Goal: Task Accomplishment & Management: Manage account settings

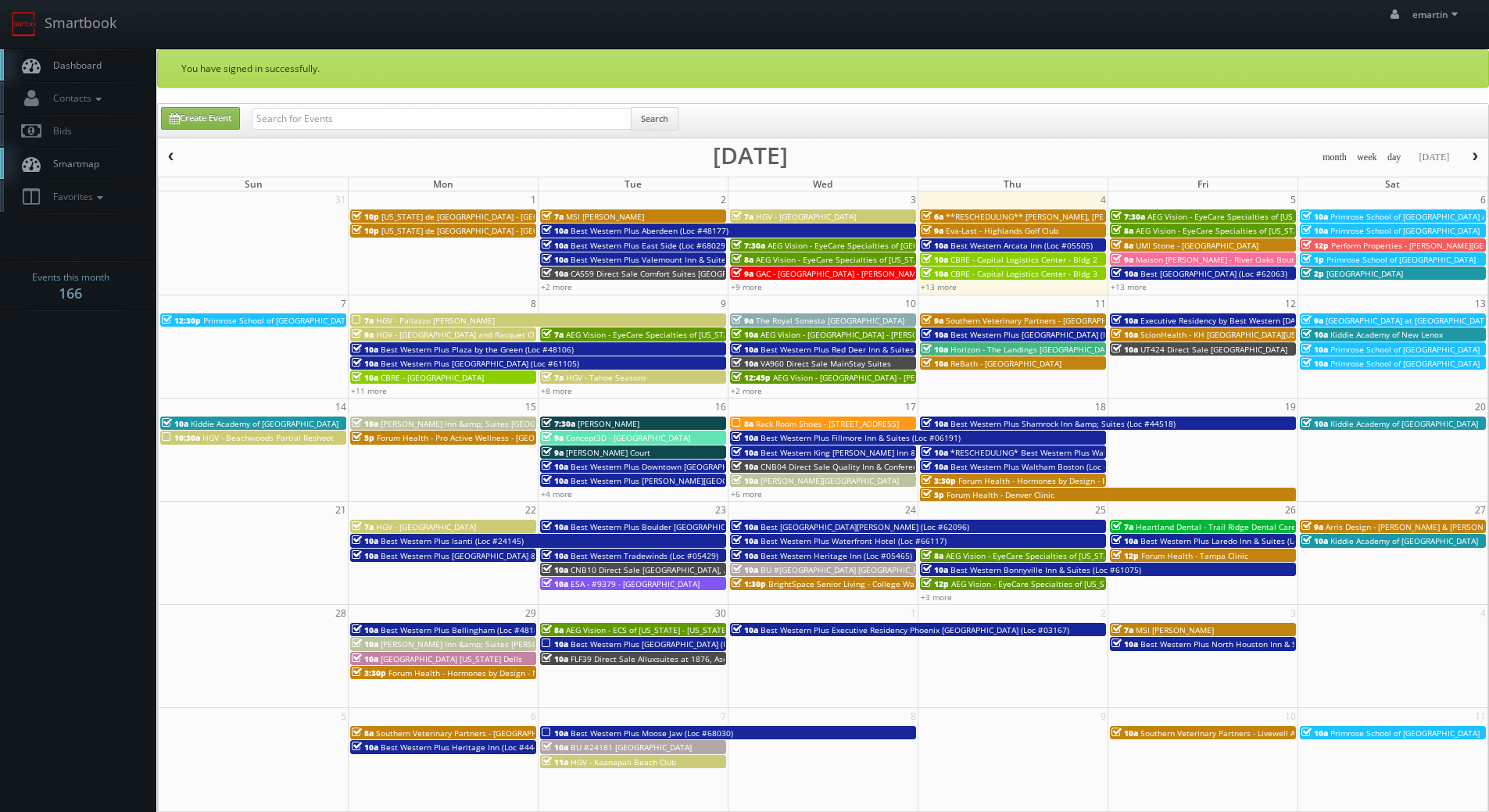
click at [97, 70] on span "Dashboard" at bounding box center [73, 64] width 56 height 13
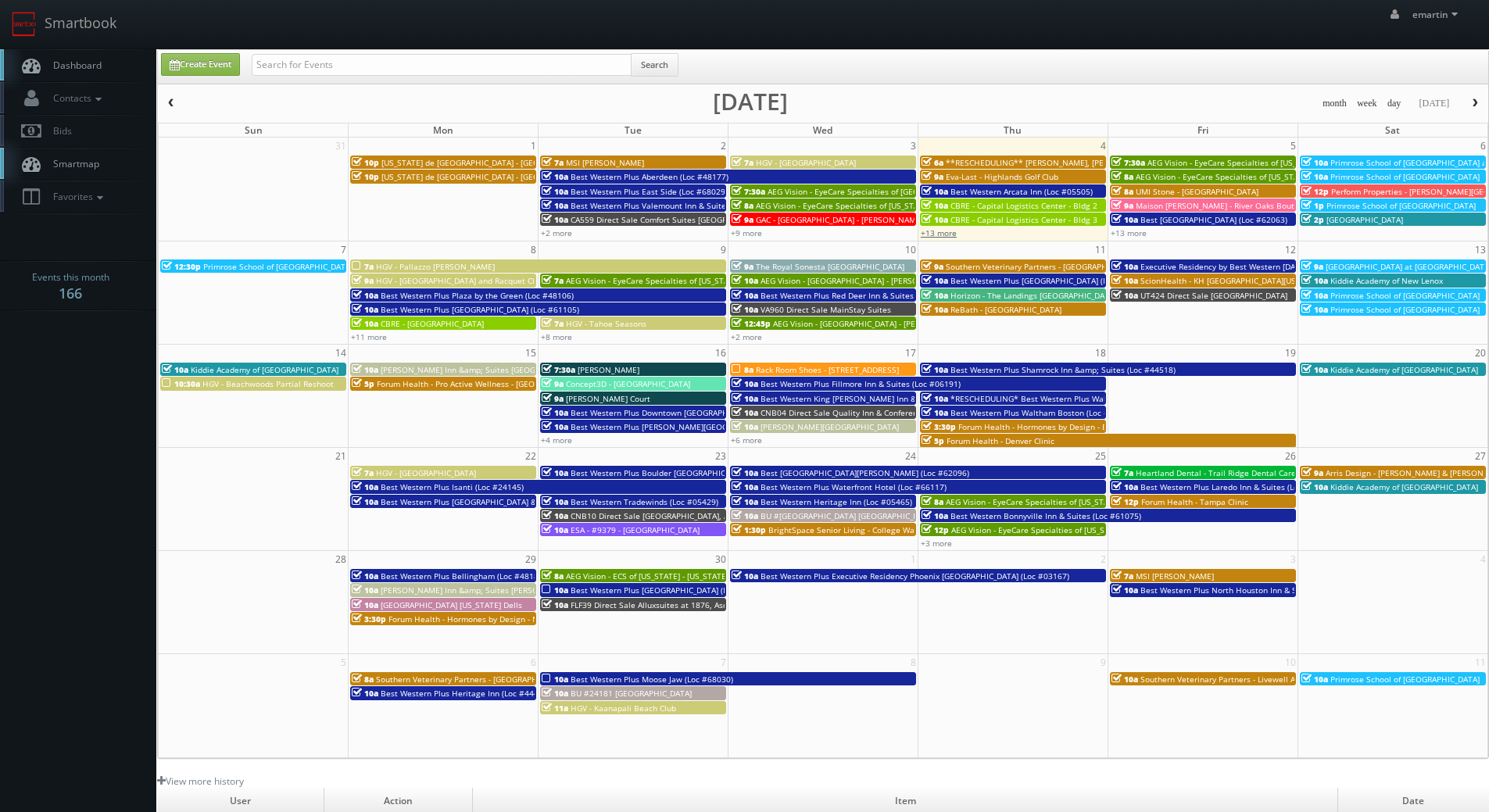
click at [940, 235] on link "+13 more" at bounding box center [939, 233] width 36 height 11
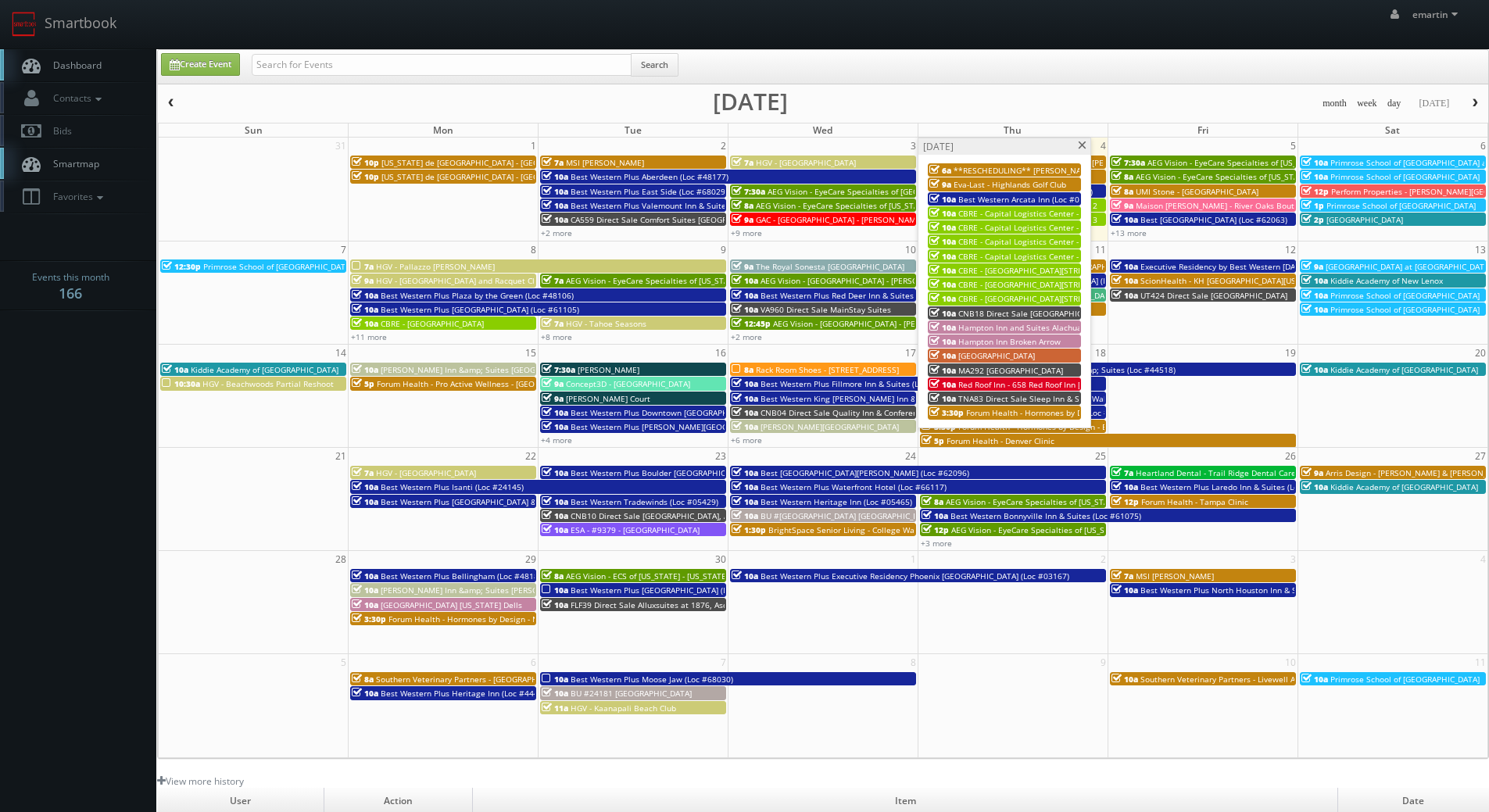
click at [1082, 146] on span at bounding box center [1083, 146] width 10 height 9
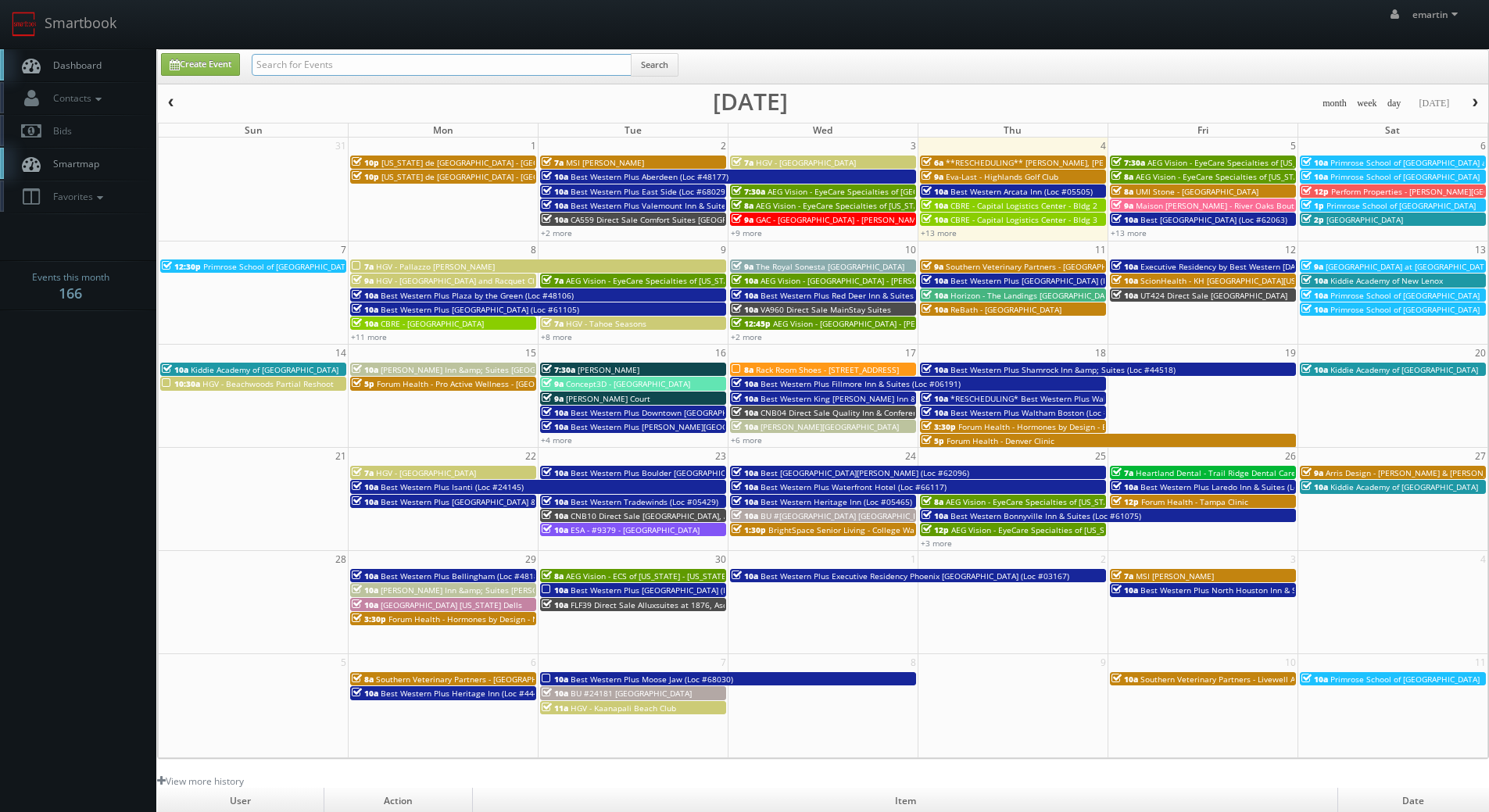
click at [292, 62] on input "text" at bounding box center [442, 64] width 380 height 22
type input "alan duggins"
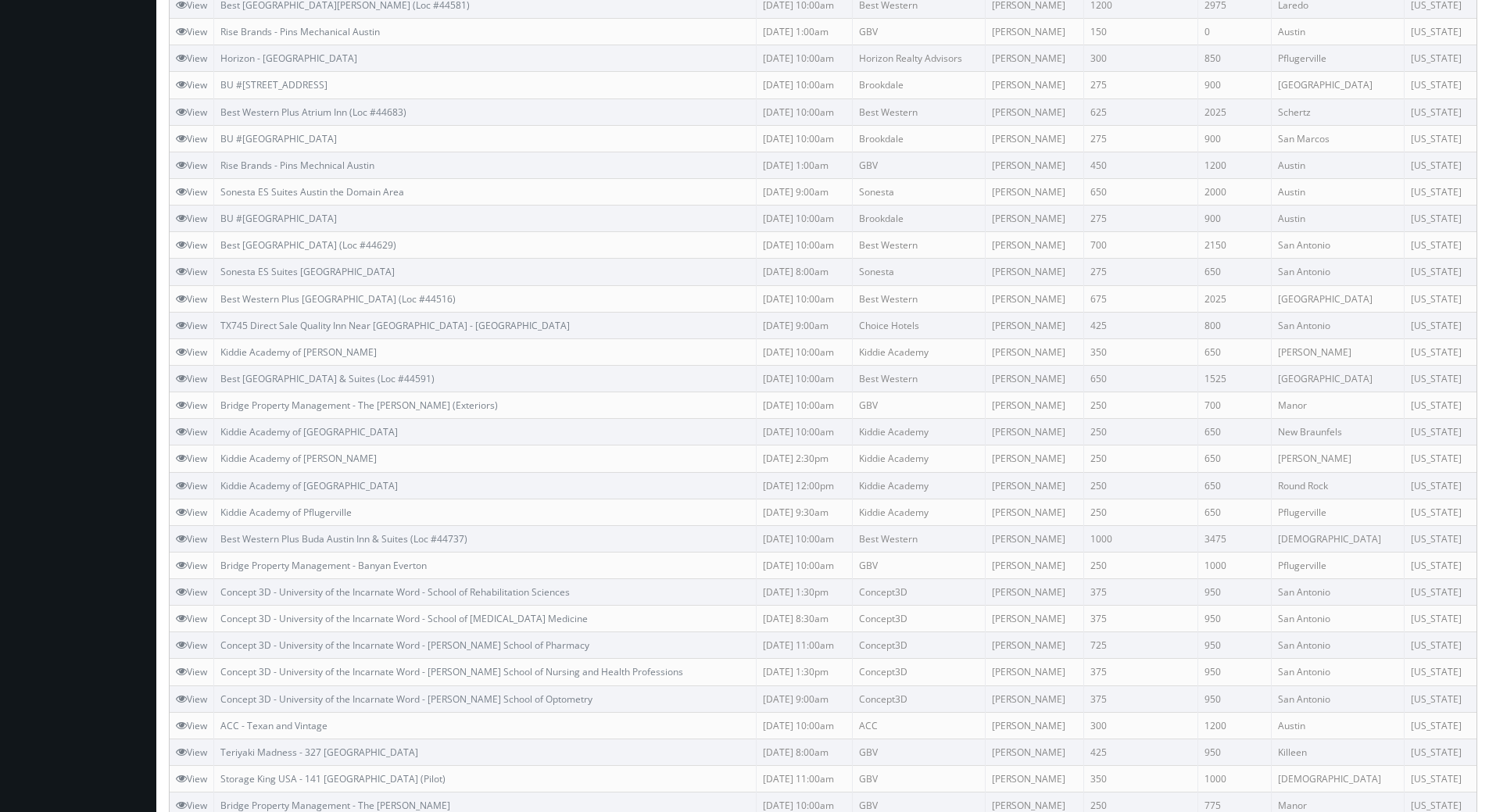
scroll to position [717, 0]
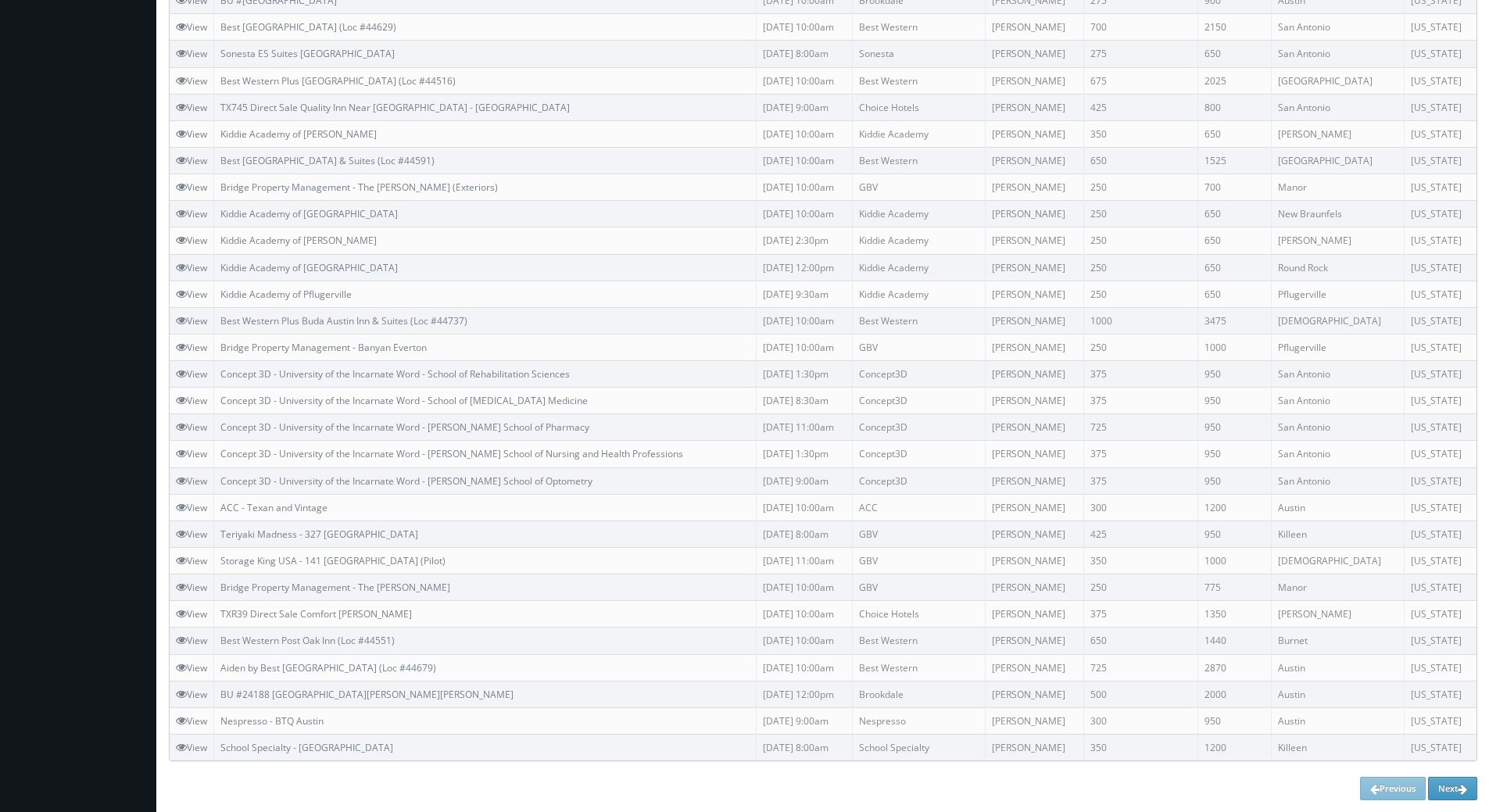
click at [83, 50] on body "Smartbook Toggle Side Navigation Toggle Top Navigation emartin emartin Profile …" at bounding box center [744, 48] width 1489 height 1529
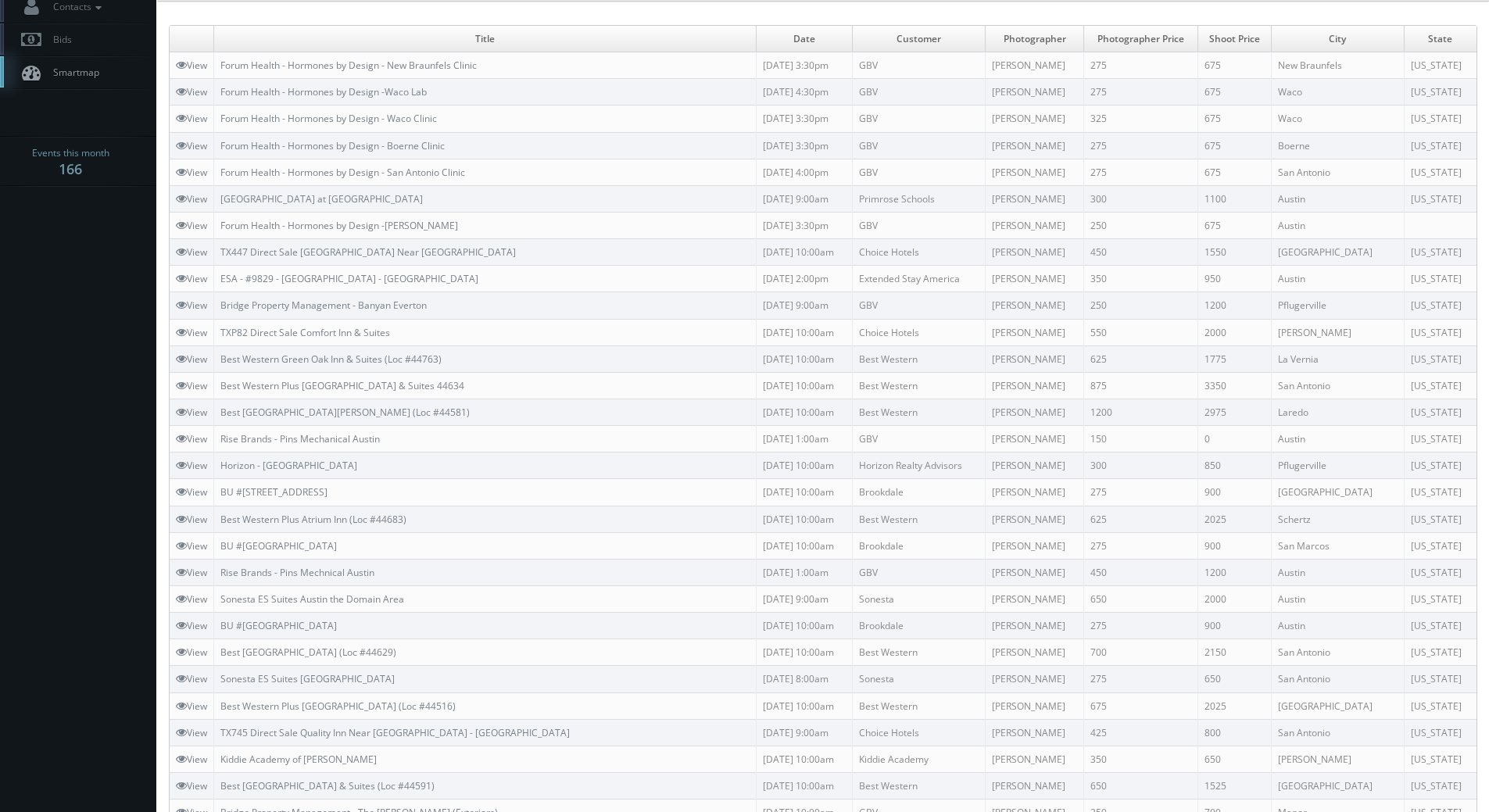
scroll to position [0, 0]
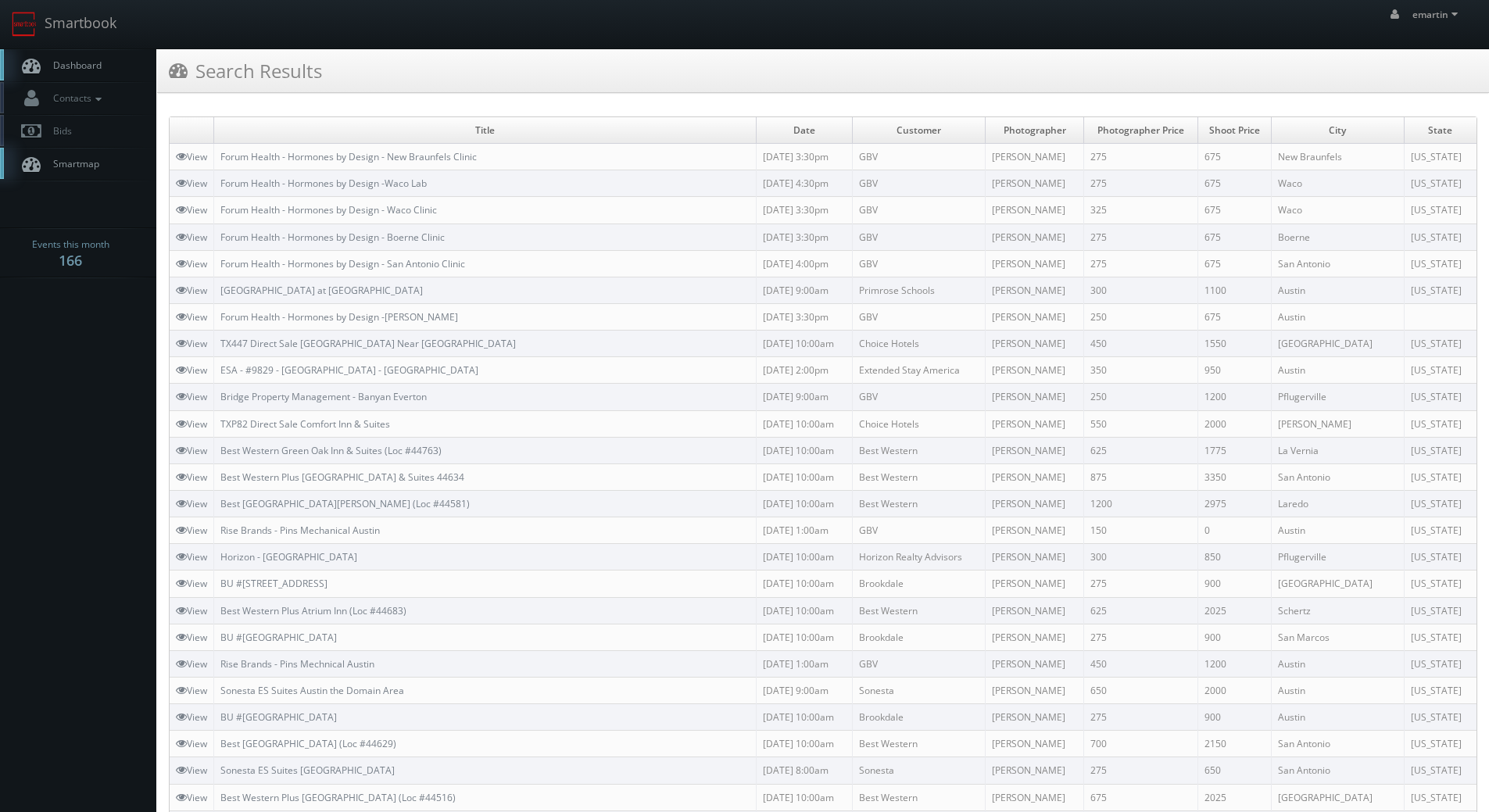
click at [89, 55] on link "Dashboard" at bounding box center [78, 65] width 157 height 32
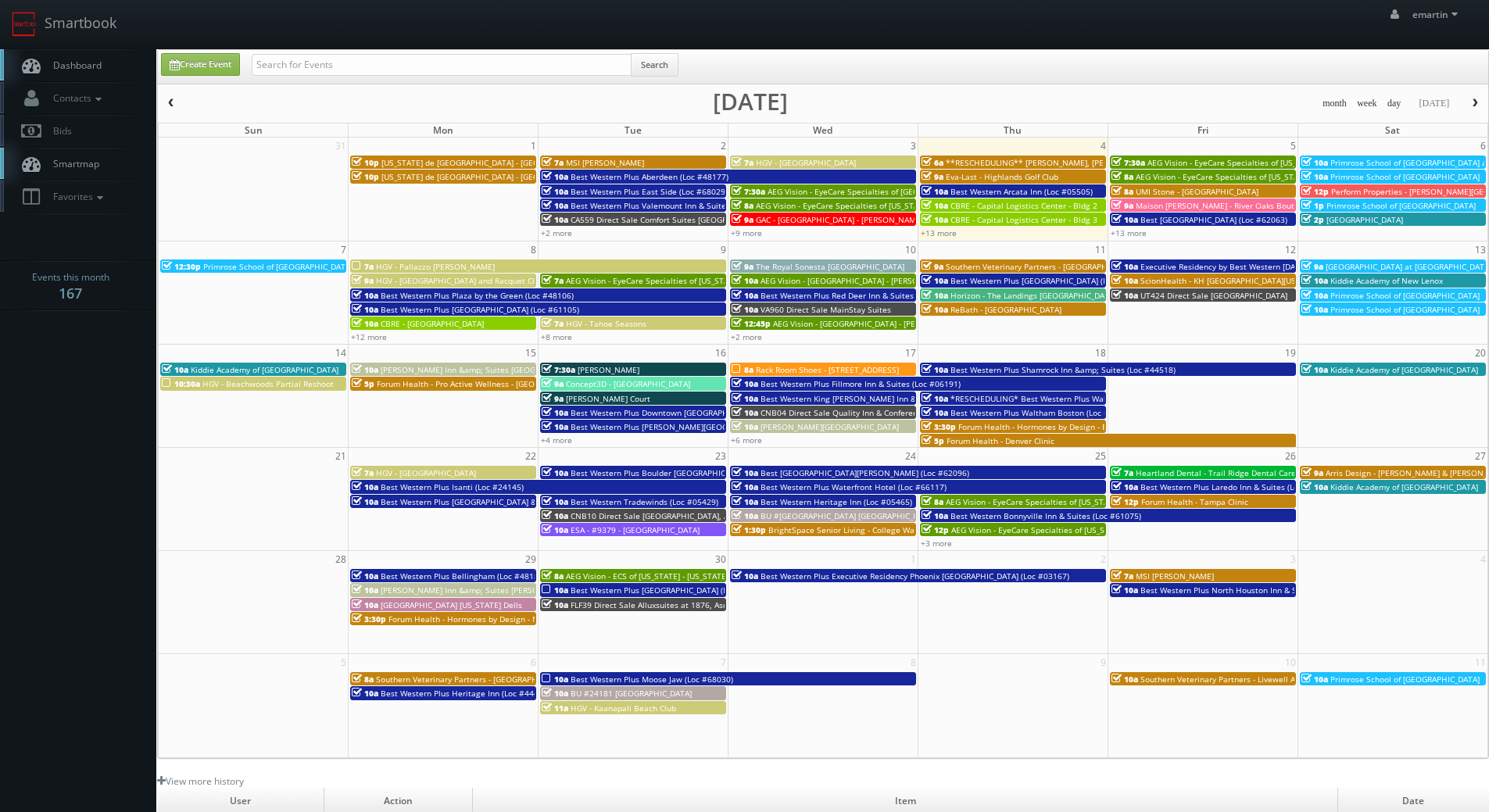
click at [102, 70] on link "Dashboard" at bounding box center [78, 65] width 157 height 32
click at [65, 436] on body "Smartbook Toggle Side Navigation Toggle Top Navigation emartin emartin Profile …" at bounding box center [744, 540] width 1489 height 1080
click at [88, 42] on link "Smartbook" at bounding box center [63, 24] width 128 height 49
click at [1124, 231] on link "+13 more" at bounding box center [1128, 233] width 36 height 11
click at [933, 235] on link "+13 more" at bounding box center [939, 233] width 36 height 11
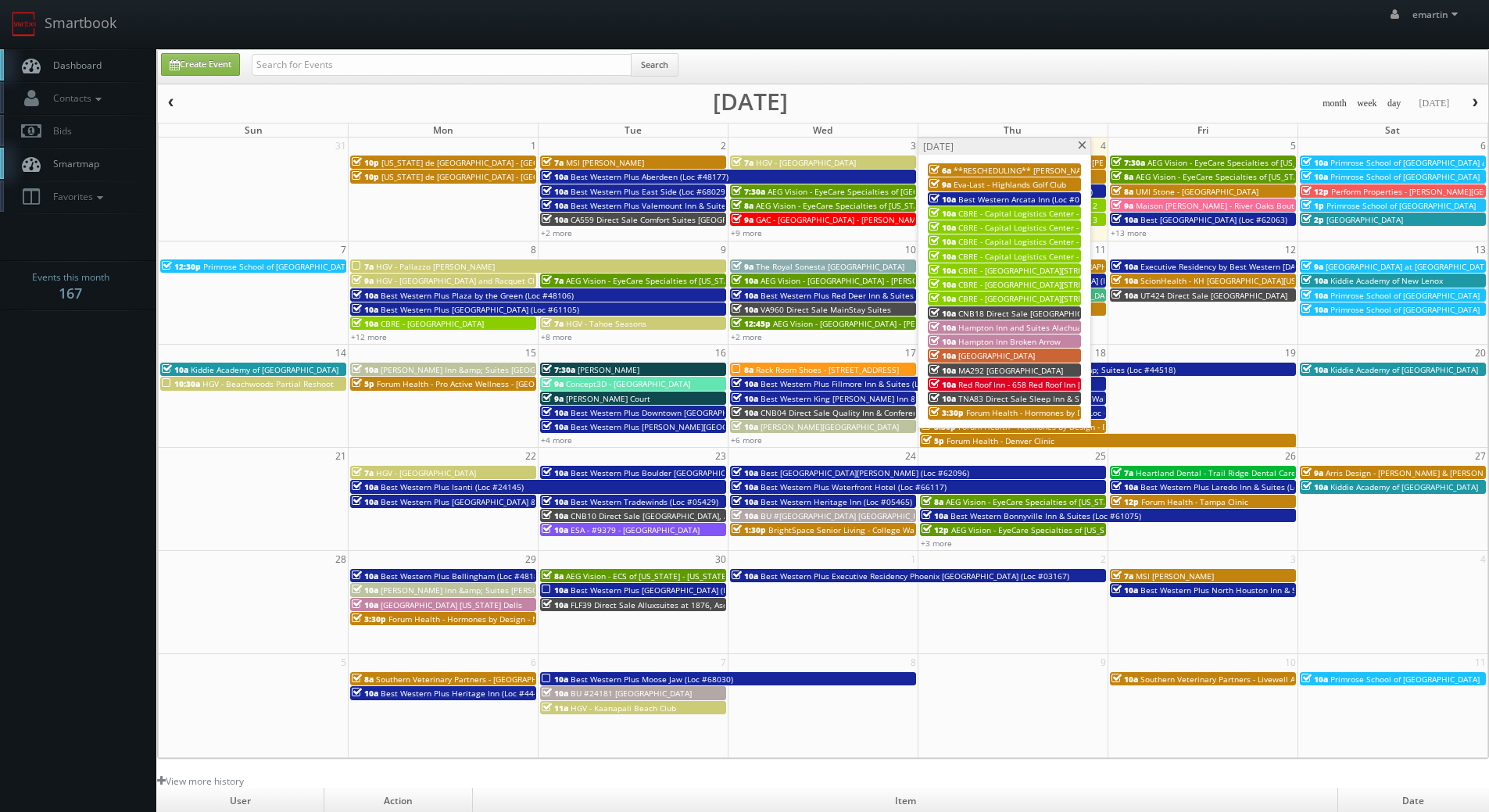
click at [976, 368] on span "MA292 [GEOGRAPHIC_DATA]" at bounding box center [1011, 370] width 105 height 11
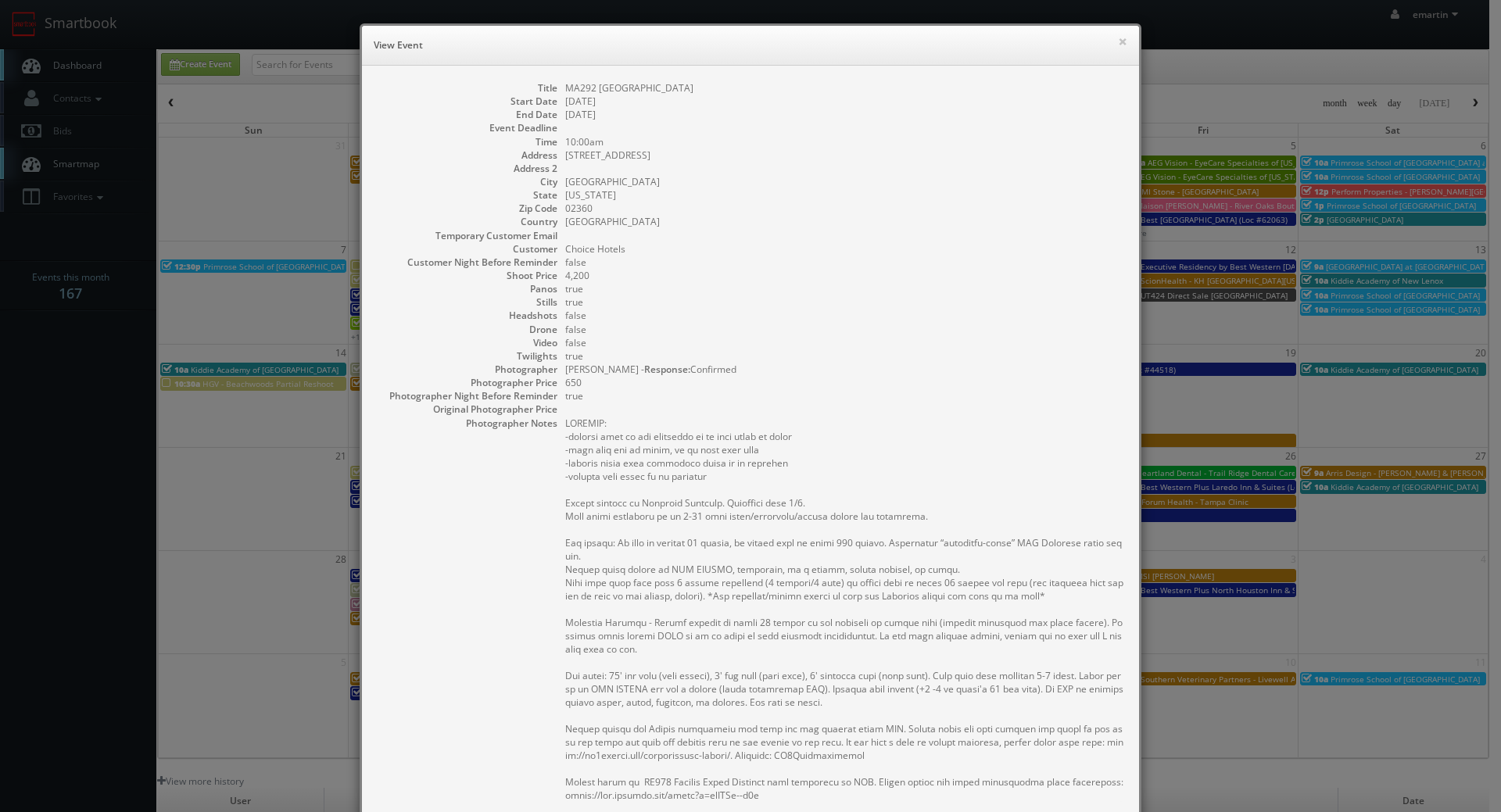
click at [917, 451] on pre at bounding box center [845, 609] width 559 height 385
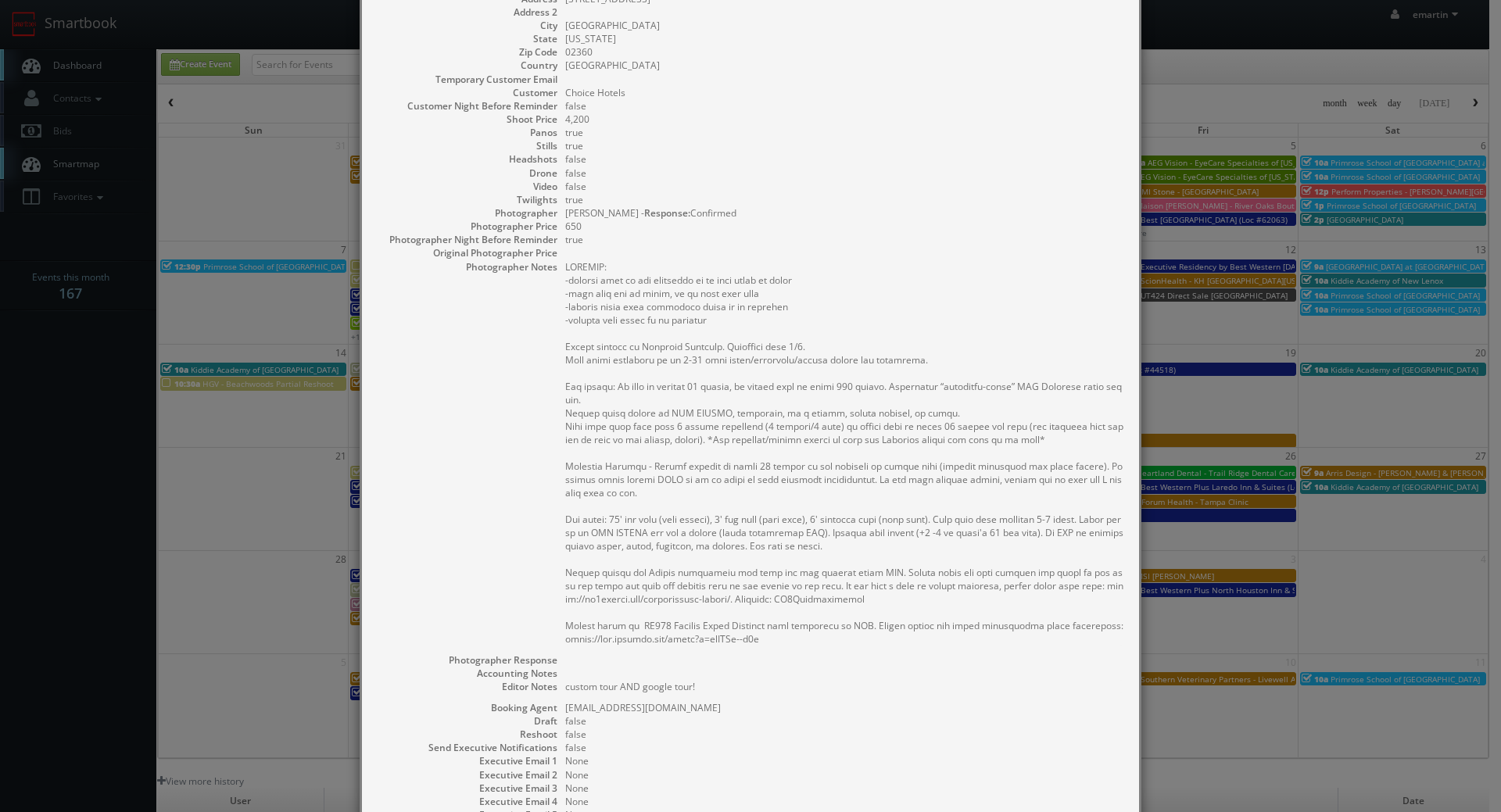
click at [933, 220] on dd "650" at bounding box center [845, 226] width 559 height 13
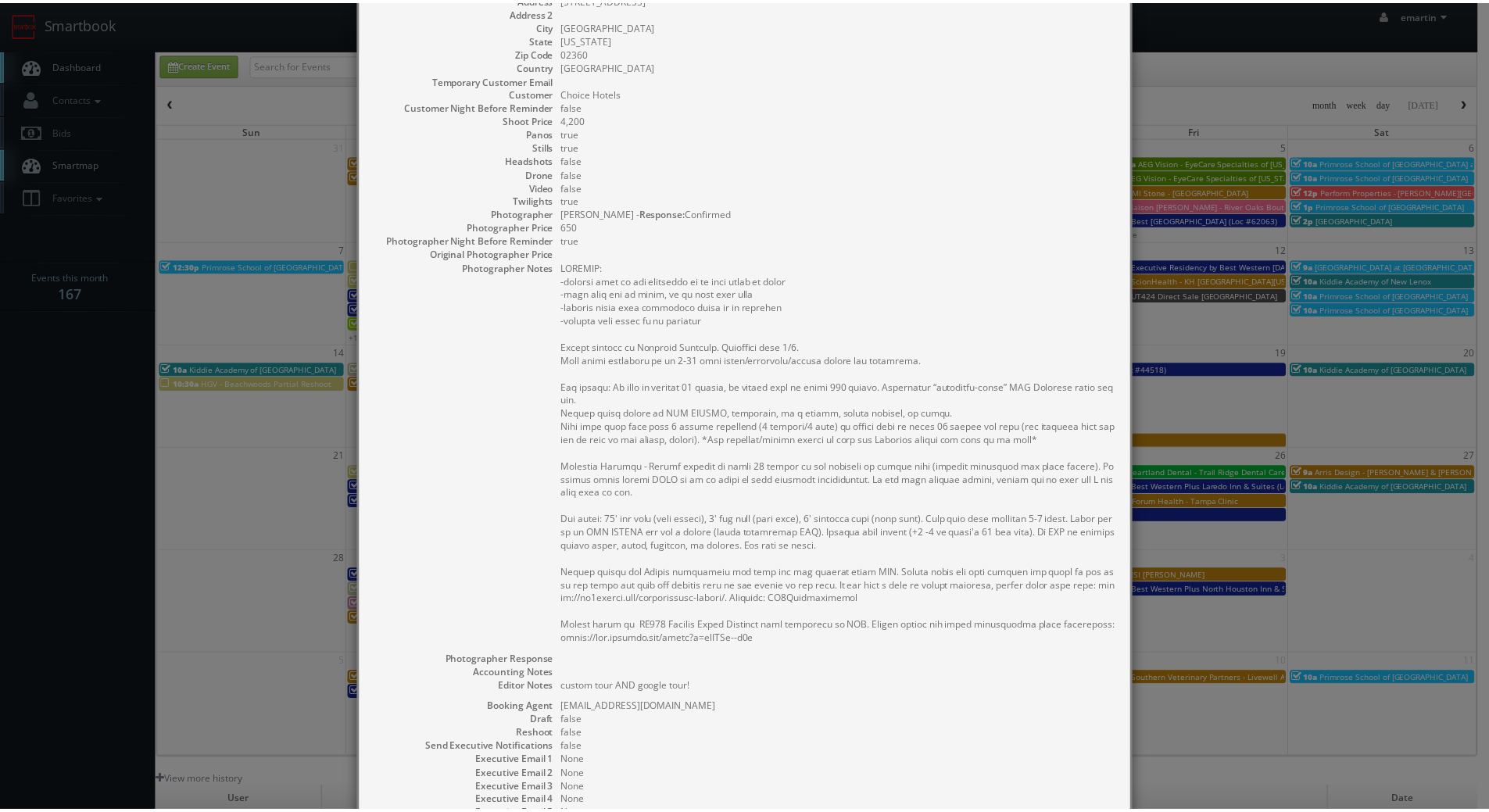
scroll to position [0, 0]
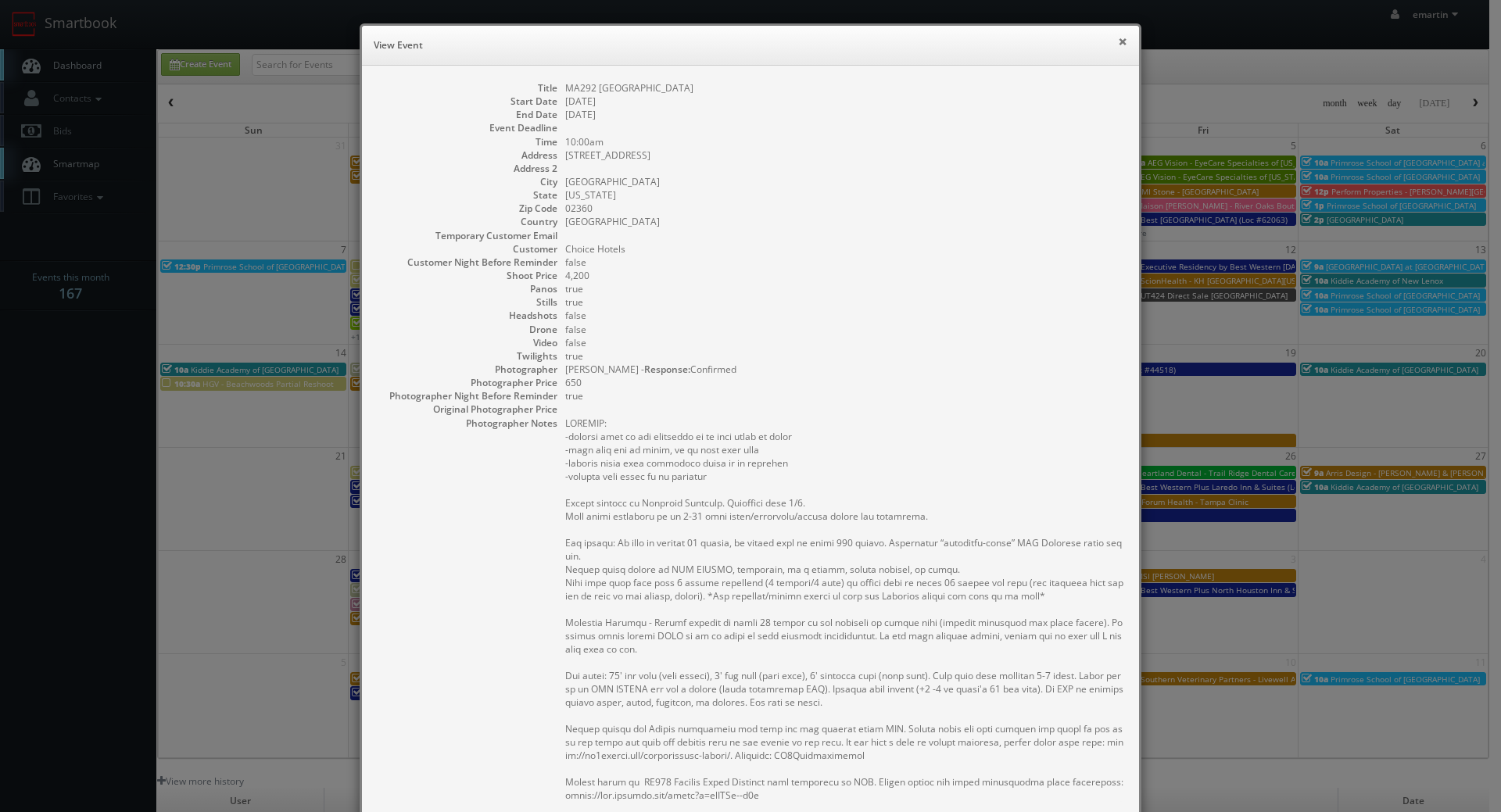
click at [1119, 39] on button "×" at bounding box center [1123, 41] width 9 height 11
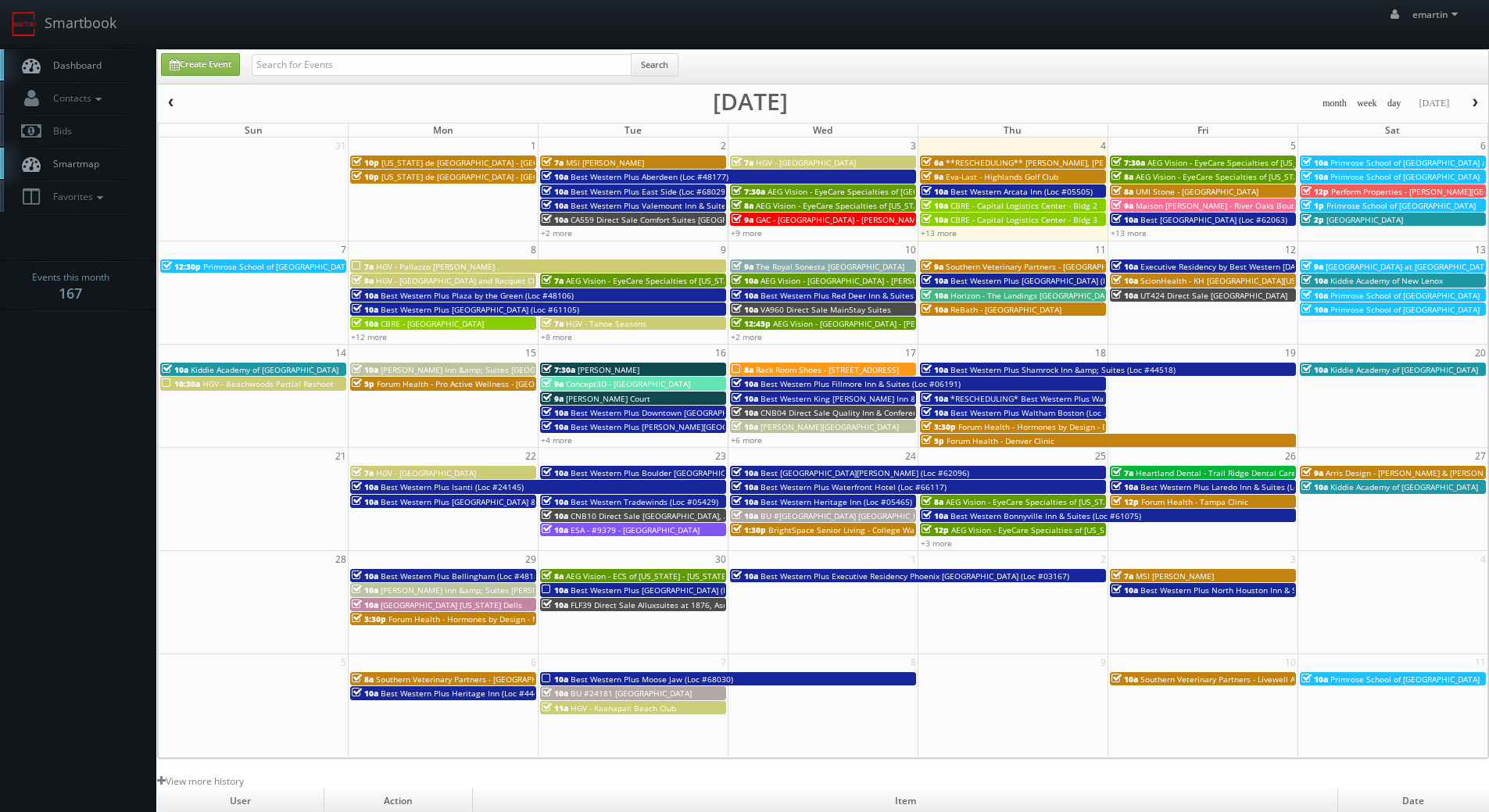
click at [88, 65] on span "Dashboard" at bounding box center [73, 64] width 56 height 13
click at [125, 60] on link "Dashboard" at bounding box center [78, 65] width 157 height 32
drag, startPoint x: 406, startPoint y: 20, endPoint x: 340, endPoint y: 23, distance: 66.1
click at [407, 19] on div "emartin emartin Profile Logout" at bounding box center [744, 24] width 1489 height 49
click at [113, 60] on link "Dashboard" at bounding box center [78, 65] width 157 height 32
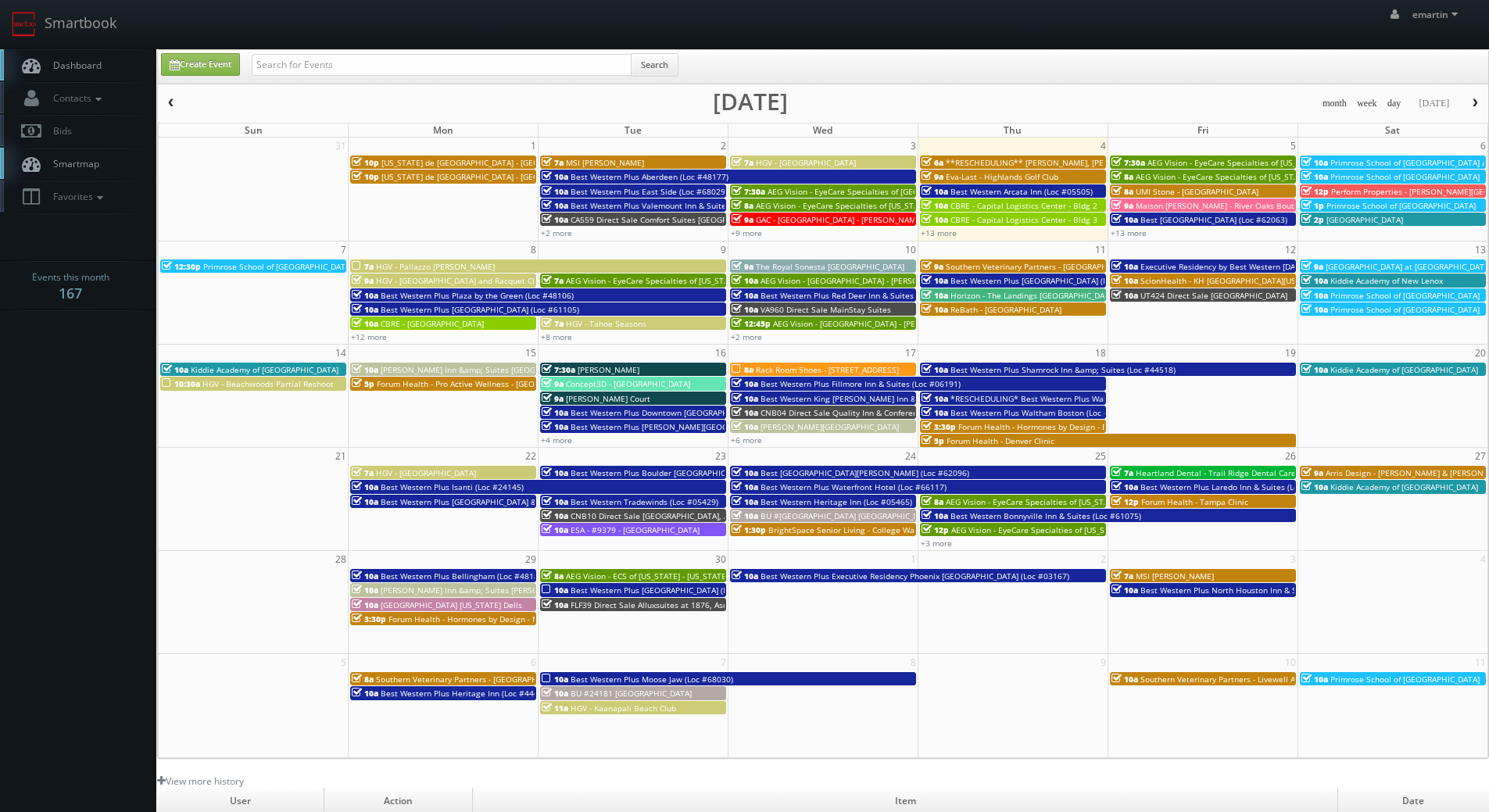
click at [77, 78] on link "Dashboard" at bounding box center [78, 65] width 157 height 32
click at [384, 62] on input "text" at bounding box center [442, 64] width 380 height 22
type input "fl508"
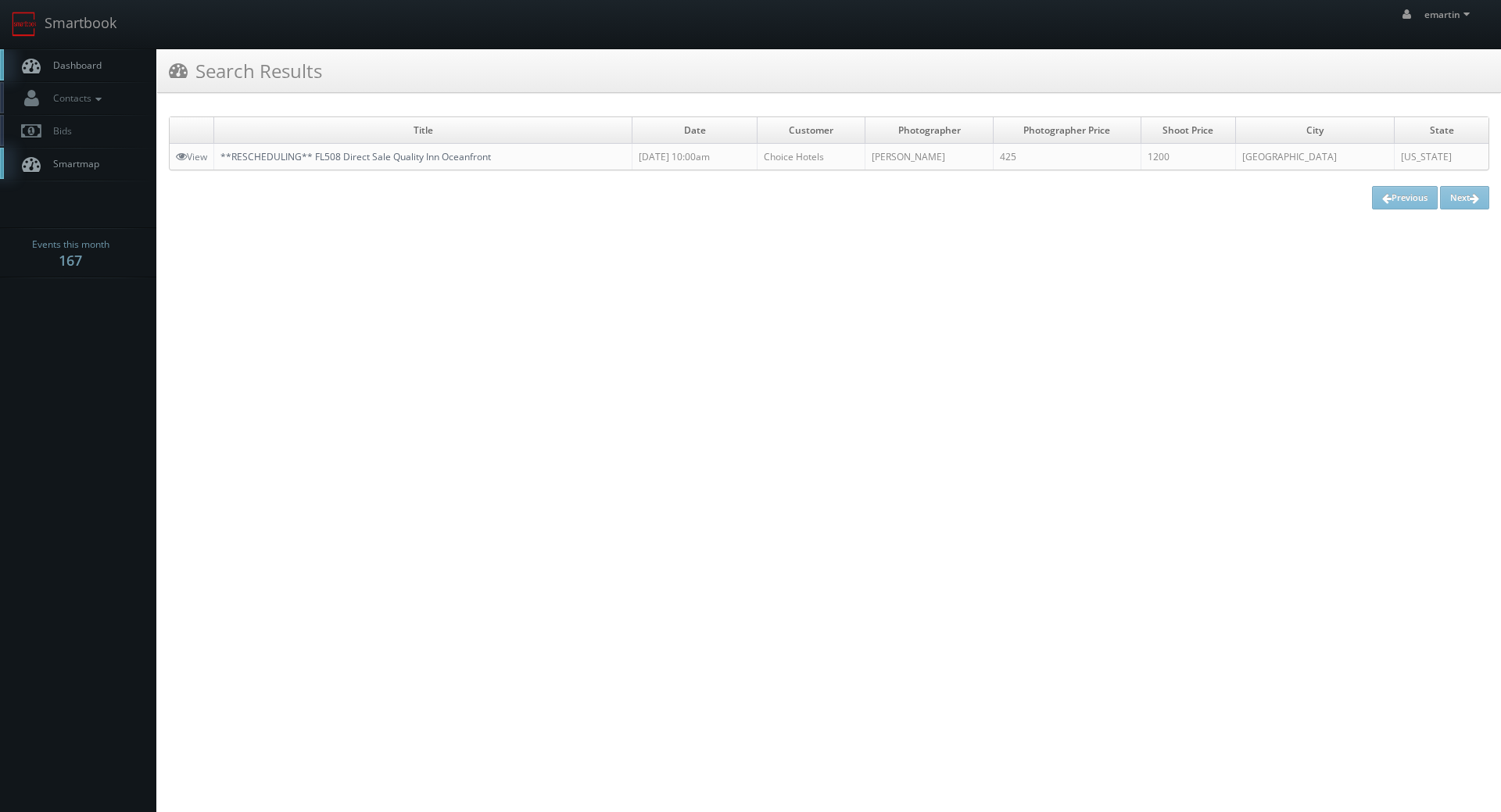
click at [348, 154] on link "**RESCHEDULING** FL508 Direct Sale Quality Inn Oceanfront" at bounding box center [356, 156] width 270 height 13
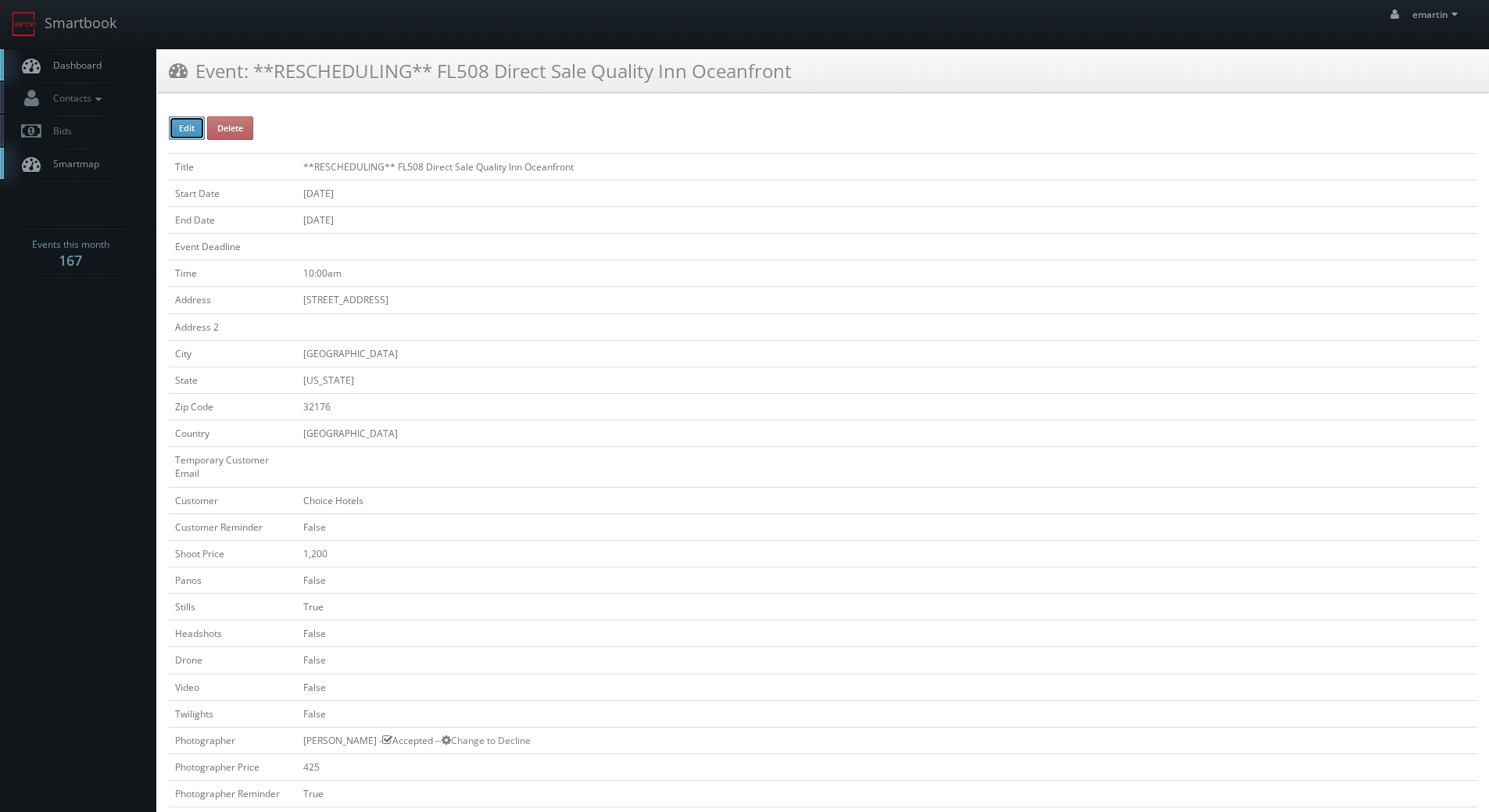
click at [169, 127] on button "Edit" at bounding box center [186, 129] width 36 height 24
type input "**RESCHEDULING** FL508 Direct Sale Quality Inn Oceanfront"
type input "[STREET_ADDRESS]"
type input "[GEOGRAPHIC_DATA]"
type input "32176"
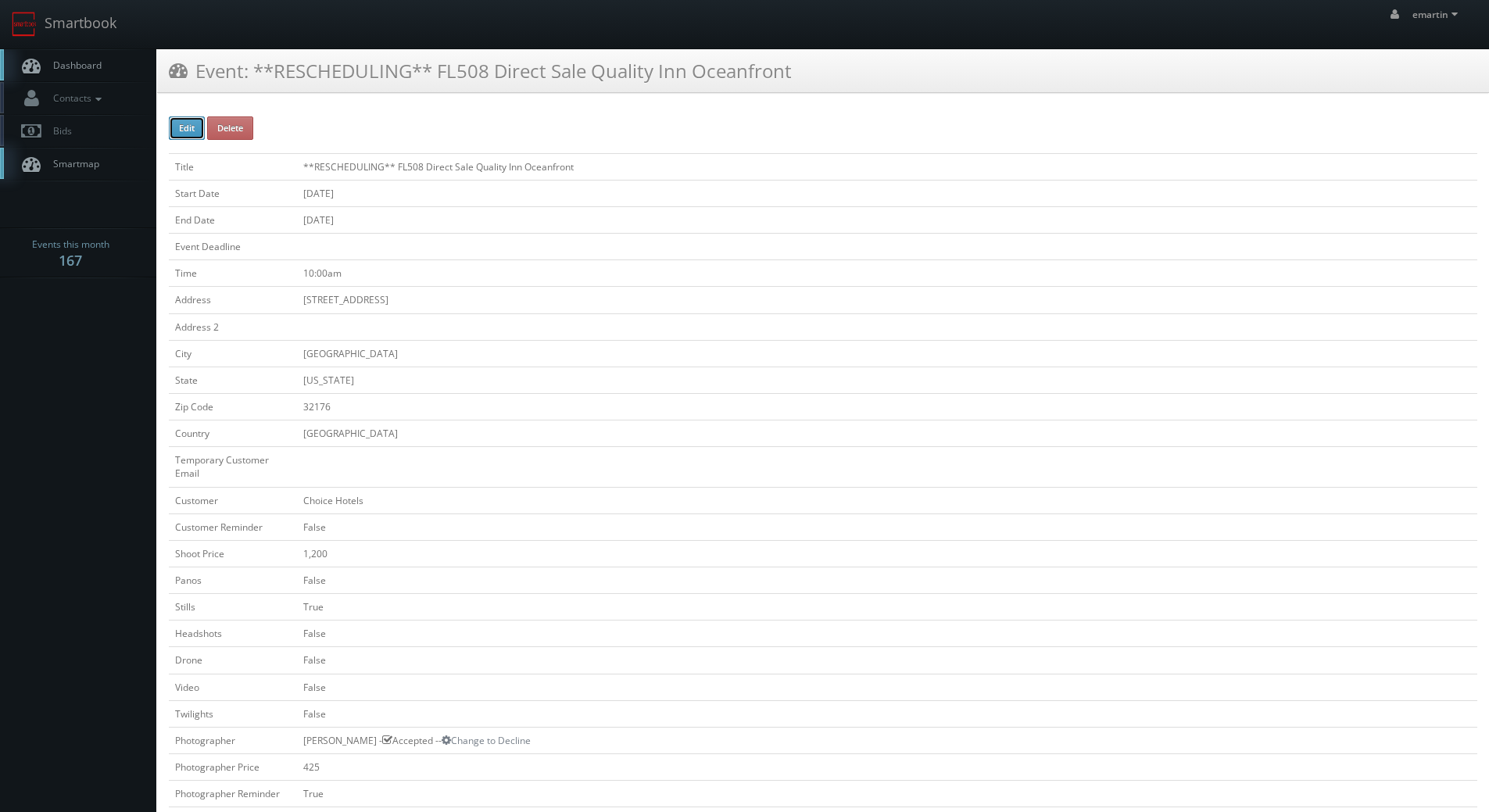
checkbox input "false"
type input "1,200"
checkbox input "false"
checkbox input "true"
checkbox input "false"
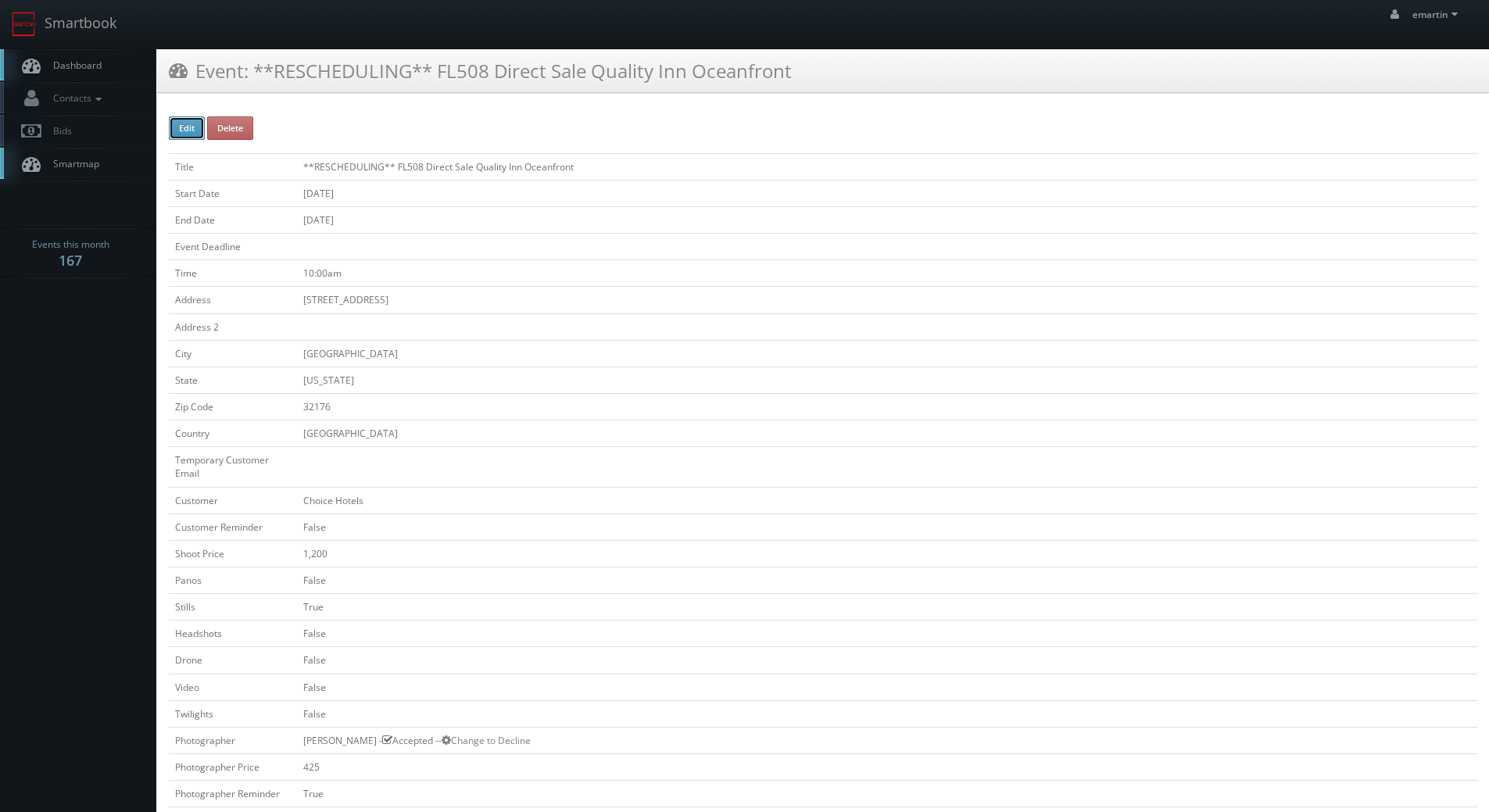
checkbox input "false"
type input "08/25/2025"
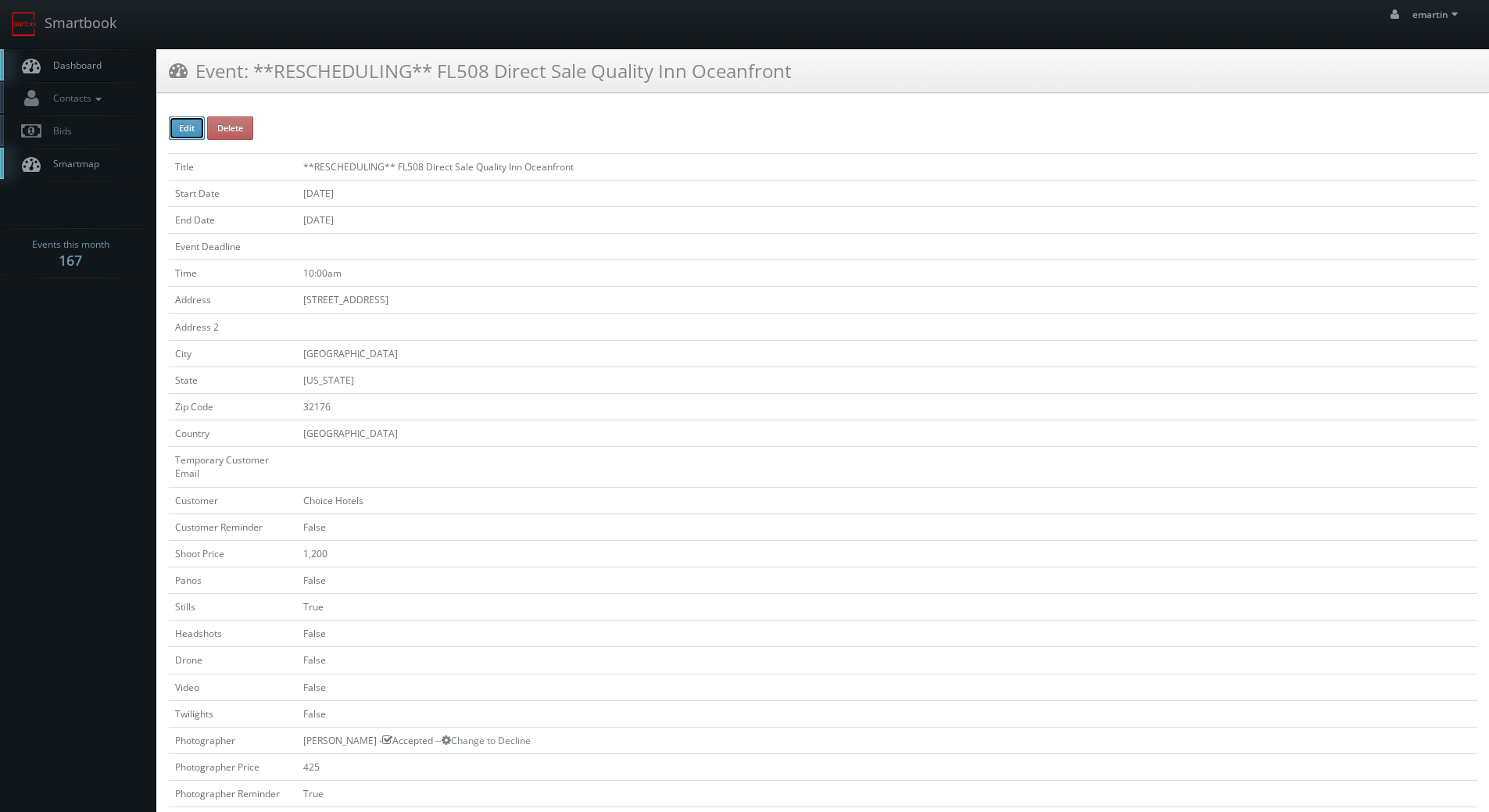
type input "08/25/2025"
type input "10:00am"
checkbox input "true"
checkbox input "false"
select select "[US_STATE]"
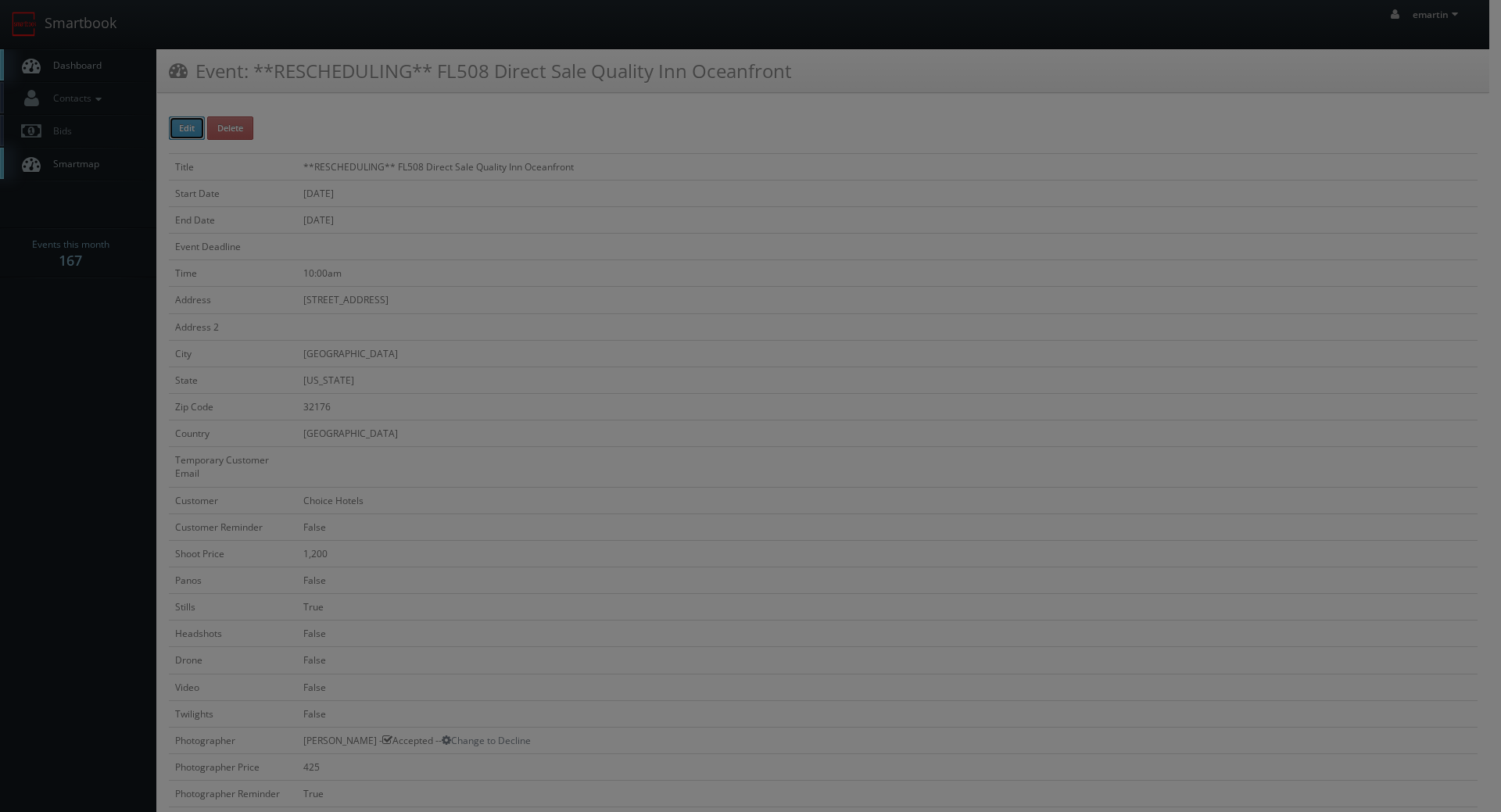
type input "1,200"
type input "425"
select select "fake69@mg.cs3calendar.com"
select select "sunshinelensrealtymedia@gmail.com"
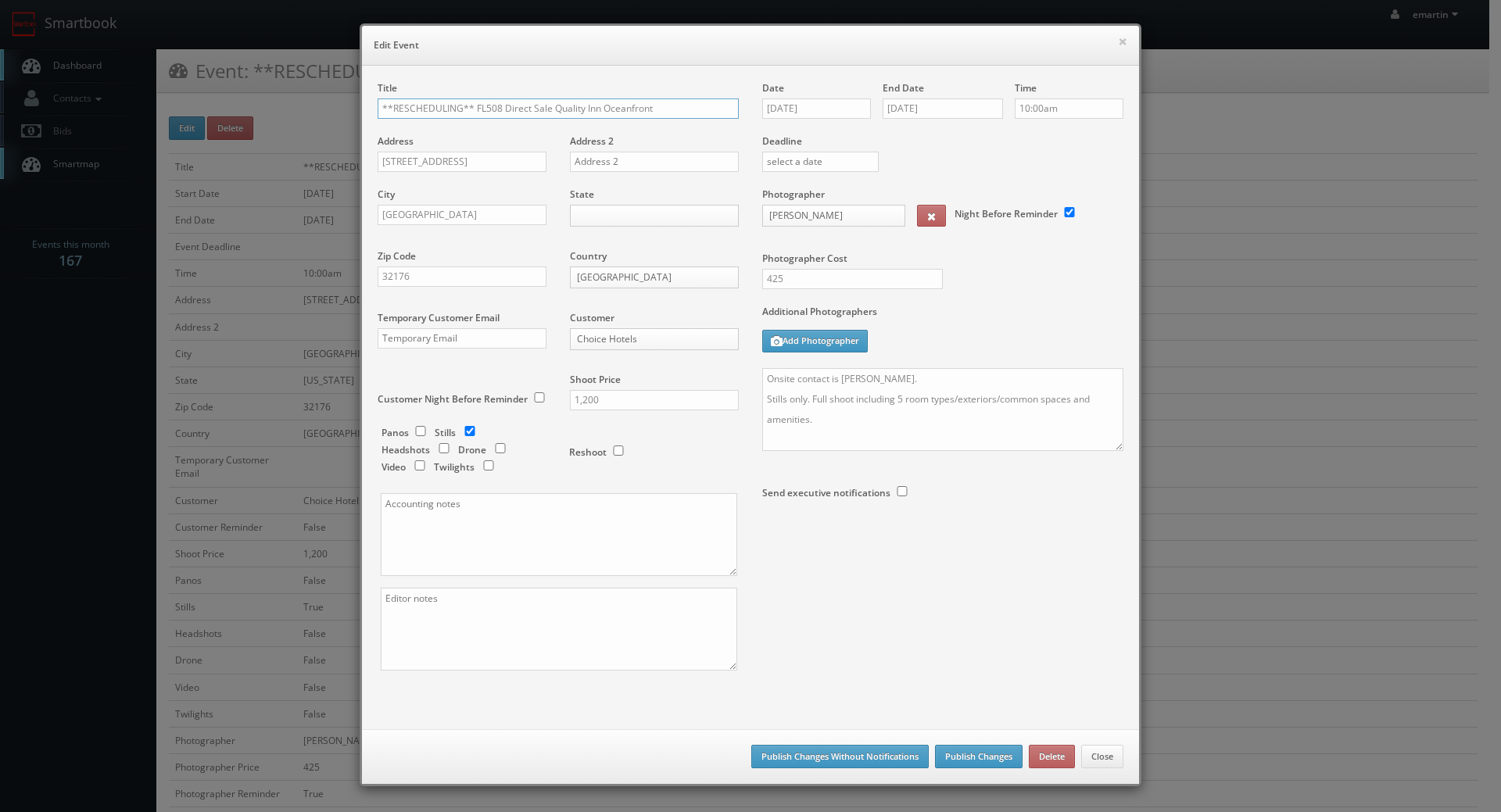
drag, startPoint x: 469, startPoint y: 109, endPoint x: 151, endPoint y: 80, distance: 319.3
click at [151, 80] on div "× Edit Event Title **RESCHEDULING** FL508 Direct Sale Quality Inn Oceanfront Ad…" at bounding box center [750, 406] width 1501 height 812
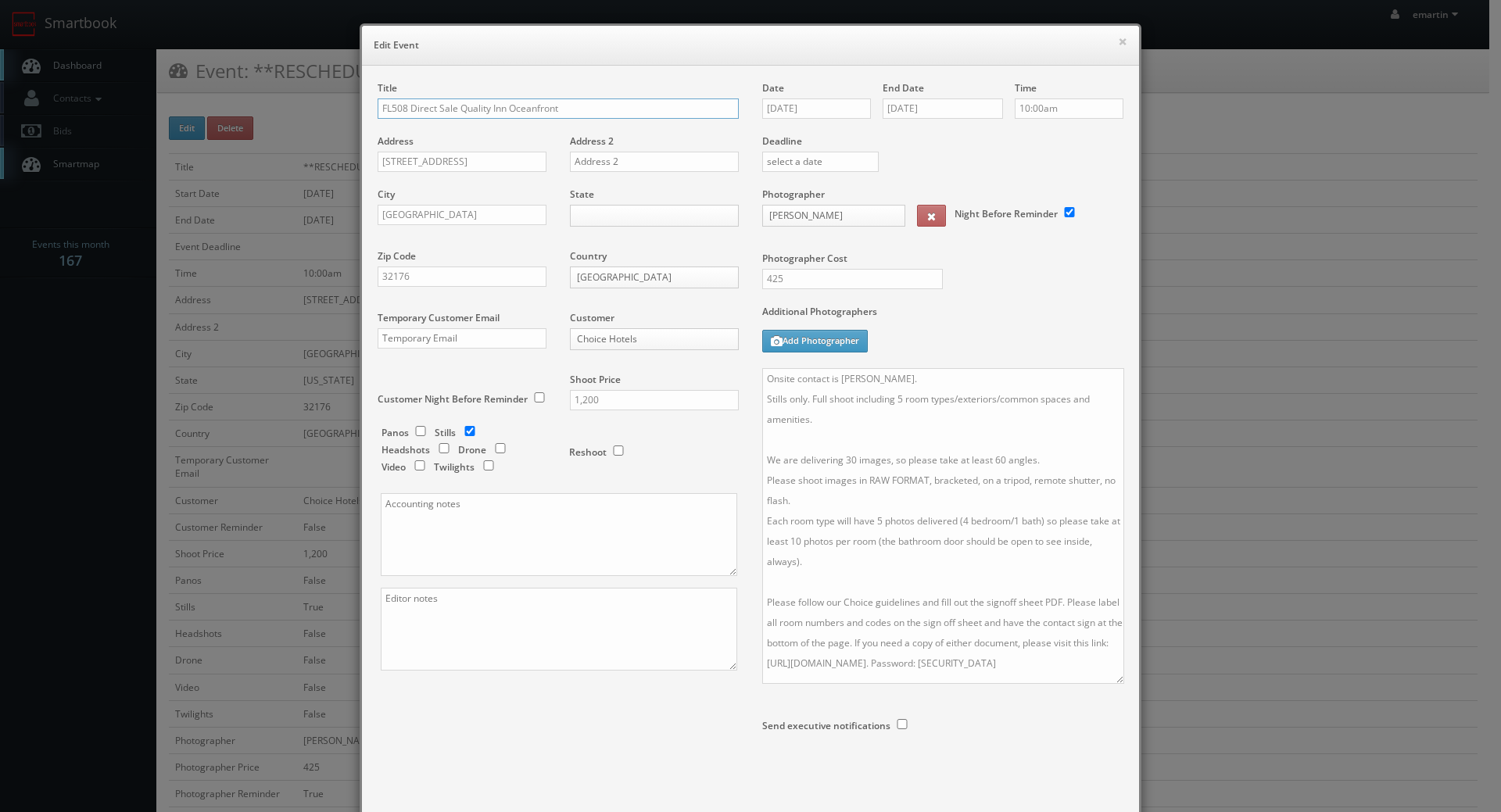
drag, startPoint x: 1114, startPoint y: 440, endPoint x: 1102, endPoint y: 660, distance: 220.3
click at [1115, 673] on textarea "Onsite contact is Grace. Stills only. Full shoot including 5 room types/exterio…" at bounding box center [942, 526] width 362 height 316
type input "FL508 Direct Sale Quality Inn Oceanfront"
click at [807, 118] on input "08/25/2025" at bounding box center [816, 108] width 109 height 21
click at [913, 132] on th at bounding box center [906, 137] width 21 height 24
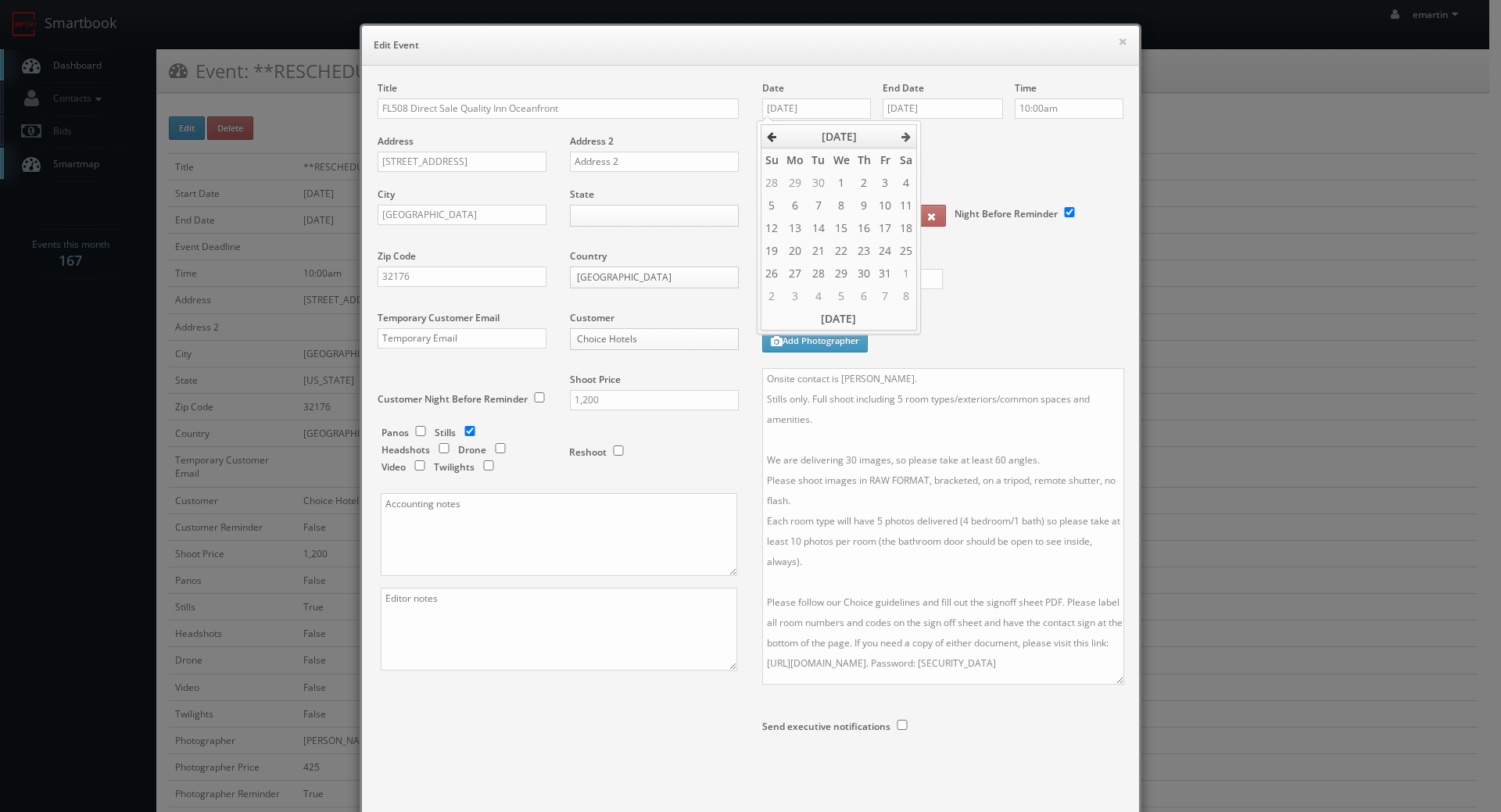
click at [772, 140] on icon at bounding box center [771, 137] width 9 height 11
click at [886, 235] on td "19" at bounding box center [885, 228] width 21 height 23
type input "09/19/2025"
click at [978, 170] on div "Deadline" at bounding box center [943, 134] width 384 height 106
click at [945, 110] on input "08/25/2025" at bounding box center [943, 108] width 121 height 21
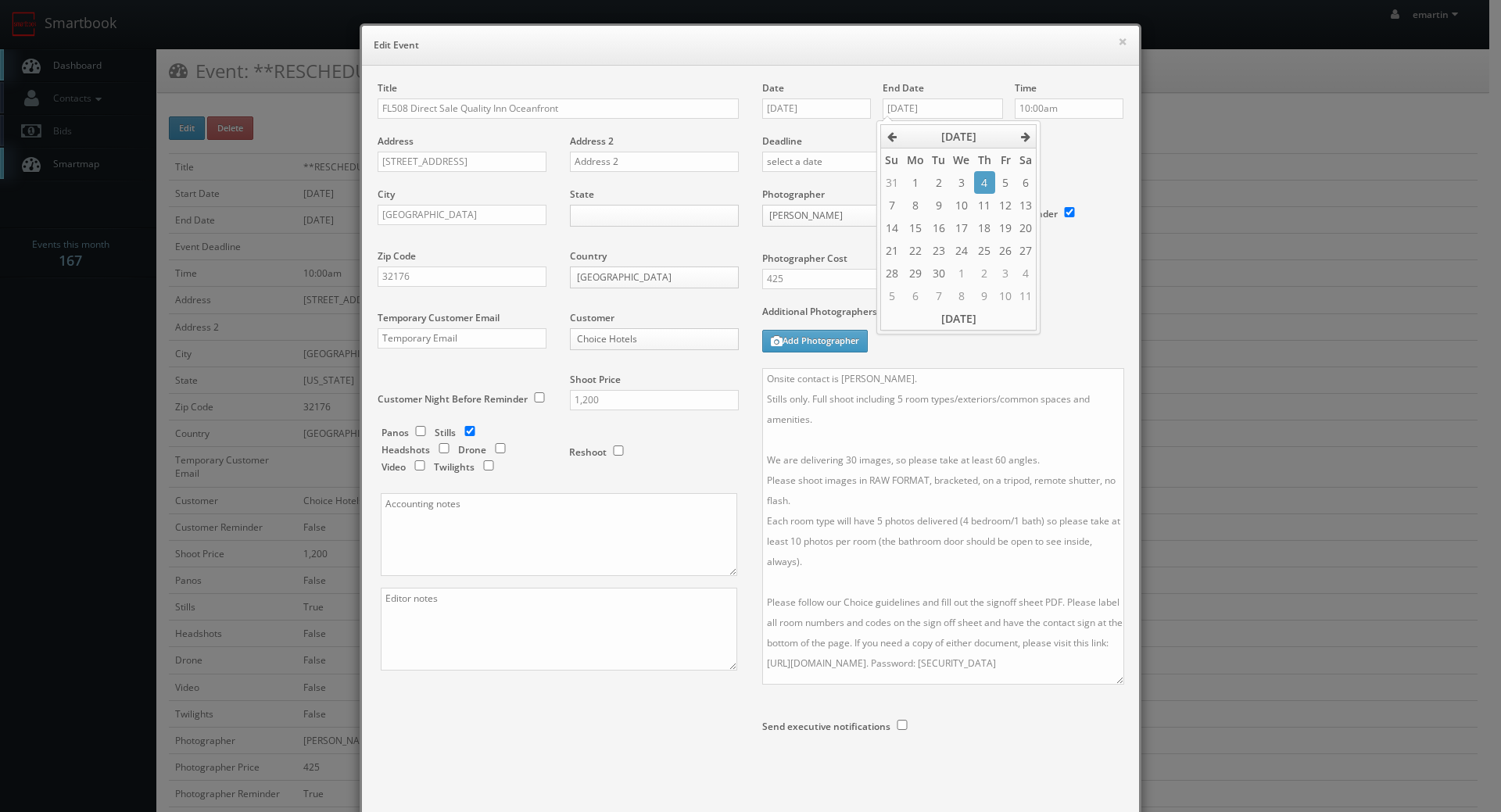
click at [1011, 231] on td "19" at bounding box center [1006, 228] width 21 height 23
type input "09/19/2025"
click at [1070, 181] on div "Deadline" at bounding box center [943, 134] width 384 height 106
click at [765, 397] on textarea "Onsite contact is Grace. Stills only. Full shoot including 5 room types/exterio…" at bounding box center [942, 527] width 362 height 317
click at [762, 380] on textarea "Onsite contact is Grace. Stills only. Full shoot including 5 room types/exterio…" at bounding box center [942, 527] width 362 height 317
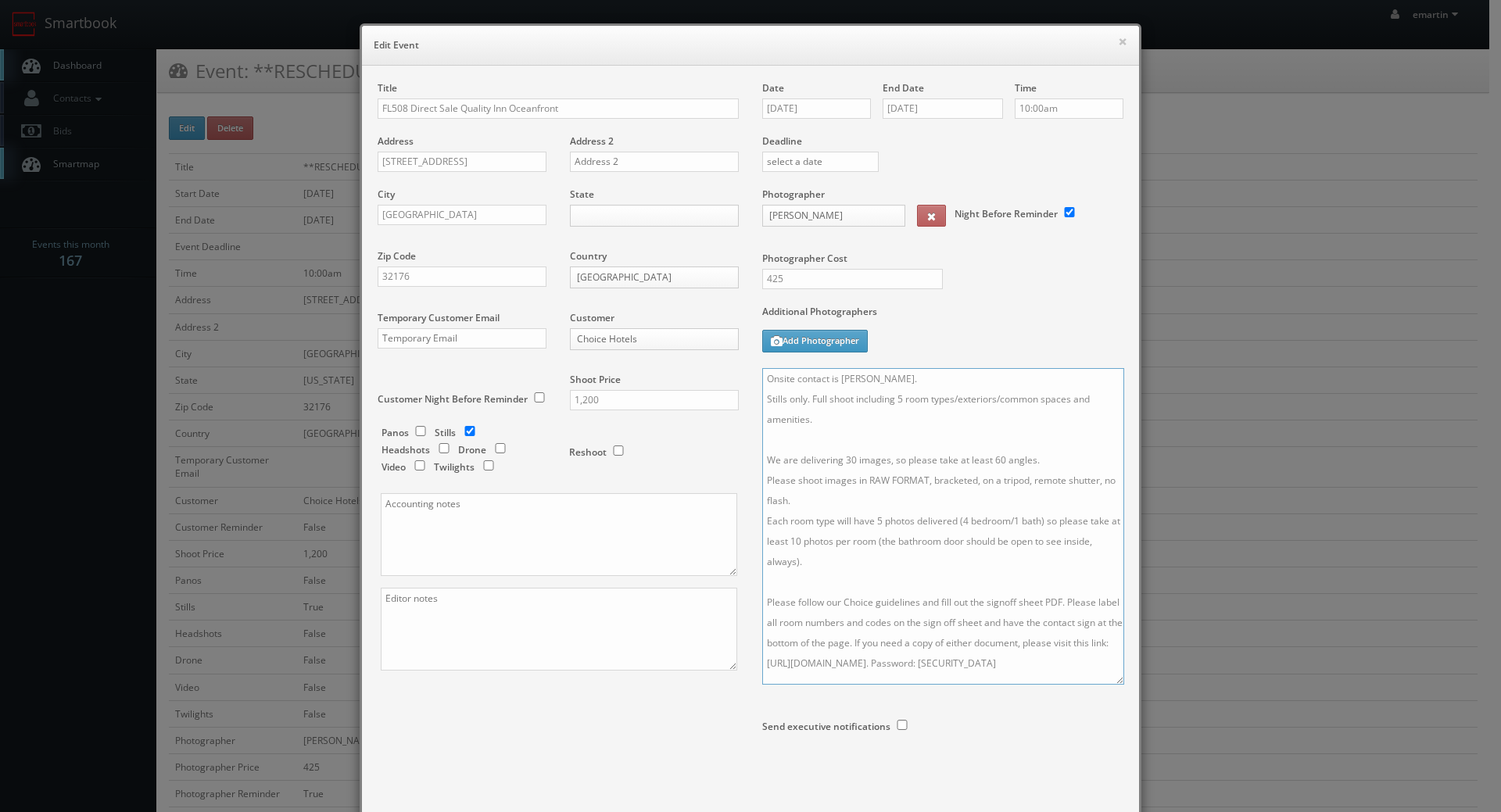
click at [772, 382] on textarea "Onsite contact is Grace. Stills only. Full shoot including 5 room types/exterio…" at bounding box center [942, 527] width 362 height 317
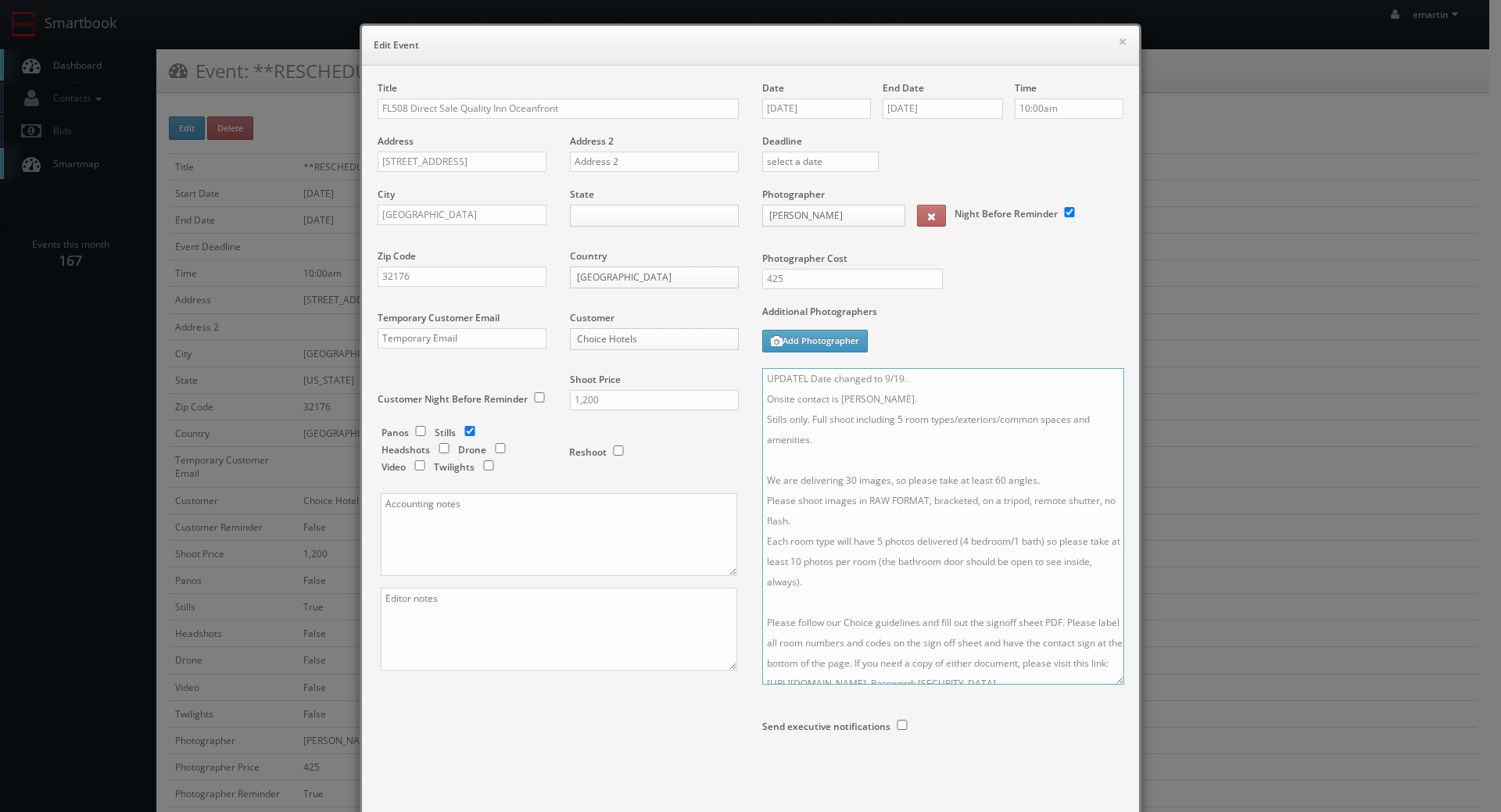
type textarea "UPDATEL Date changed to 9/19. Onsite contact is Grace. Stills only. Full shoot …"
click at [610, 223] on body "Smartbook Toggle Side Navigation Toggle Top Navigation emartin emartin Profile …" at bounding box center [744, 733] width 1489 height 1467
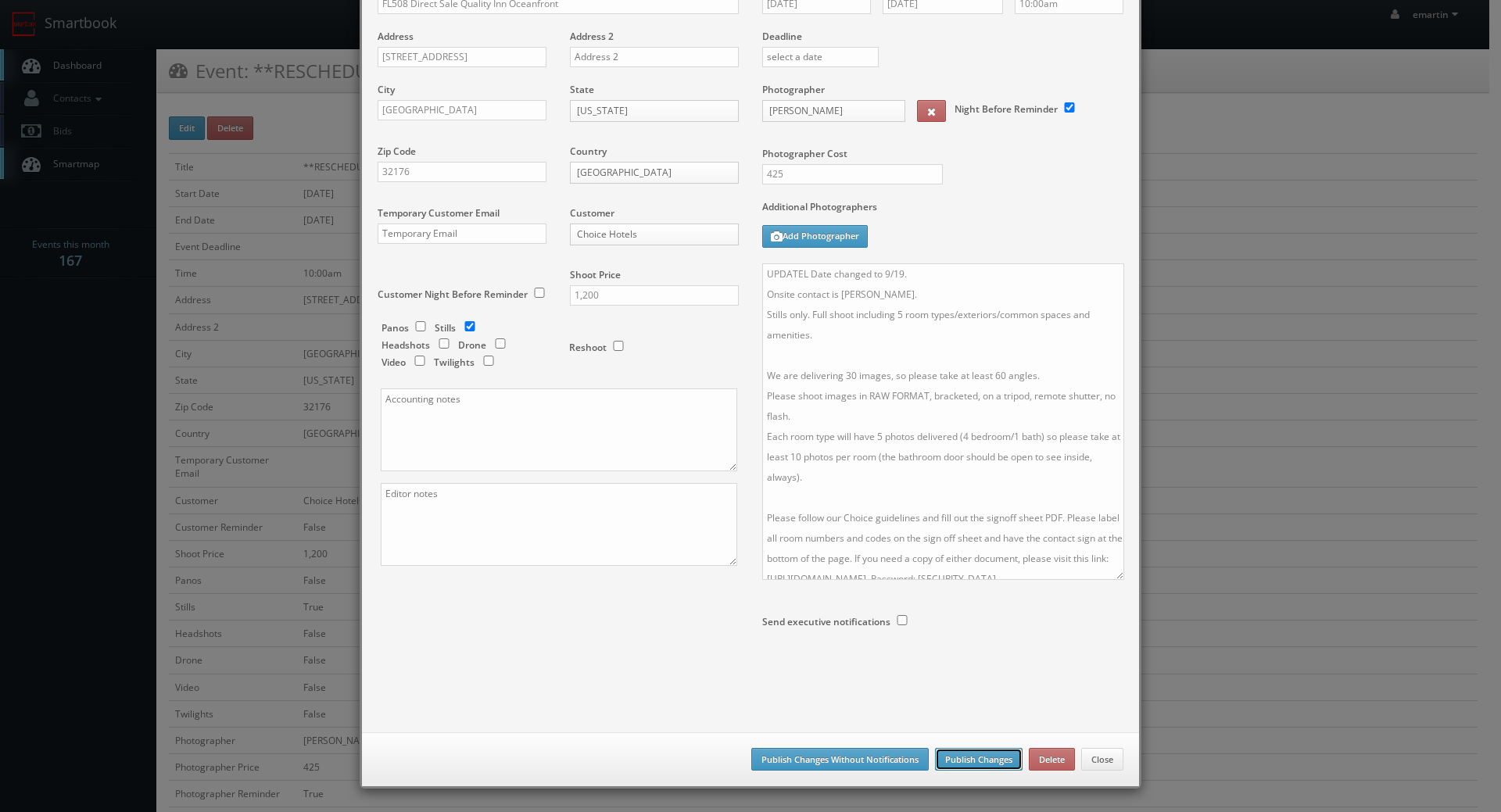
click at [998, 759] on button "Publish Changes" at bounding box center [979, 760] width 87 height 24
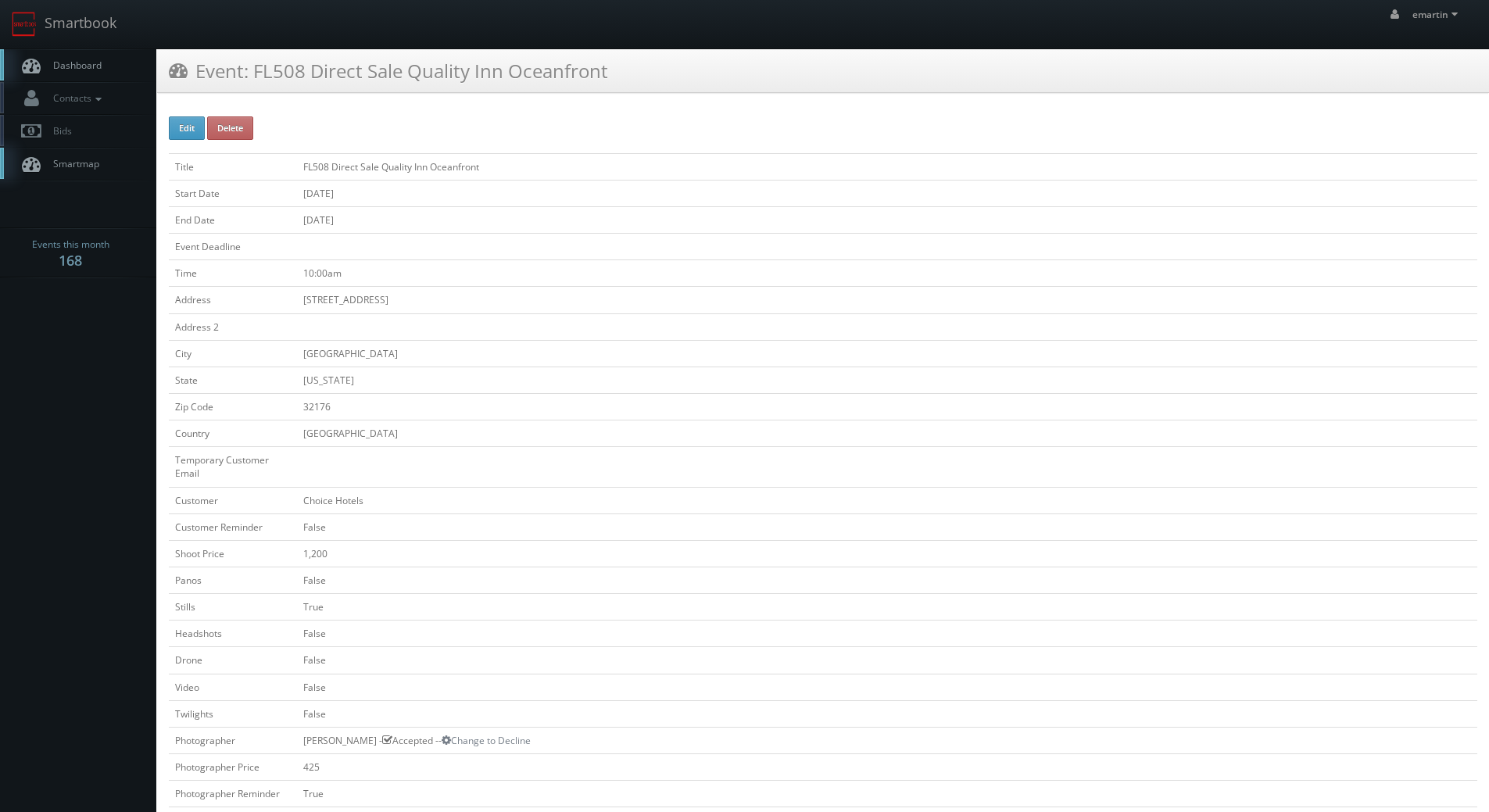
click at [95, 65] on span "Dashboard" at bounding box center [73, 64] width 56 height 13
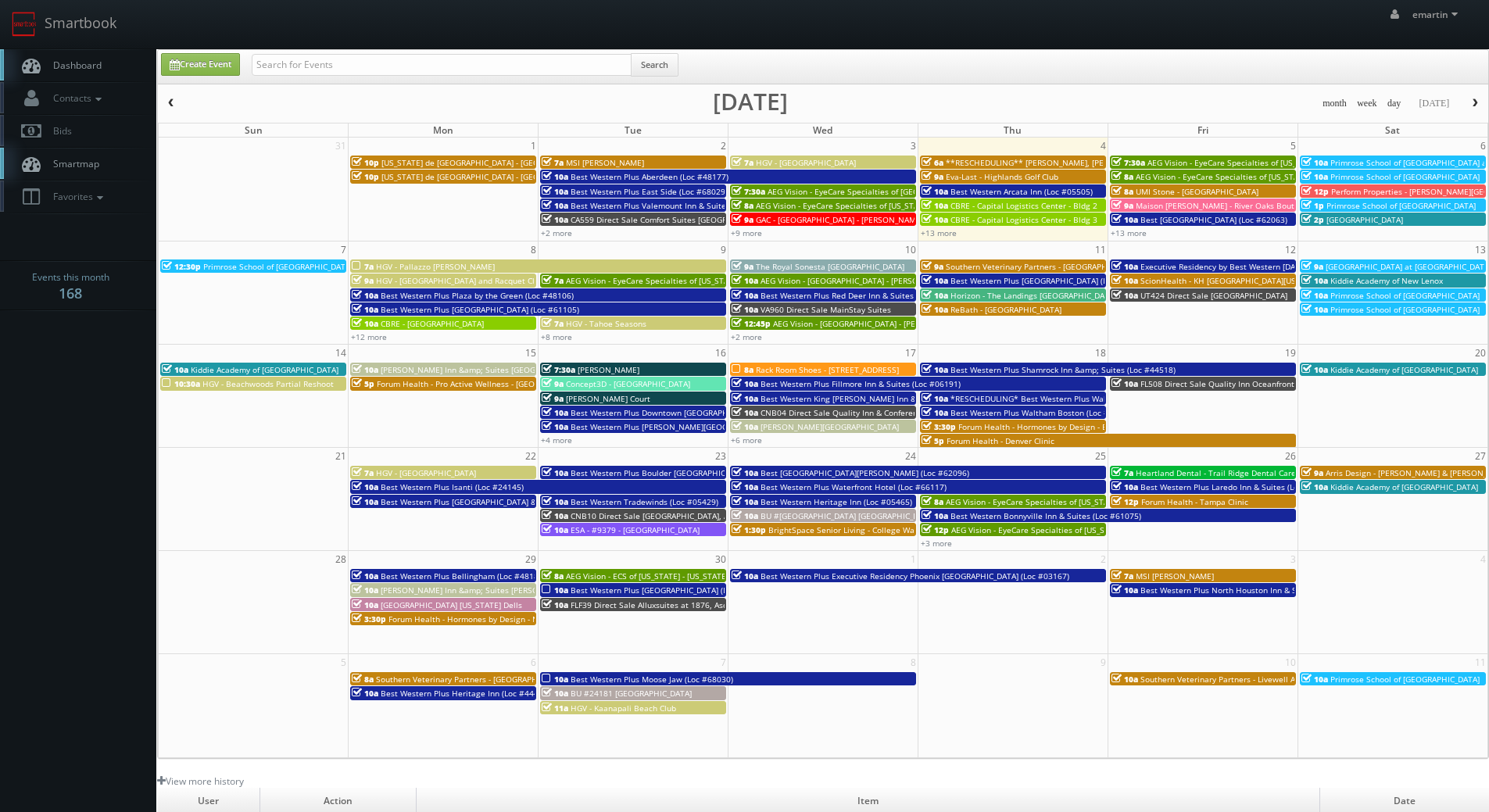
click at [106, 62] on link "Dashboard" at bounding box center [78, 65] width 157 height 32
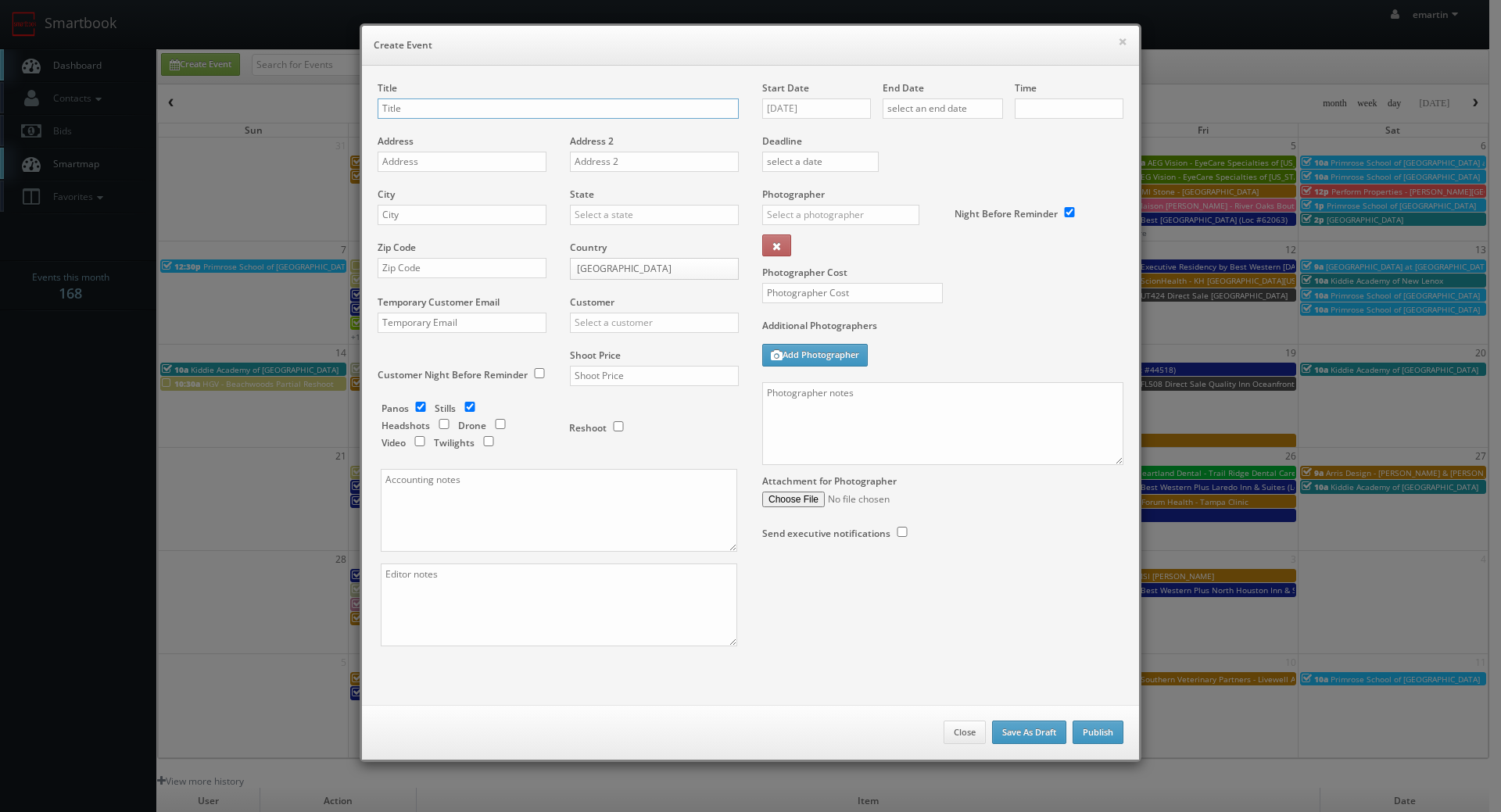
checkbox input "true"
type input "10:00am"
checkbox input "true"
click at [534, 100] on input "text" at bounding box center [558, 108] width 362 height 21
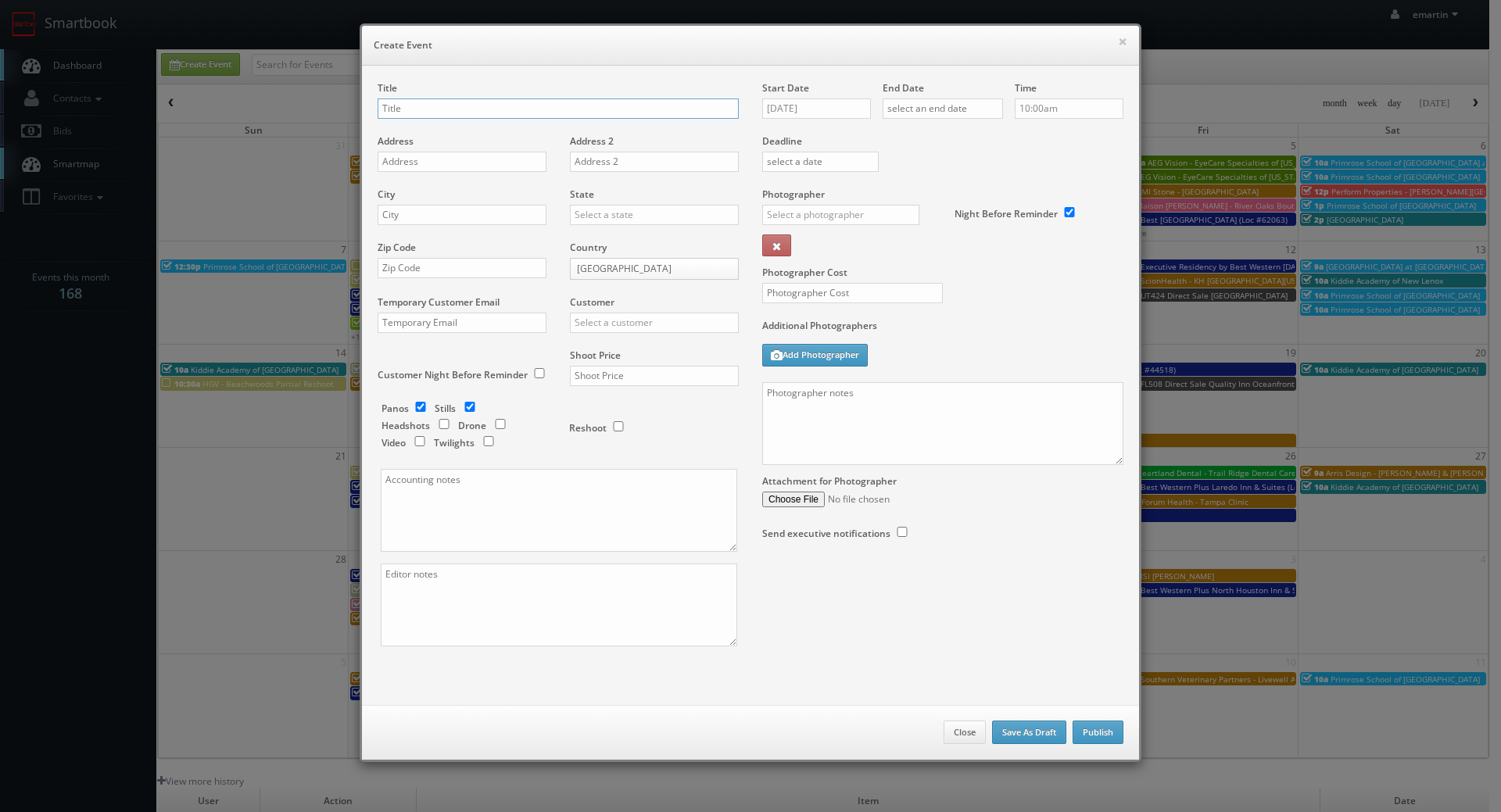
paste input "Best [GEOGRAPHIC_DATA]"
click at [575, 103] on input "Best [GEOGRAPHIC_DATA] (Loc #" at bounding box center [558, 108] width 362 height 21
paste input "18018"
type input "Best [GEOGRAPHIC_DATA] (Loc #18018)"
click at [419, 163] on input "text" at bounding box center [462, 161] width 168 height 21
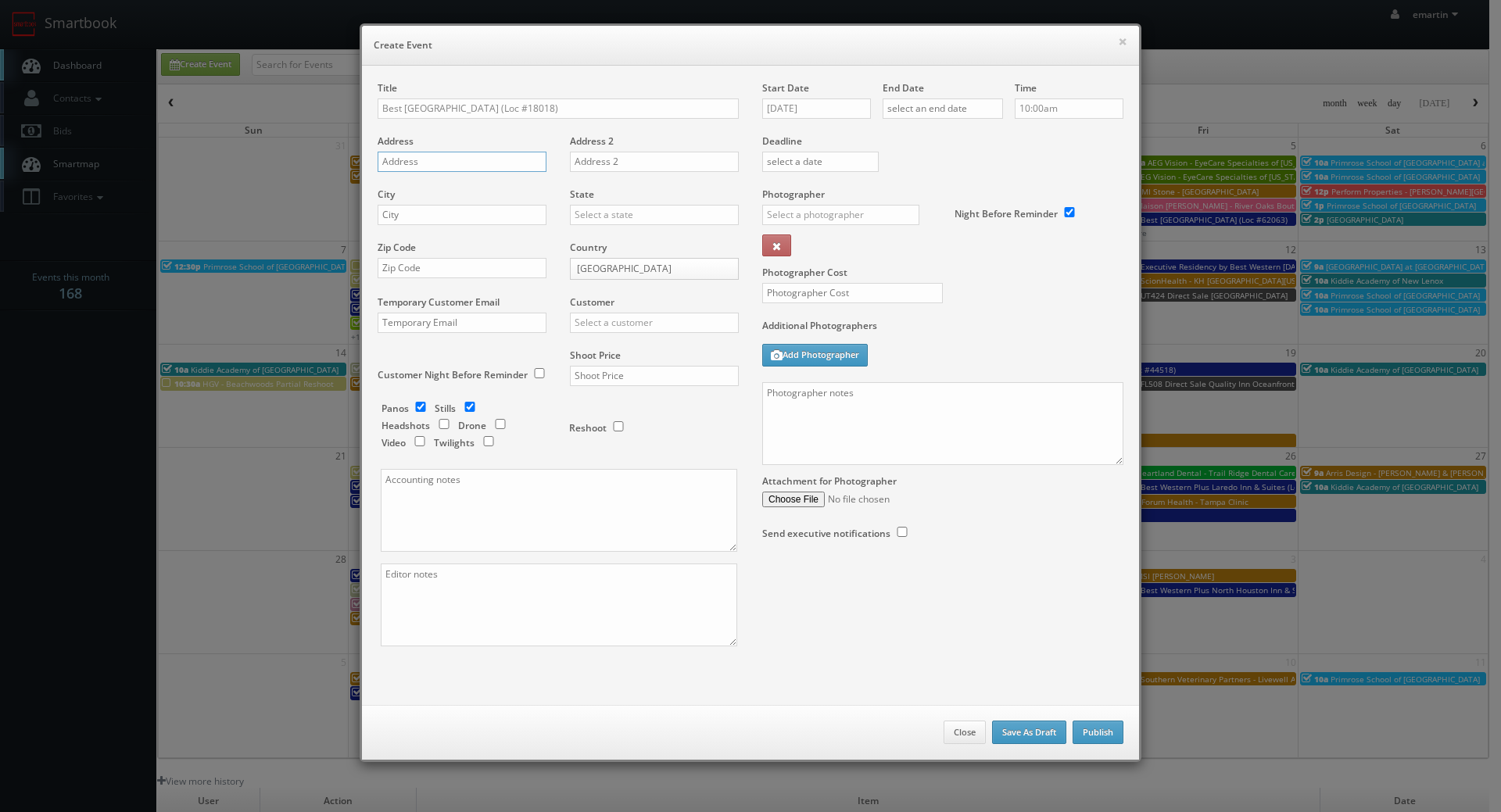
paste input "1307 W Lexington Ave"
type input "1307 W Lexington Ave"
drag, startPoint x: 432, startPoint y: 217, endPoint x: 477, endPoint y: 213, distance: 45.2
click at [432, 217] on input "text" at bounding box center [462, 215] width 168 height 21
paste input "Winchester"
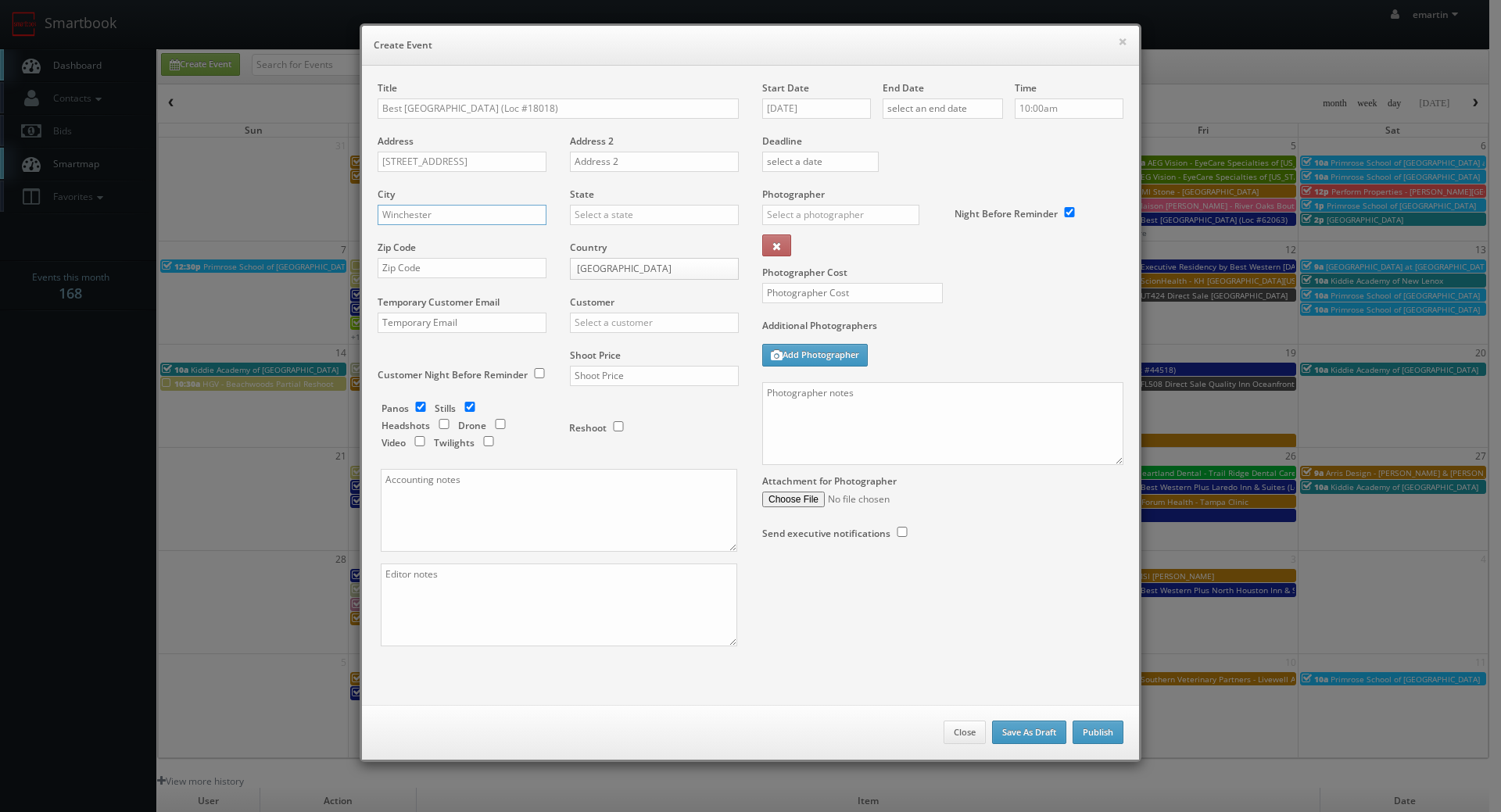
type input "Winchester"
click at [593, 211] on input "text" at bounding box center [654, 215] width 168 height 21
click at [606, 235] on div "Kentucky" at bounding box center [654, 241] width 167 height 26
type input "Kentucky"
click at [502, 259] on input "text" at bounding box center [462, 267] width 168 height 21
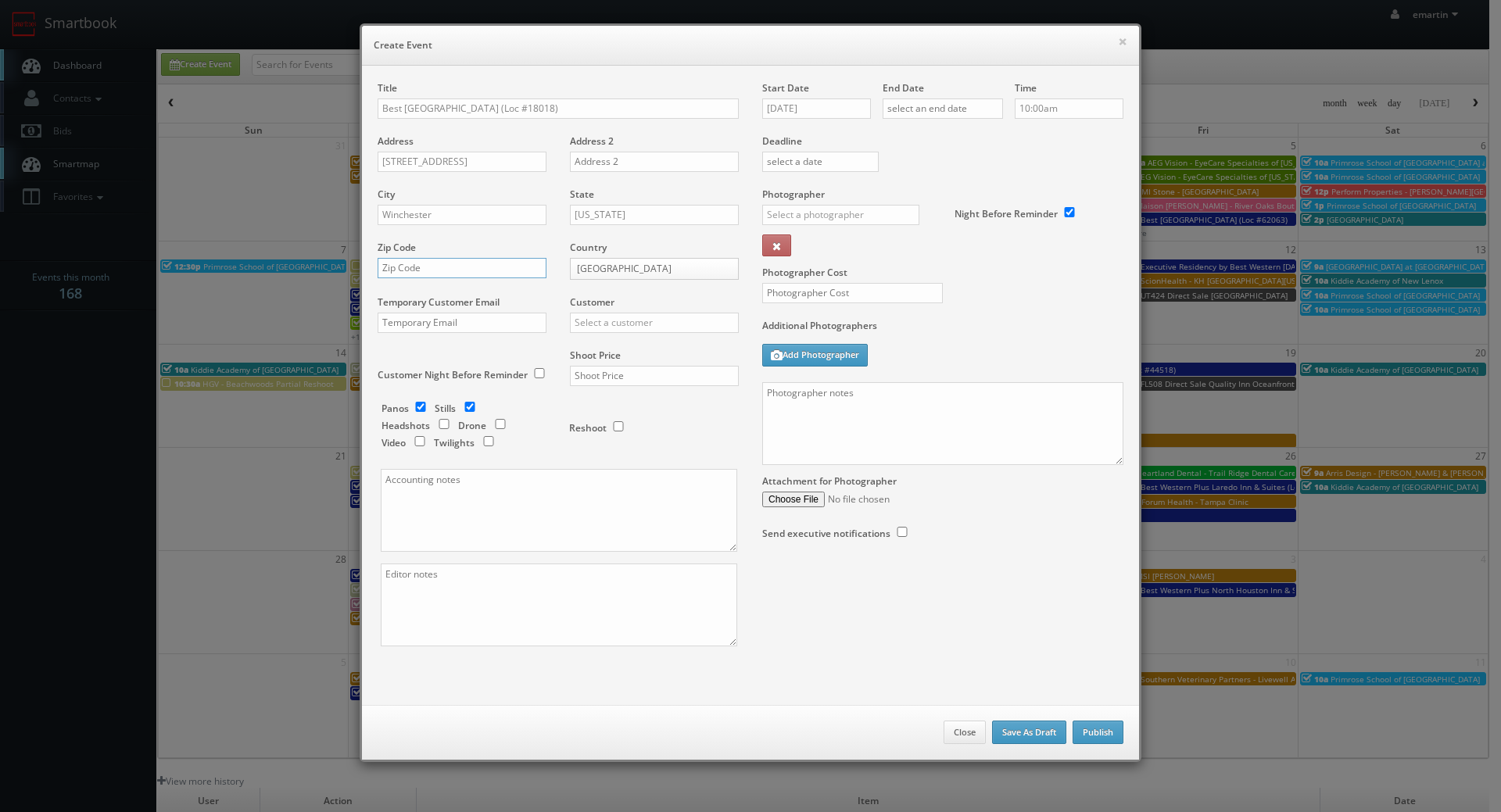
paste input "40391"
type input "40391"
click at [591, 315] on input "text" at bounding box center [654, 323] width 168 height 21
click at [621, 351] on div "Best Western" at bounding box center [654, 349] width 167 height 26
type input "Best Western"
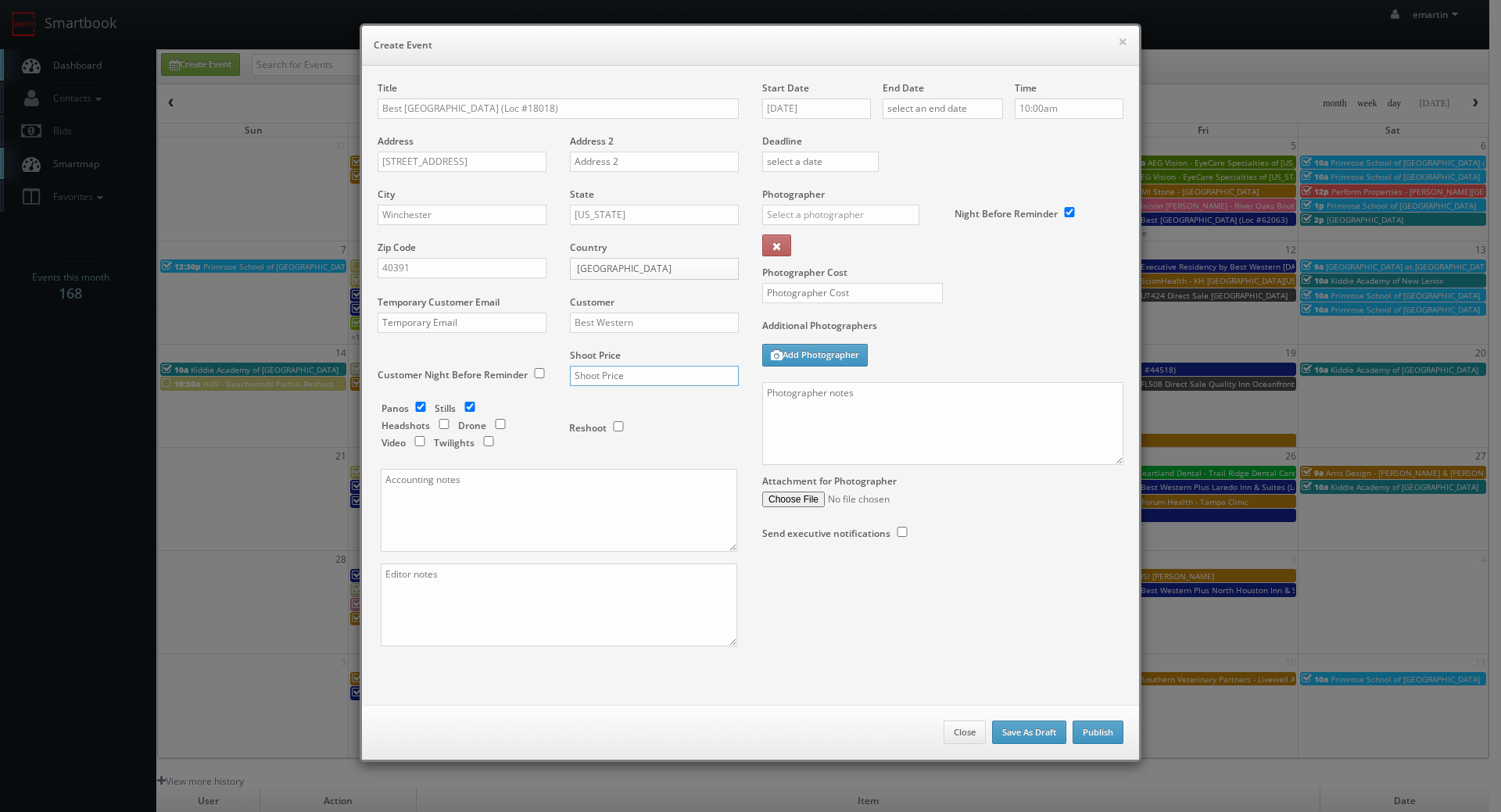
click at [620, 376] on input "text" at bounding box center [654, 375] width 168 height 21
type input "1,650"
click at [636, 410] on div "Reshoot" at bounding box center [648, 420] width 157 height 37
click at [417, 410] on input "checkbox" at bounding box center [421, 407] width 24 height 10
checkbox input "false"
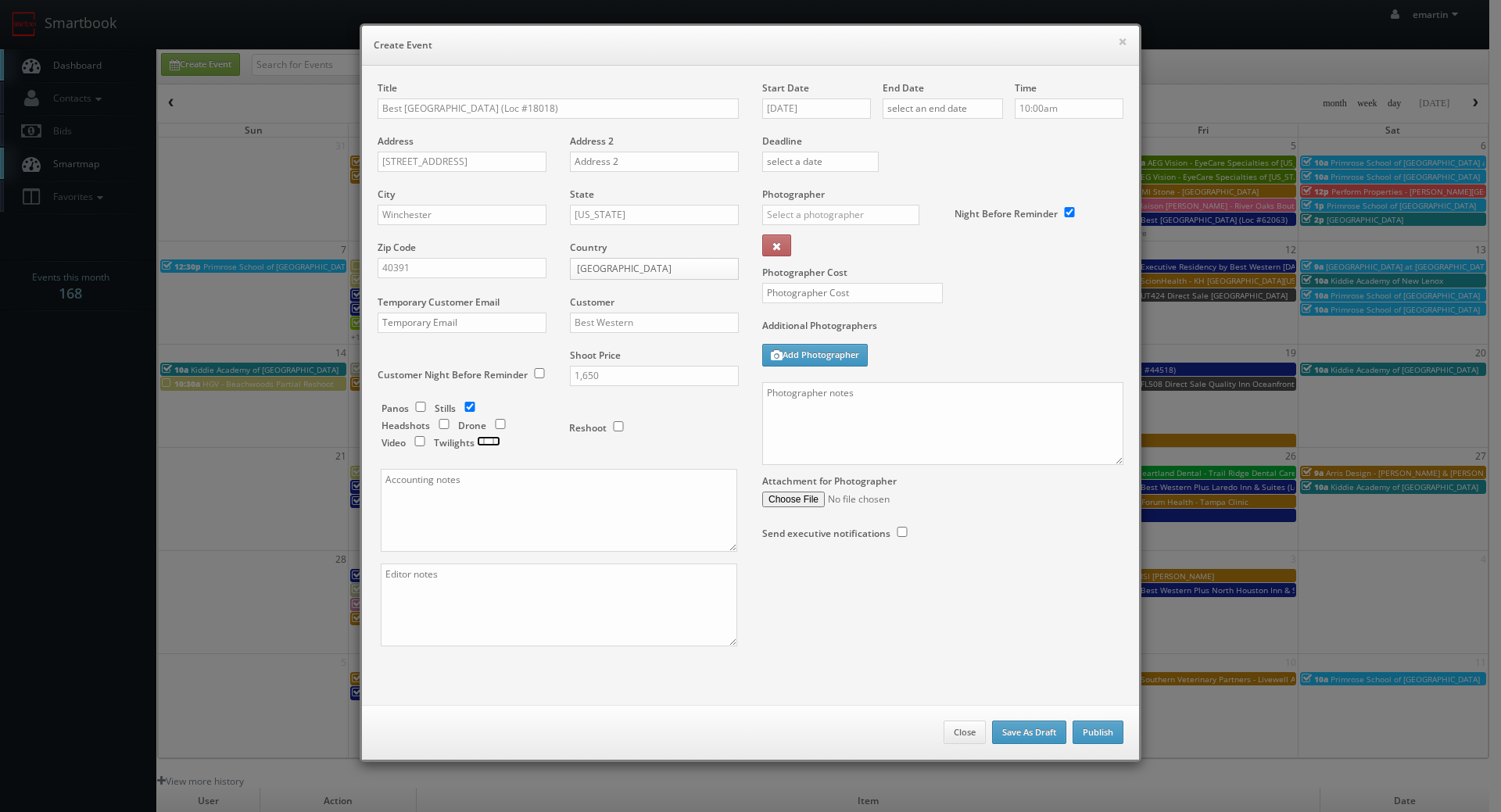
click at [487, 439] on input "checkbox" at bounding box center [488, 441] width 24 height 10
checkbox input "true"
click at [816, 98] on div "Start Date 09/04/2025" at bounding box center [822, 108] width 121 height 53
click at [803, 106] on input "09/04/2025" at bounding box center [816, 108] width 109 height 21
click at [894, 132] on th "September 2025" at bounding box center [839, 137] width 113 height 24
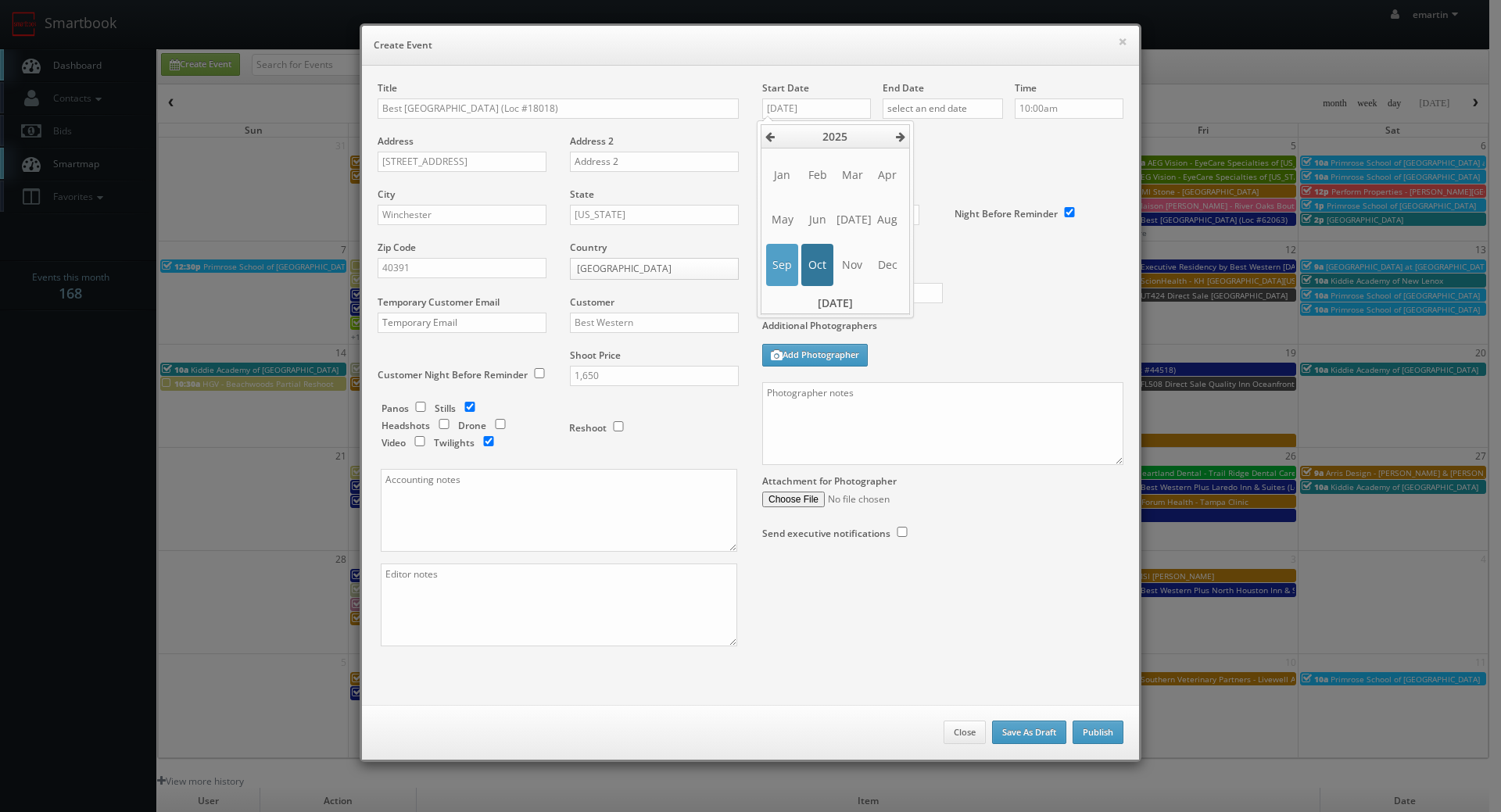
click at [816, 263] on span "Oct" at bounding box center [817, 264] width 32 height 43
click at [812, 206] on td "7" at bounding box center [817, 205] width 21 height 23
type input "10/07/2025"
click at [950, 178] on div "Deadline" at bounding box center [943, 134] width 384 height 106
click at [946, 109] on input "text" at bounding box center [943, 108] width 121 height 21
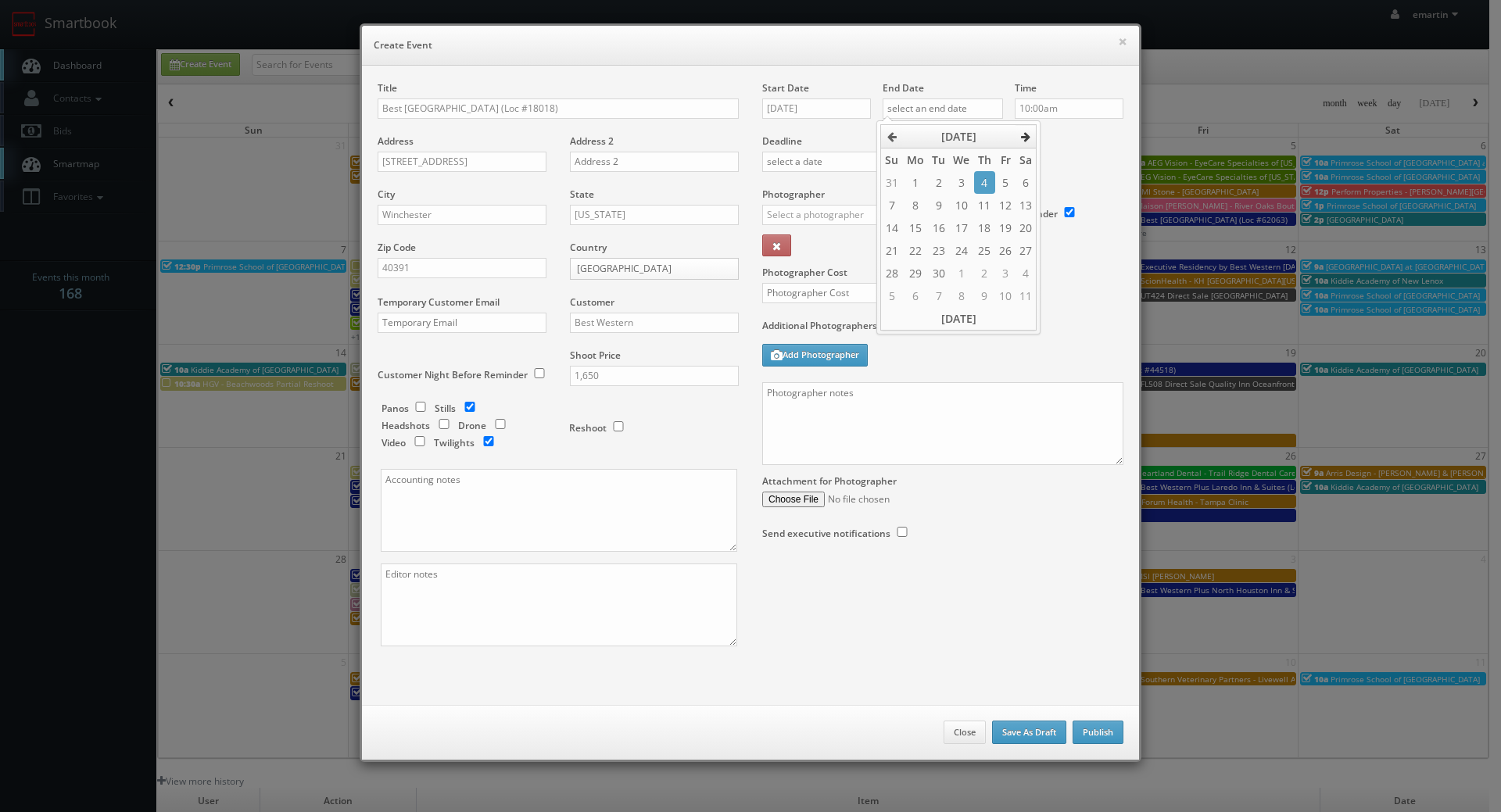
click at [1029, 135] on icon at bounding box center [1025, 137] width 9 height 11
click at [941, 211] on td "7" at bounding box center [938, 205] width 21 height 23
type input "10/07/2025"
click at [1068, 150] on div "Deadline" at bounding box center [943, 134] width 384 height 106
click at [800, 206] on input "text" at bounding box center [840, 215] width 158 height 21
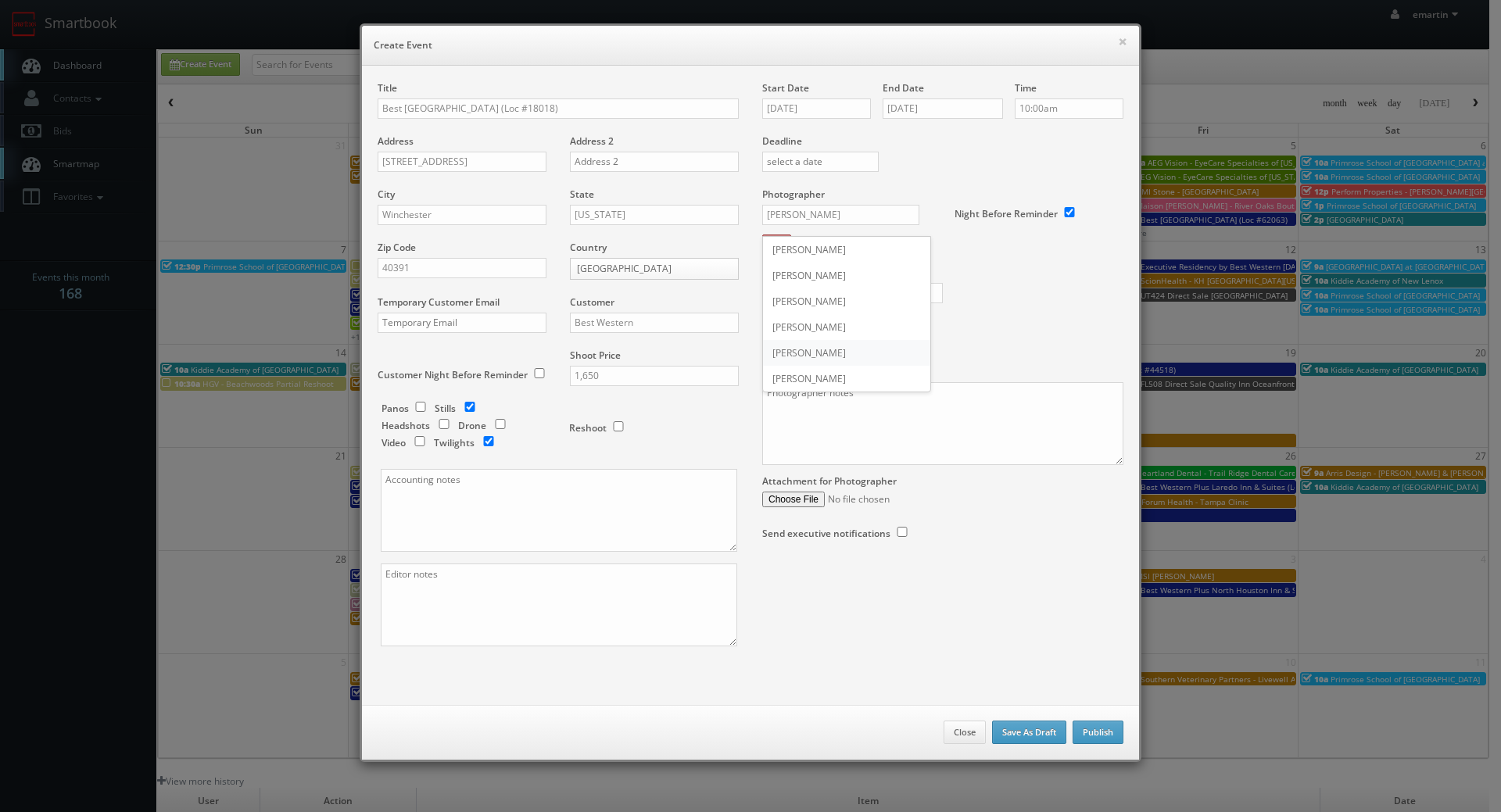
click at [808, 347] on div "Steve Grider" at bounding box center [846, 353] width 167 height 26
type input "Steve Grider"
click at [793, 290] on input "text" at bounding box center [852, 293] width 180 height 21
type input "525"
drag, startPoint x: 990, startPoint y: 355, endPoint x: 604, endPoint y: 366, distance: 386.2
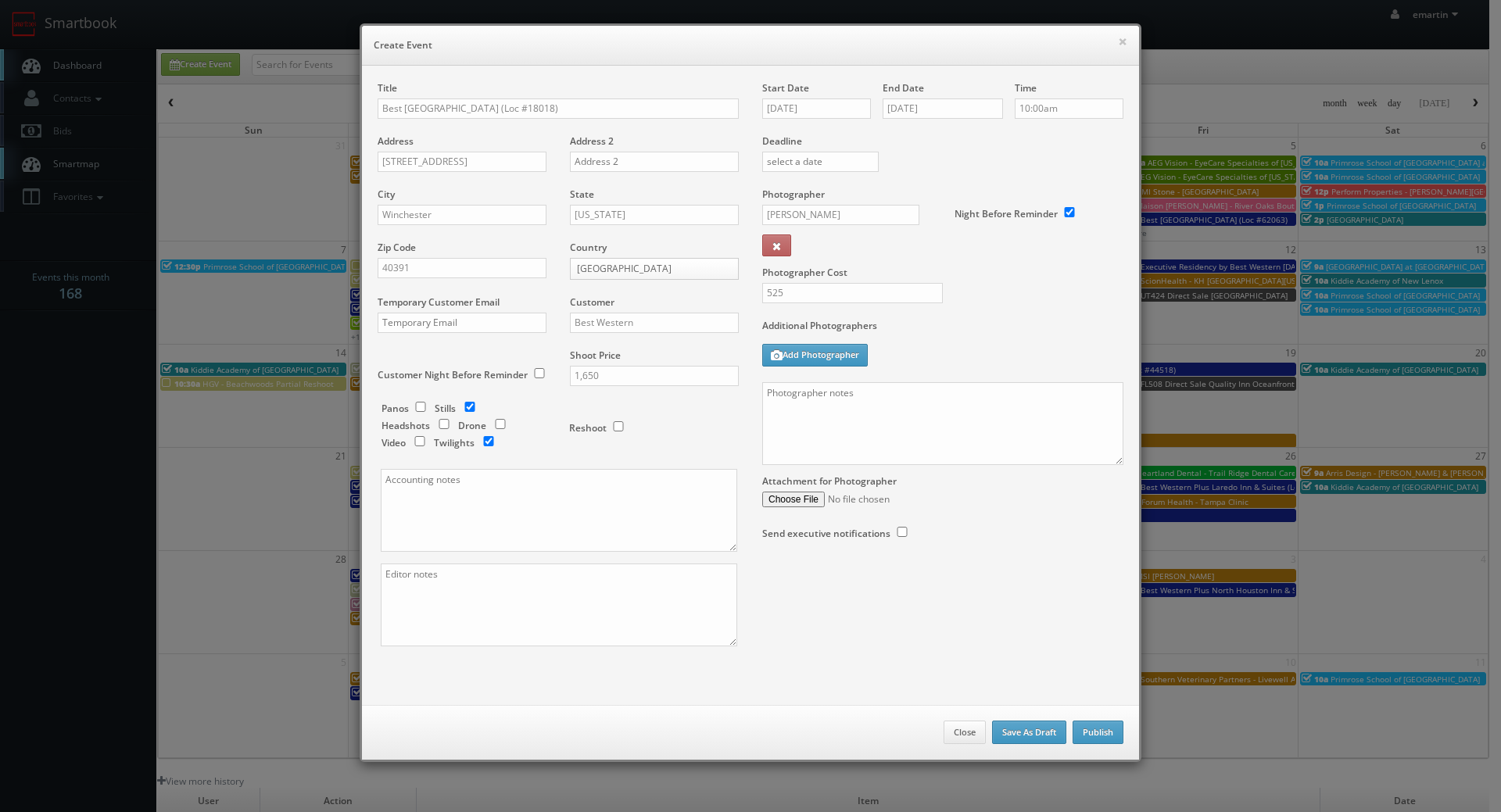
click at [990, 355] on div "Additional Photographers Add Photographer" at bounding box center [942, 351] width 362 height 63
click at [902, 409] on textarea at bounding box center [942, 424] width 362 height 83
paste textarea "Onsite contact is ______. Overnight stay ___. Stills, and exterior twilights. F…"
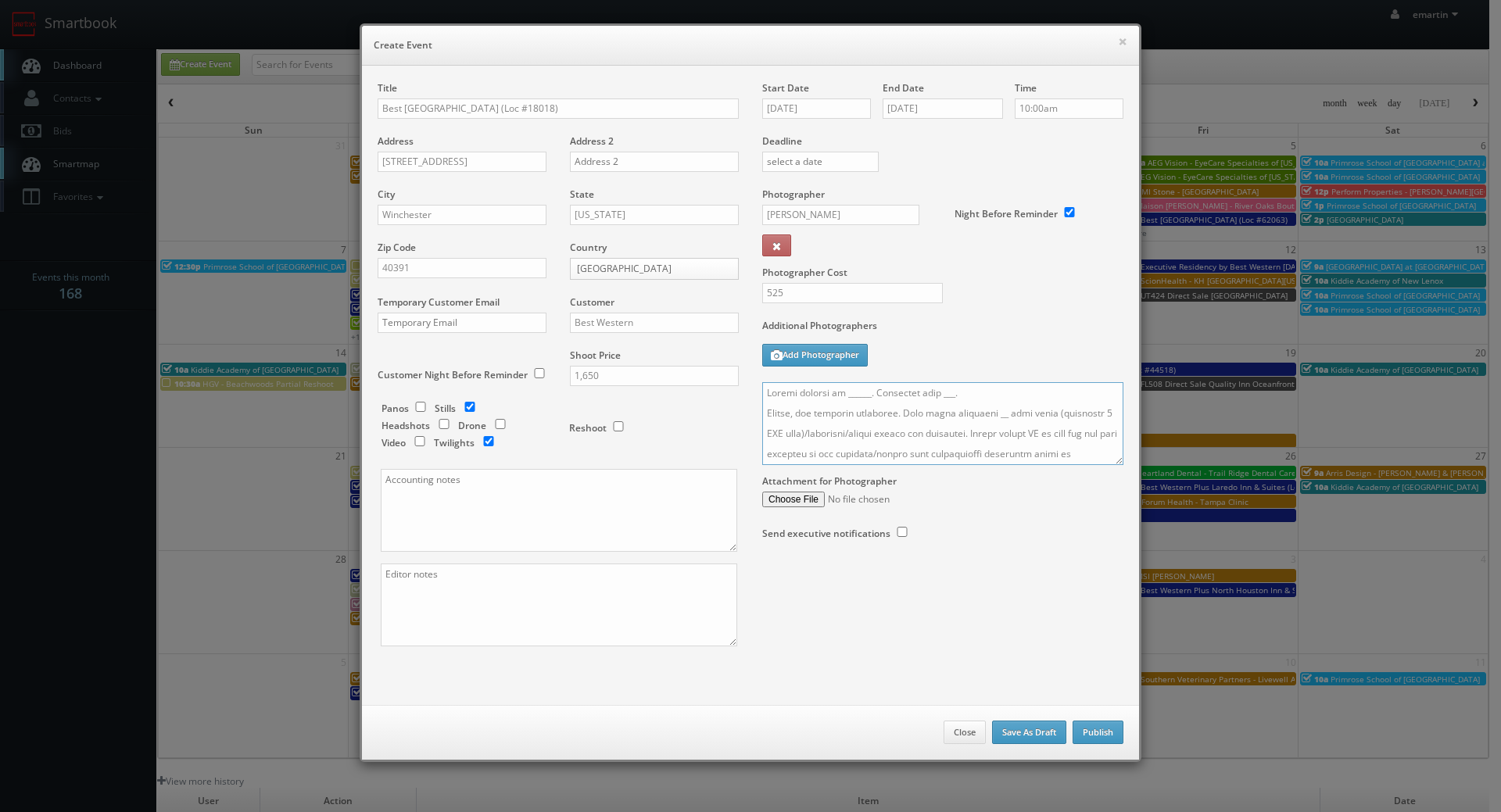
scroll to position [585, 0]
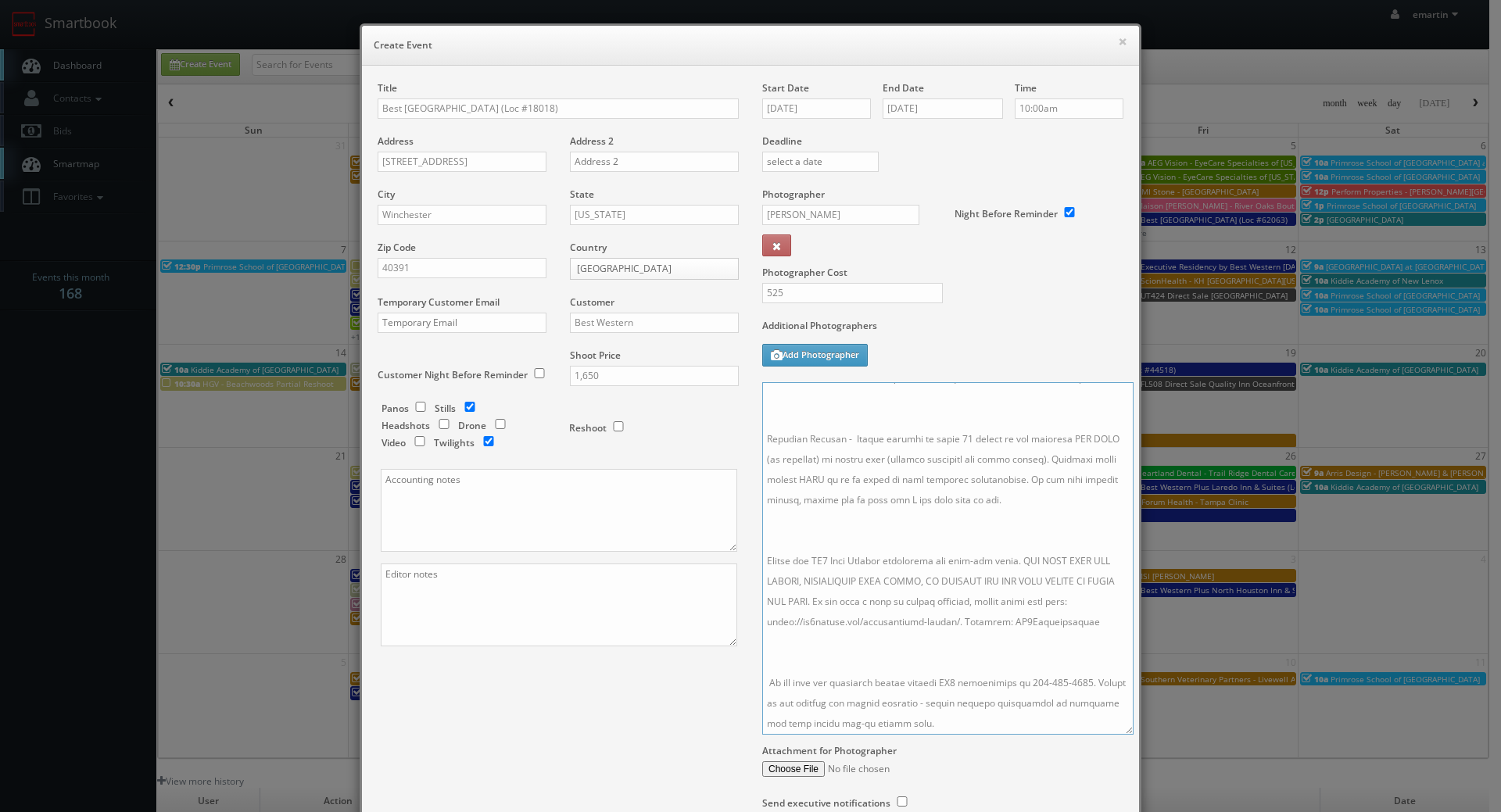
drag, startPoint x: 1114, startPoint y: 459, endPoint x: 1126, endPoint y: 762, distance: 303.2
click at [1126, 735] on textarea at bounding box center [947, 558] width 372 height 353
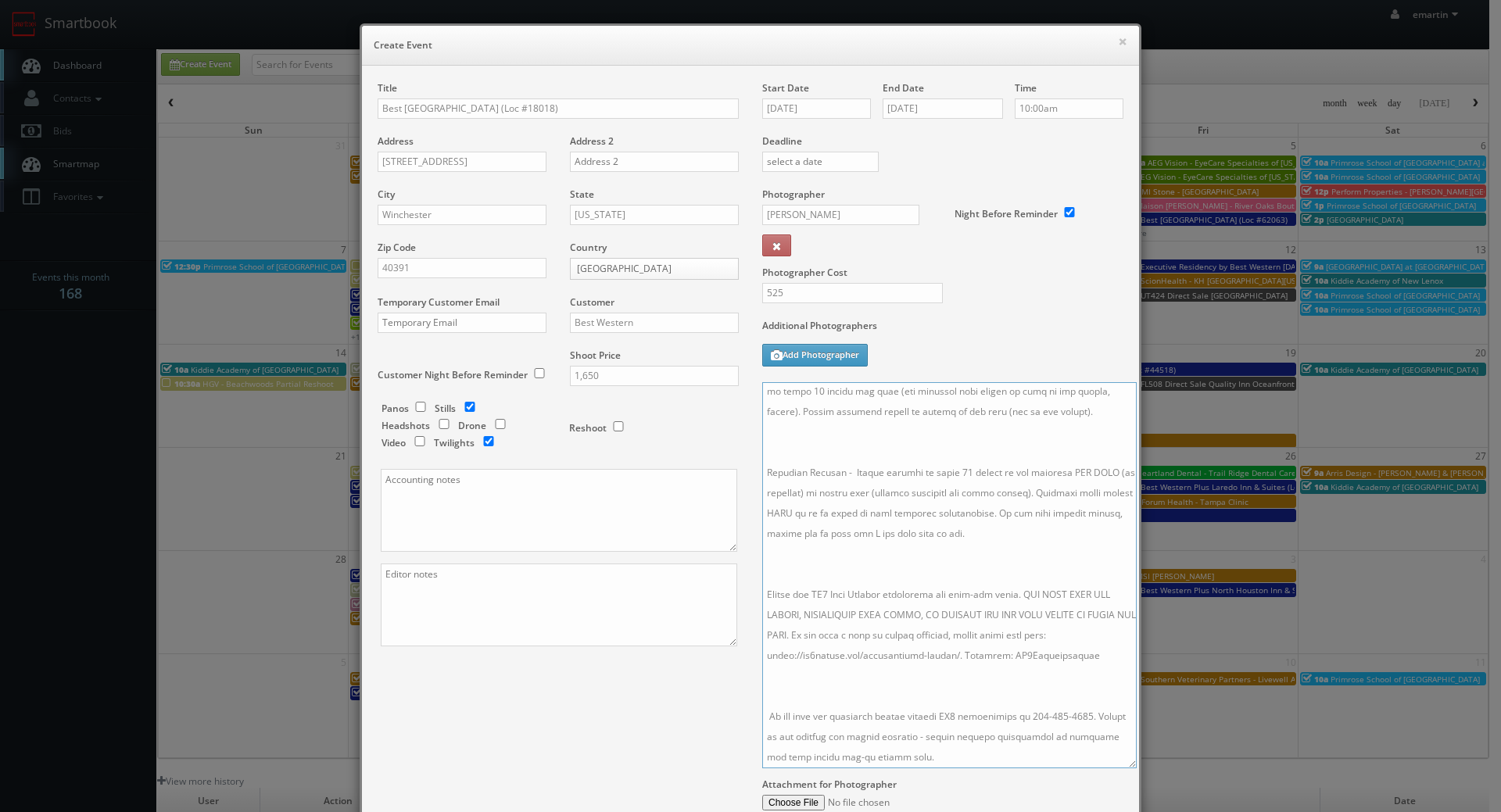
click at [915, 666] on textarea at bounding box center [949, 575] width 375 height 386
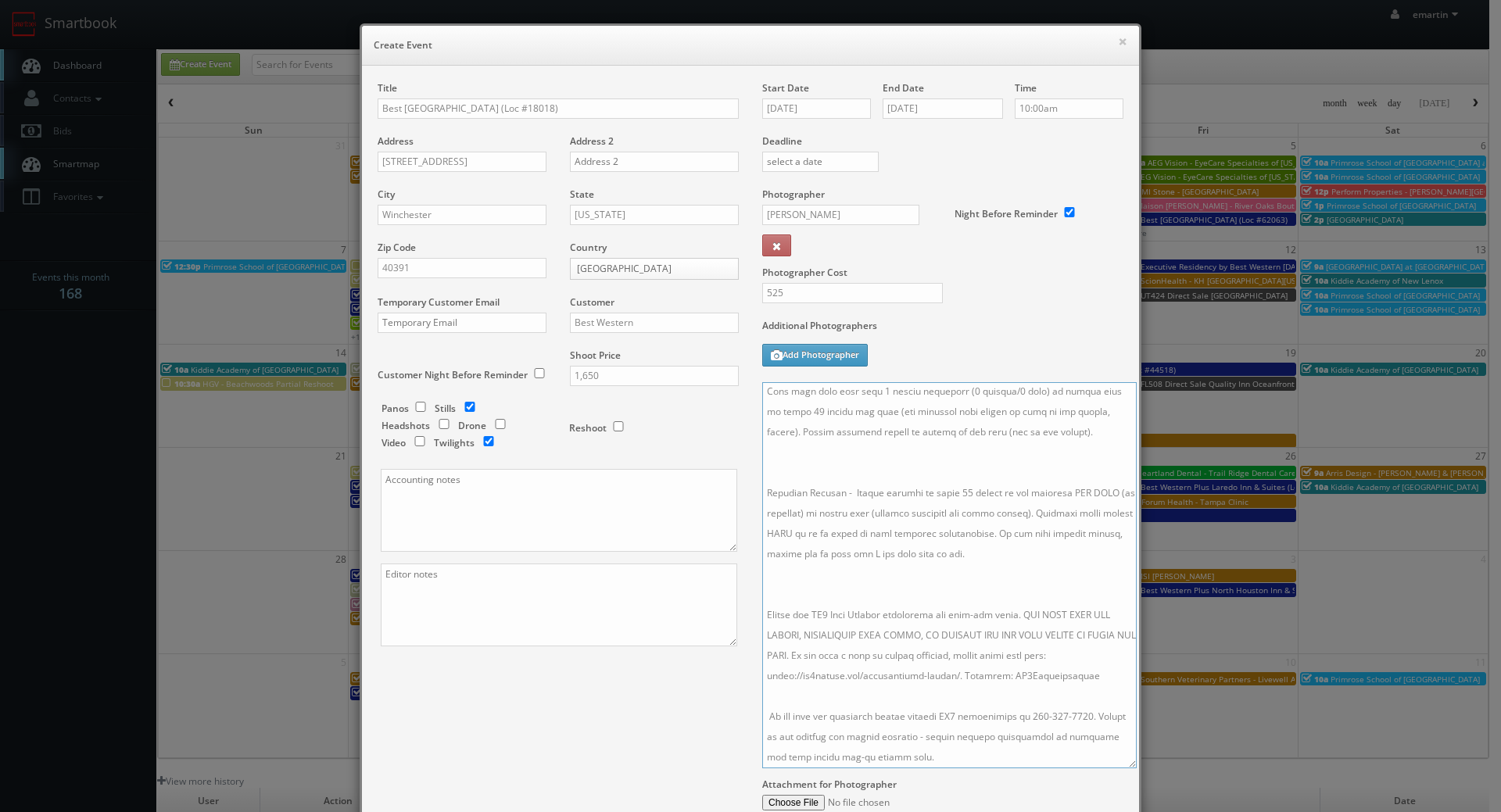
click at [859, 558] on textarea at bounding box center [949, 575] width 375 height 386
click at [833, 612] on textarea at bounding box center [949, 575] width 375 height 386
click at [816, 474] on textarea at bounding box center [949, 575] width 375 height 386
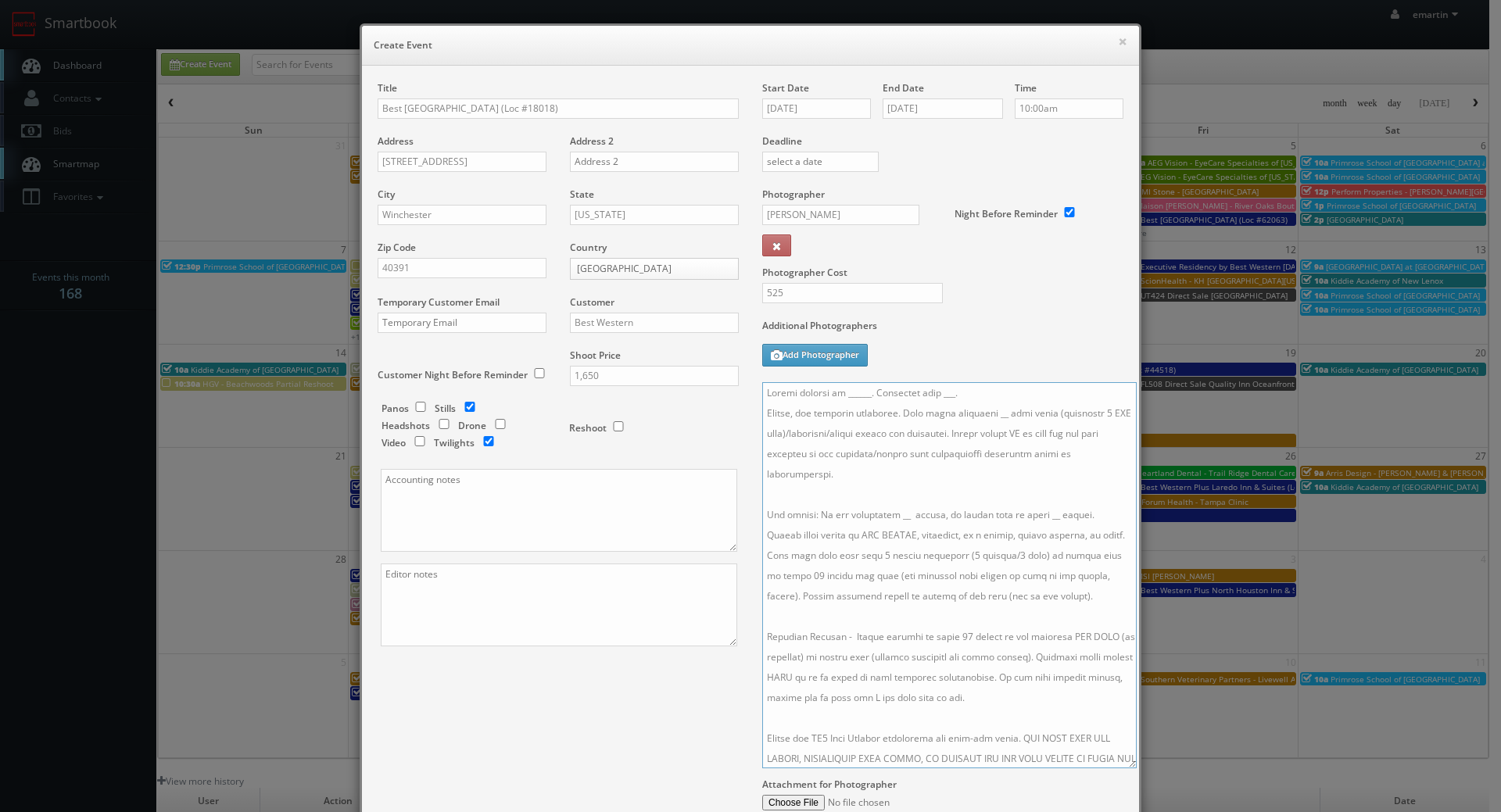
drag, startPoint x: 966, startPoint y: 394, endPoint x: 1048, endPoint y: 427, distance: 88.4
click at [934, 393] on textarea at bounding box center [949, 575] width 375 height 386
click at [937, 390] on textarea at bounding box center [949, 575] width 375 height 386
click at [961, 497] on textarea at bounding box center [949, 575] width 375 height 386
click at [978, 412] on textarea at bounding box center [949, 575] width 375 height 386
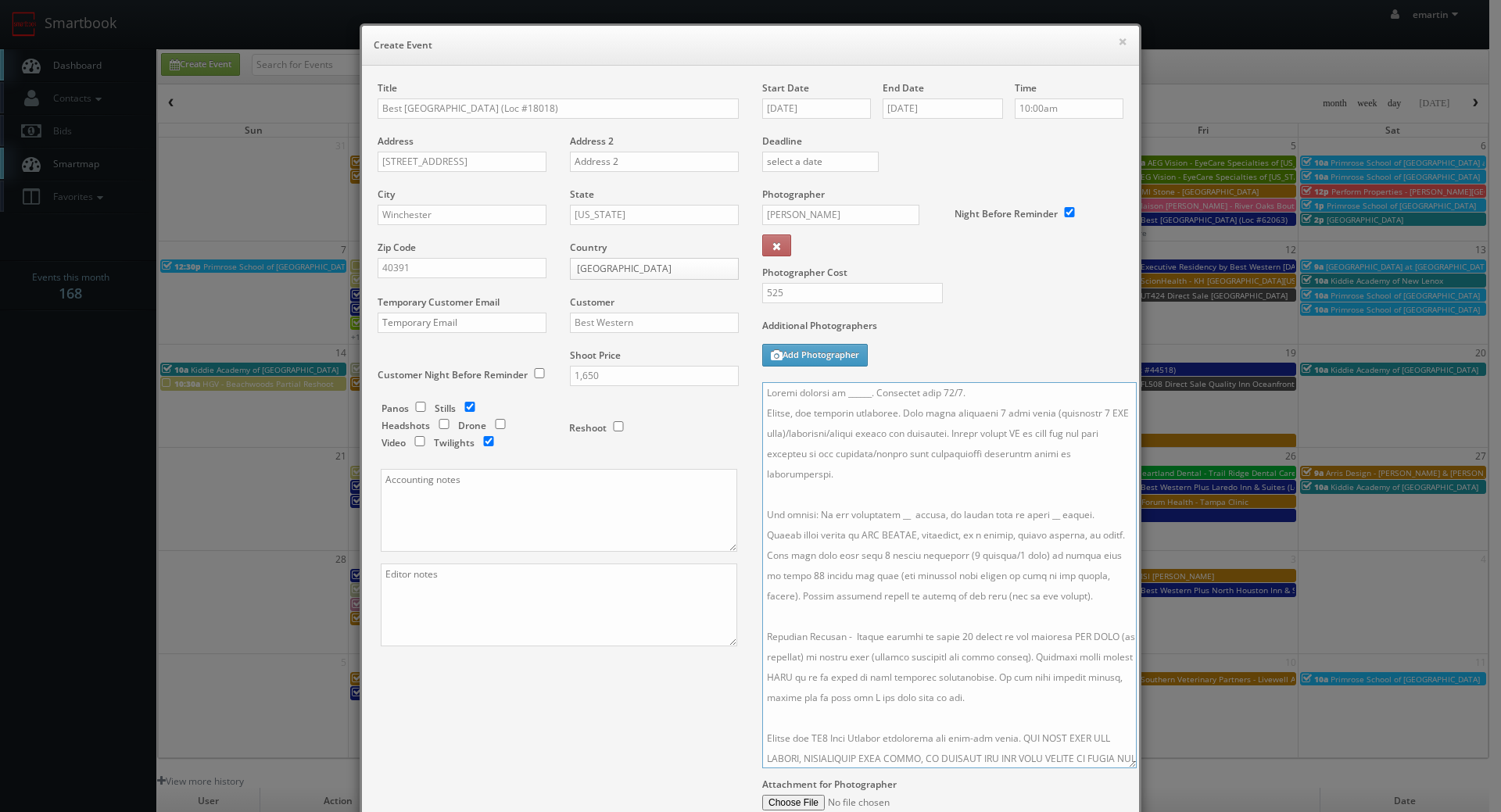
click at [889, 515] on textarea at bounding box center [949, 575] width 375 height 386
click at [1037, 512] on textarea at bounding box center [949, 575] width 375 height 386
click at [859, 391] on textarea at bounding box center [949, 575] width 375 height 386
paste textarea "Jigneshkumar Gandhi, jignesh6203@yahoo.co.in, 614-441-7351"
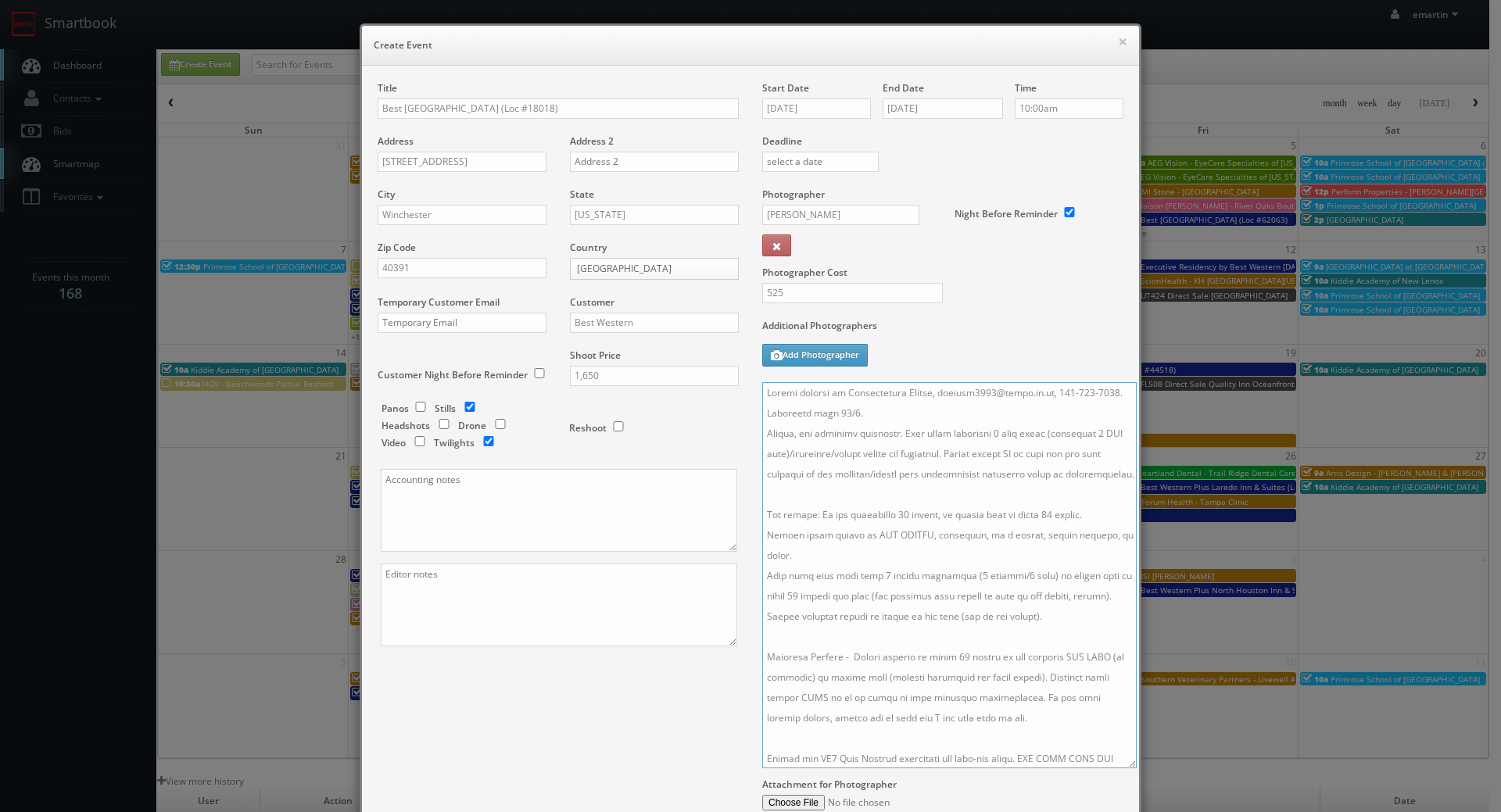
drag, startPoint x: 1050, startPoint y: 392, endPoint x: 937, endPoint y: 404, distance: 113.6
click at [937, 404] on textarea at bounding box center [949, 575] width 375 height 386
click at [947, 399] on textarea at bounding box center [949, 575] width 375 height 386
click at [1049, 392] on textarea at bounding box center [949, 575] width 375 height 386
drag, startPoint x: 1049, startPoint y: 391, endPoint x: 936, endPoint y: 397, distance: 113.2
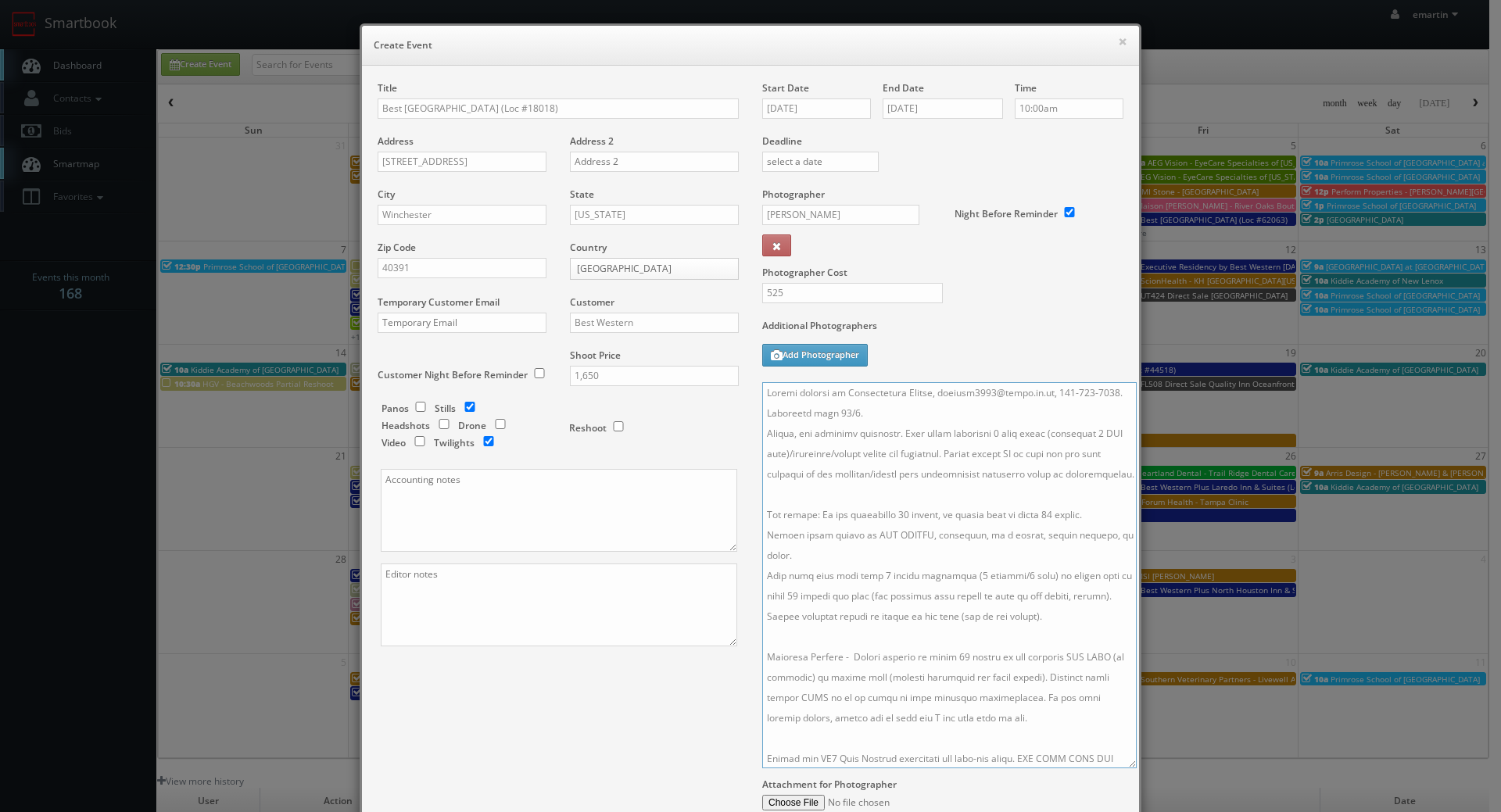
click at [936, 397] on textarea at bounding box center [949, 575] width 375 height 386
type textarea "Onsite contact is Jigneshkumar Gandhi, 614-441-7351. Overnight stay 10/6. Still…"
click at [818, 87] on div "Start Date 10/07/2025" at bounding box center [822, 108] width 121 height 53
click at [814, 98] on input "10/07/2025" at bounding box center [816, 108] width 109 height 21
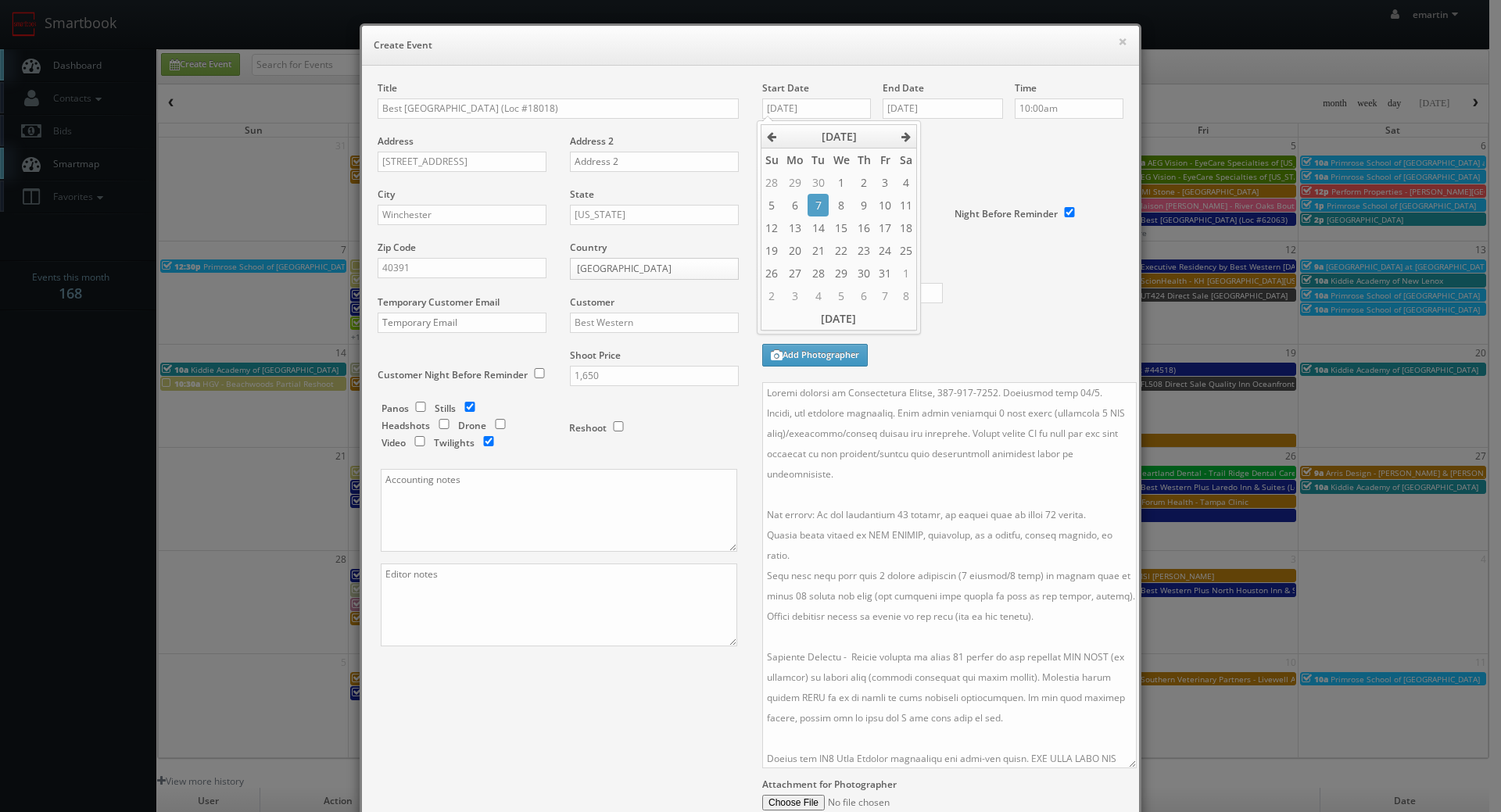
click at [963, 360] on div "Additional Photographers Add Photographer" at bounding box center [942, 351] width 362 height 63
click at [602, 658] on div "Title Best Western Winchester Hotel (Loc #18018) Address 1307 W Lexington Ave A…" at bounding box center [558, 377] width 384 height 592
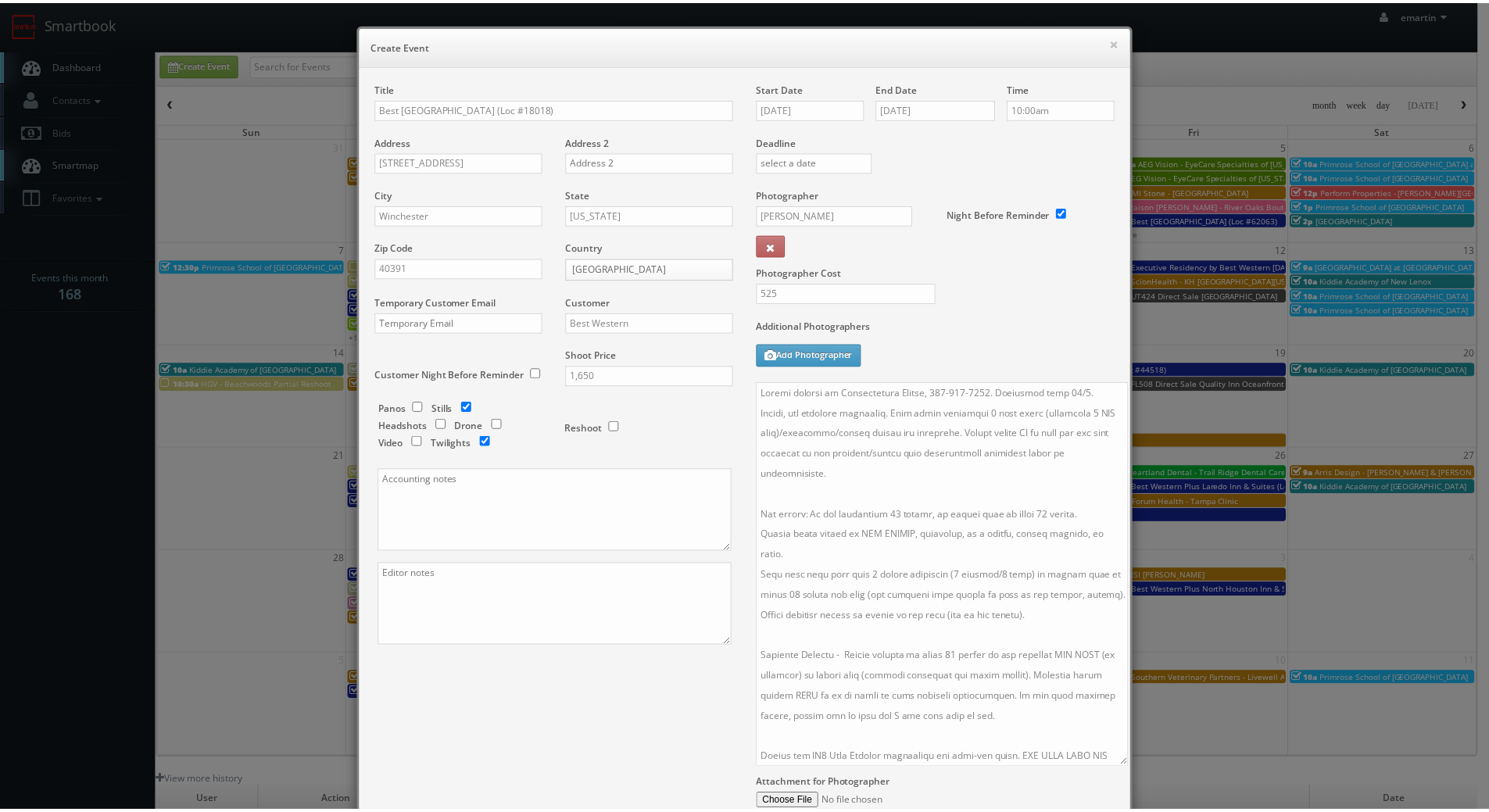
scroll to position [173, 0]
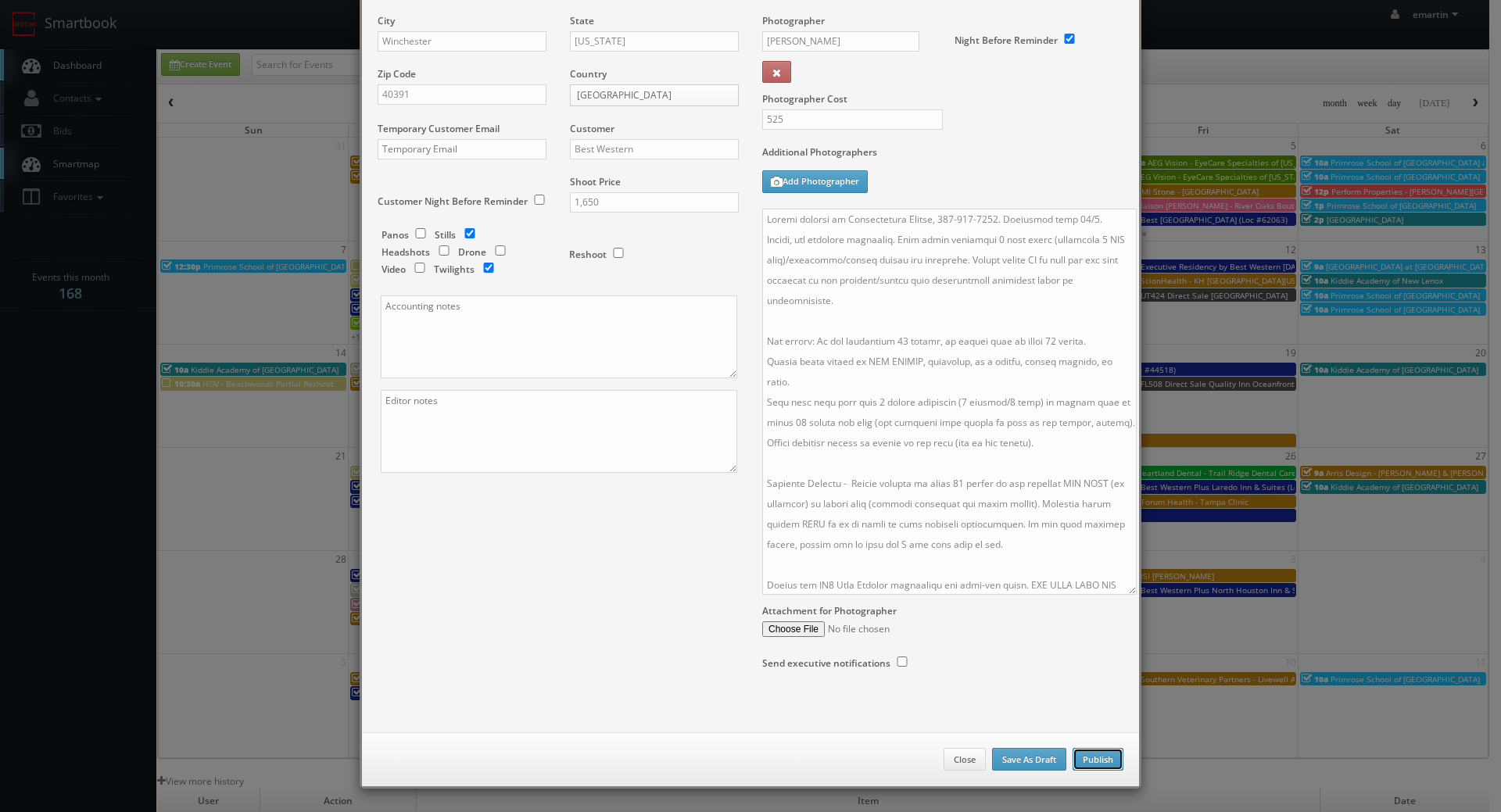
click at [1098, 758] on button "Publish" at bounding box center [1098, 760] width 51 height 24
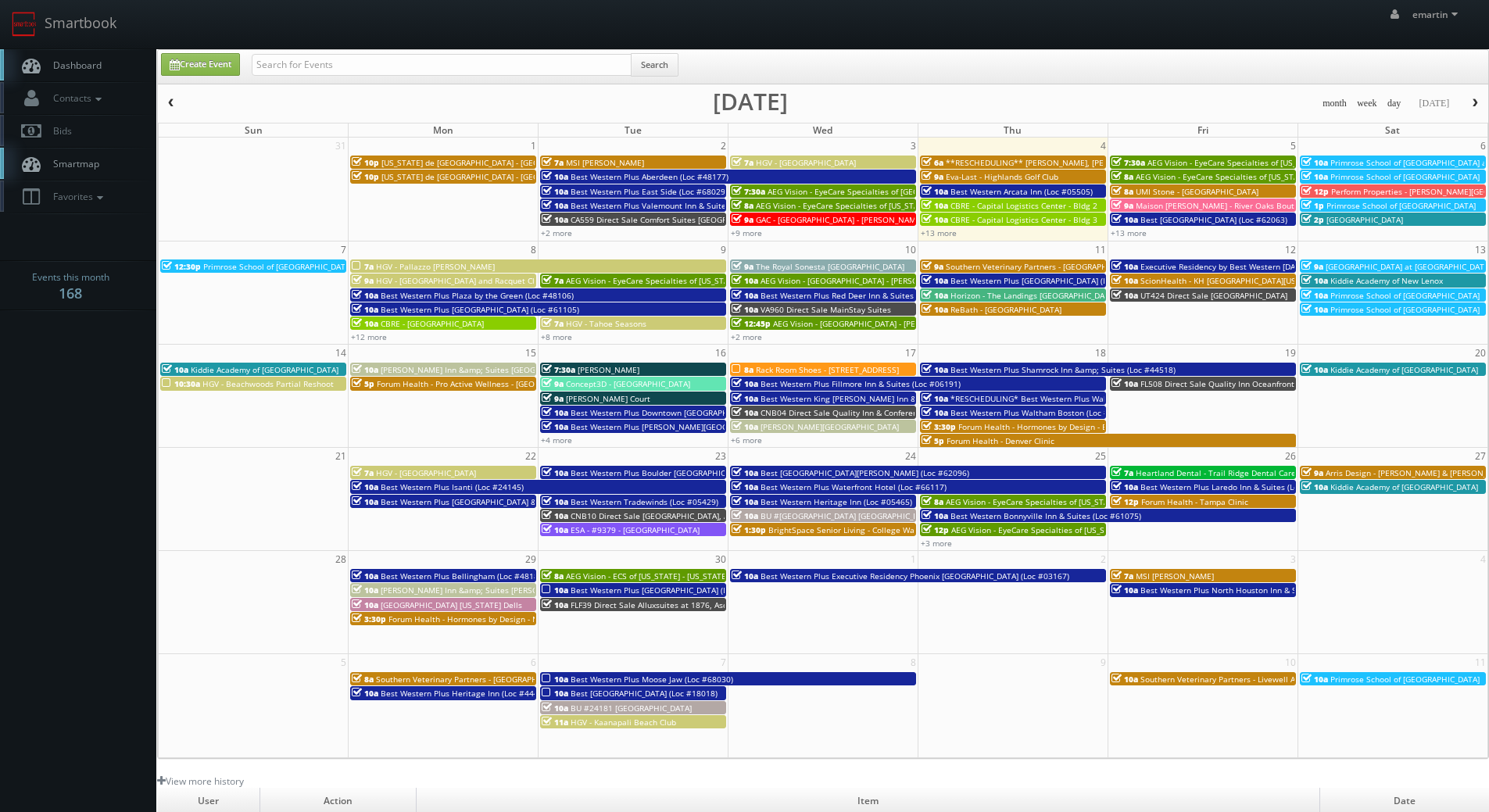
click at [122, 62] on link "Dashboard" at bounding box center [78, 65] width 157 height 32
click at [950, 236] on link "+13 more" at bounding box center [939, 233] width 36 height 11
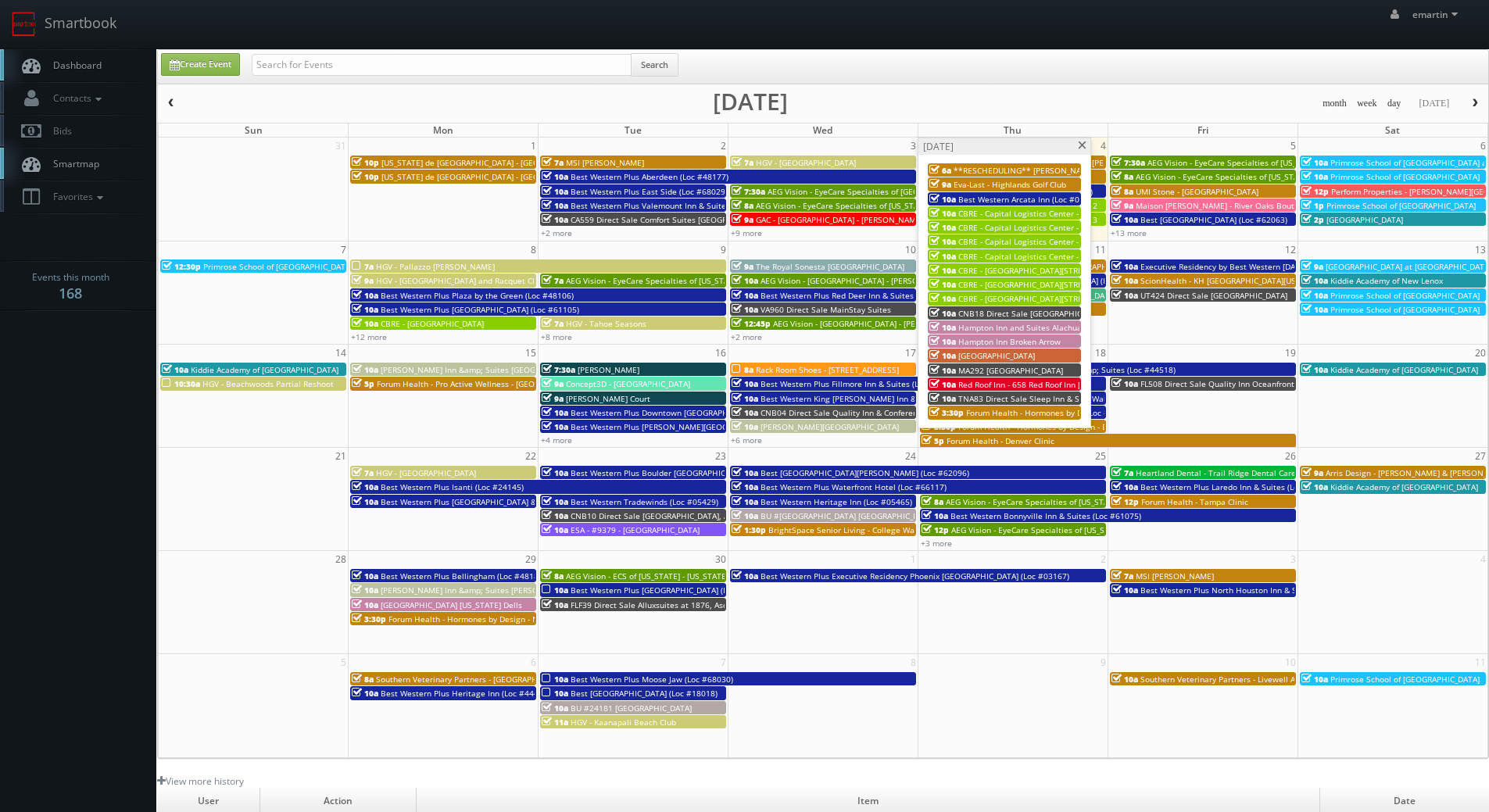
click at [1033, 382] on span "Red Roof Inn - 658 Red Roof Inn [GEOGRAPHIC_DATA]" at bounding box center [1057, 384] width 196 height 11
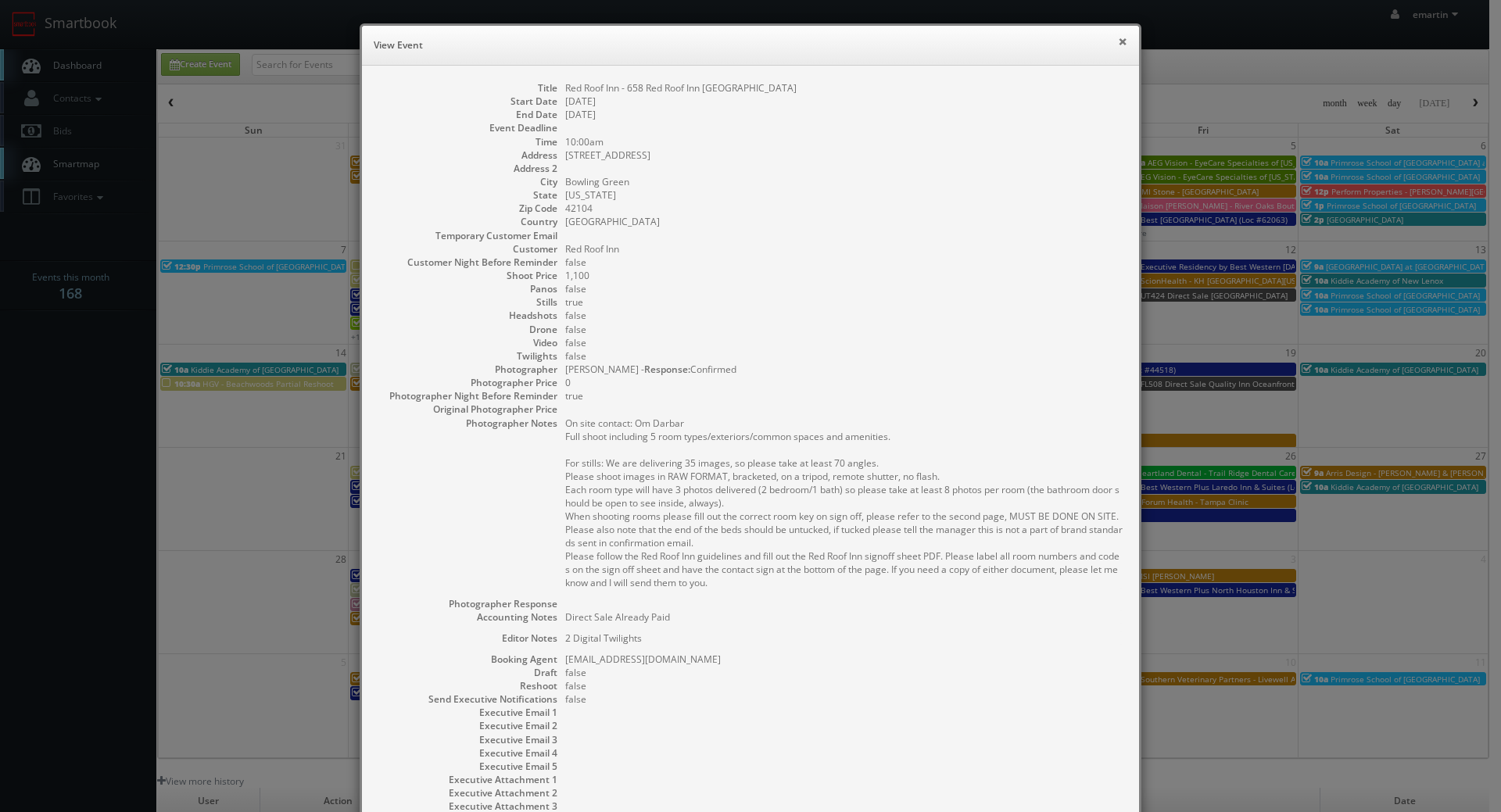
click at [1119, 40] on button "×" at bounding box center [1123, 41] width 9 height 11
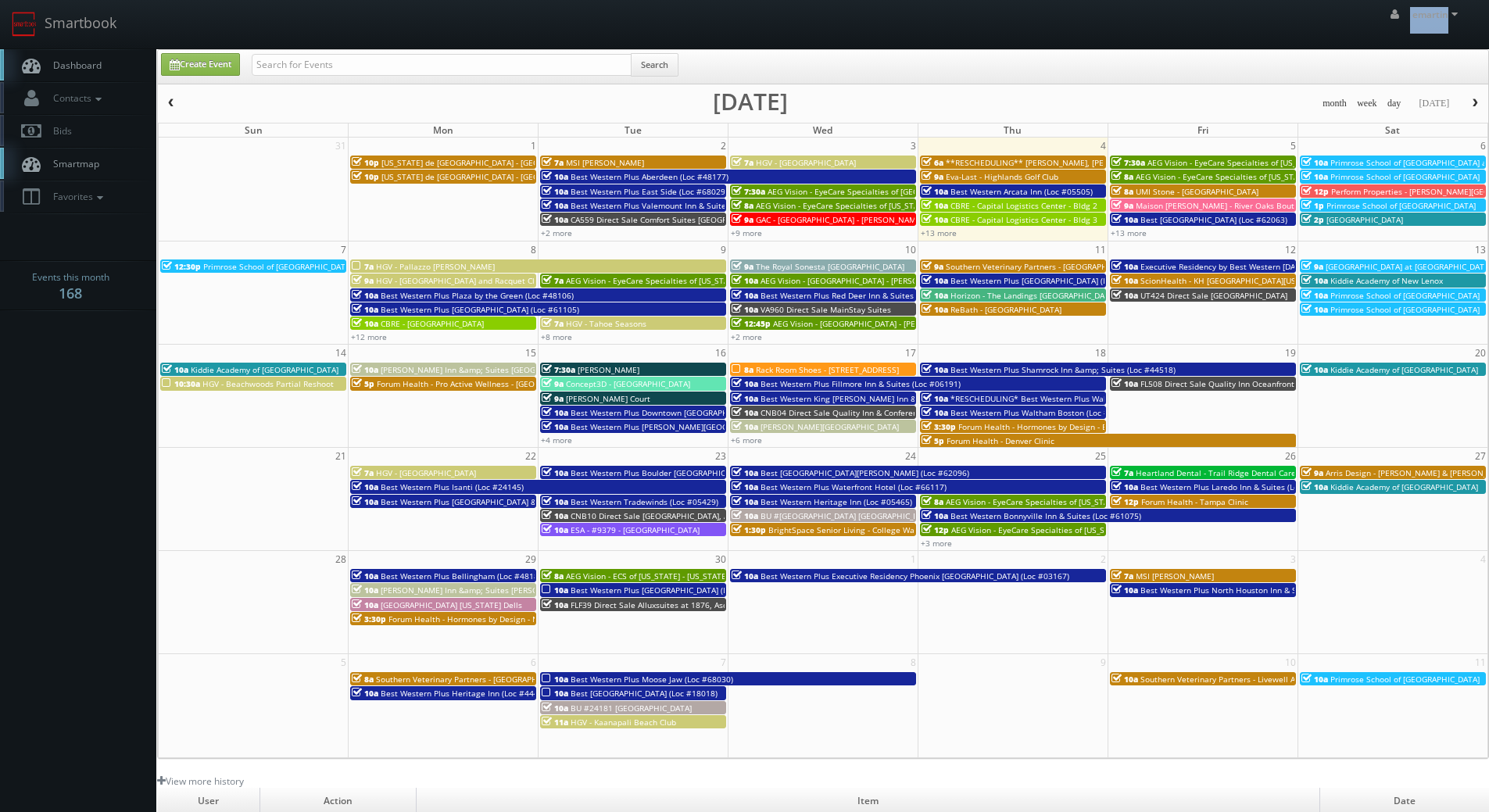
click at [119, 50] on body "Smartbook Toggle Side Navigation Toggle Top Navigation emartin emartin Profile …" at bounding box center [744, 540] width 1489 height 1080
click at [109, 59] on link "Dashboard" at bounding box center [78, 65] width 157 height 32
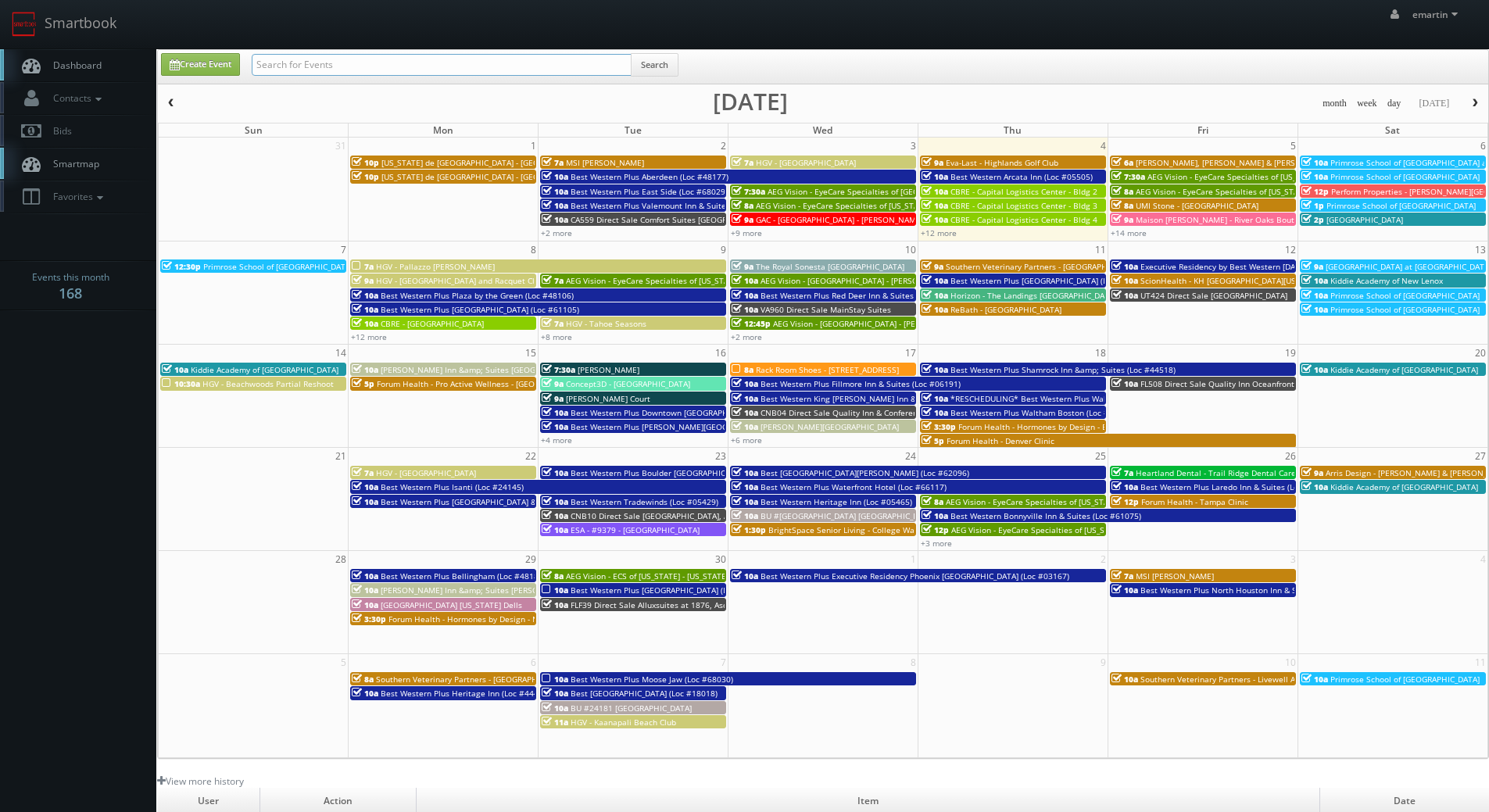
click at [361, 53] on input "text" at bounding box center [442, 64] width 380 height 22
type input "06191"
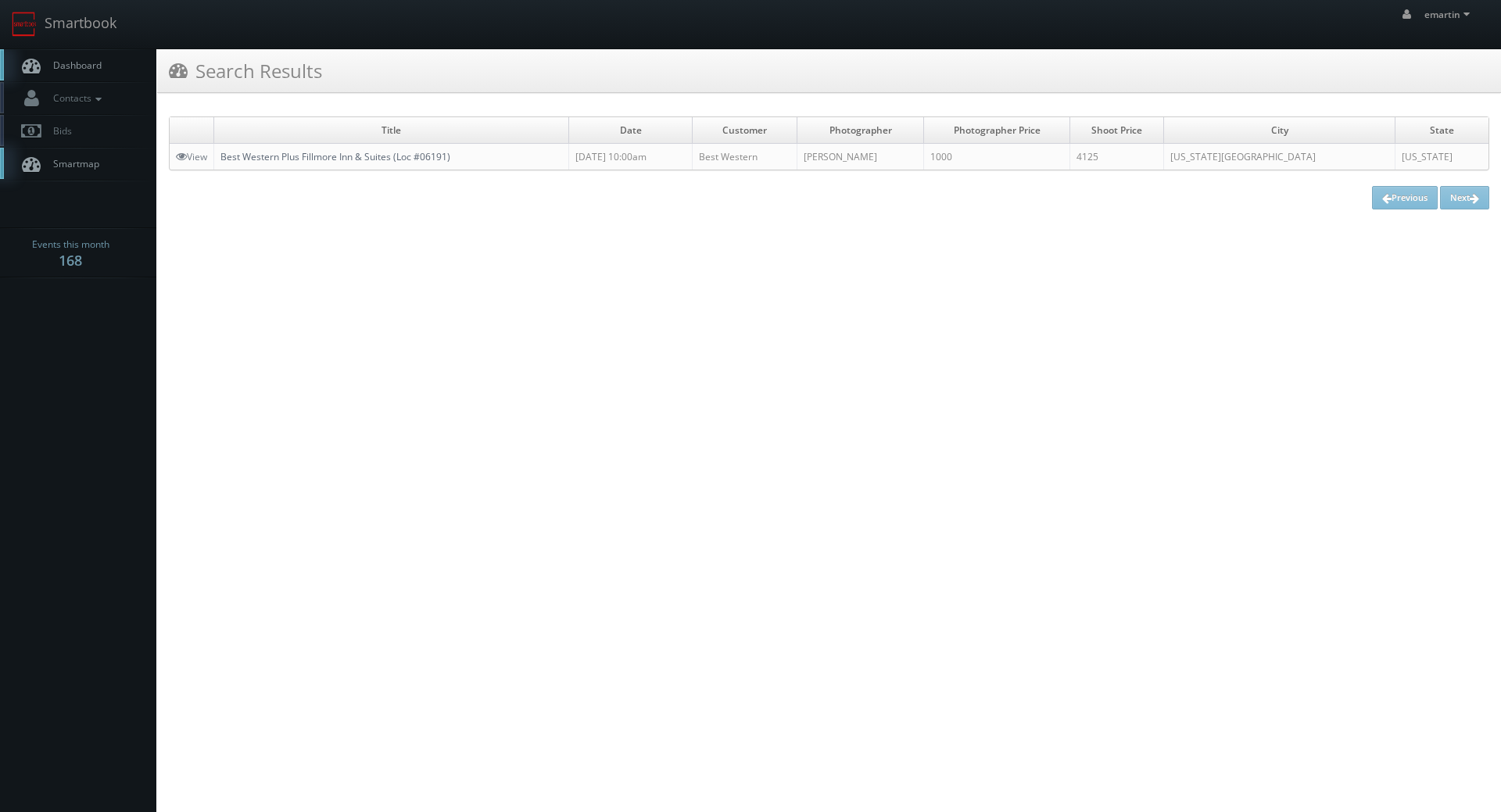
click at [319, 157] on link "Best Western Plus Fillmore Inn & Suites (Loc #06191)" at bounding box center [336, 156] width 230 height 13
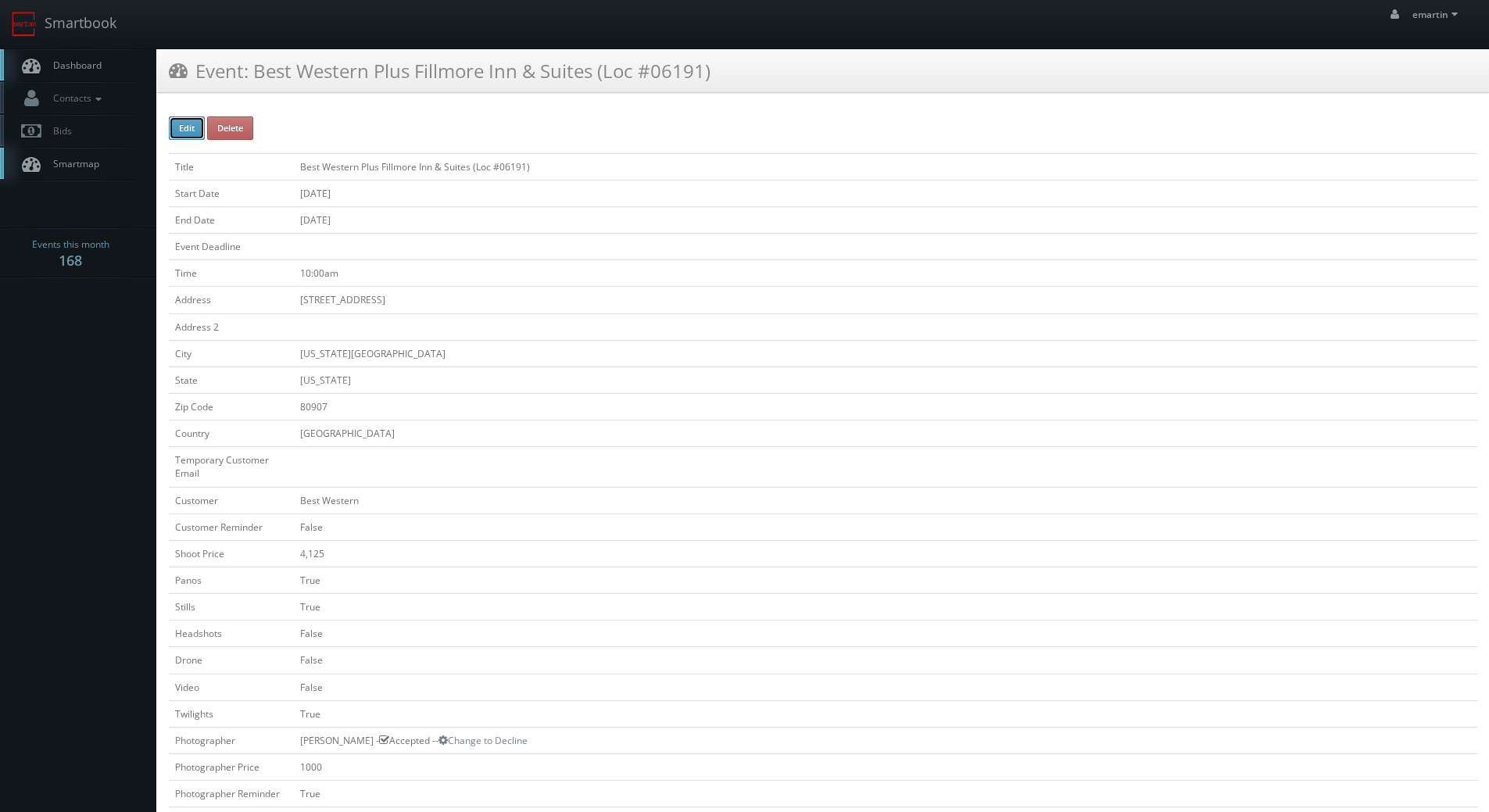
click at [195, 125] on button "Edit" at bounding box center [186, 129] width 36 height 24
type input "Best Western Plus Fillmore Inn &amp; Suites (Loc #06191)"
type input "[STREET_ADDRESS]"
type input "[US_STATE][GEOGRAPHIC_DATA]"
type input "80907"
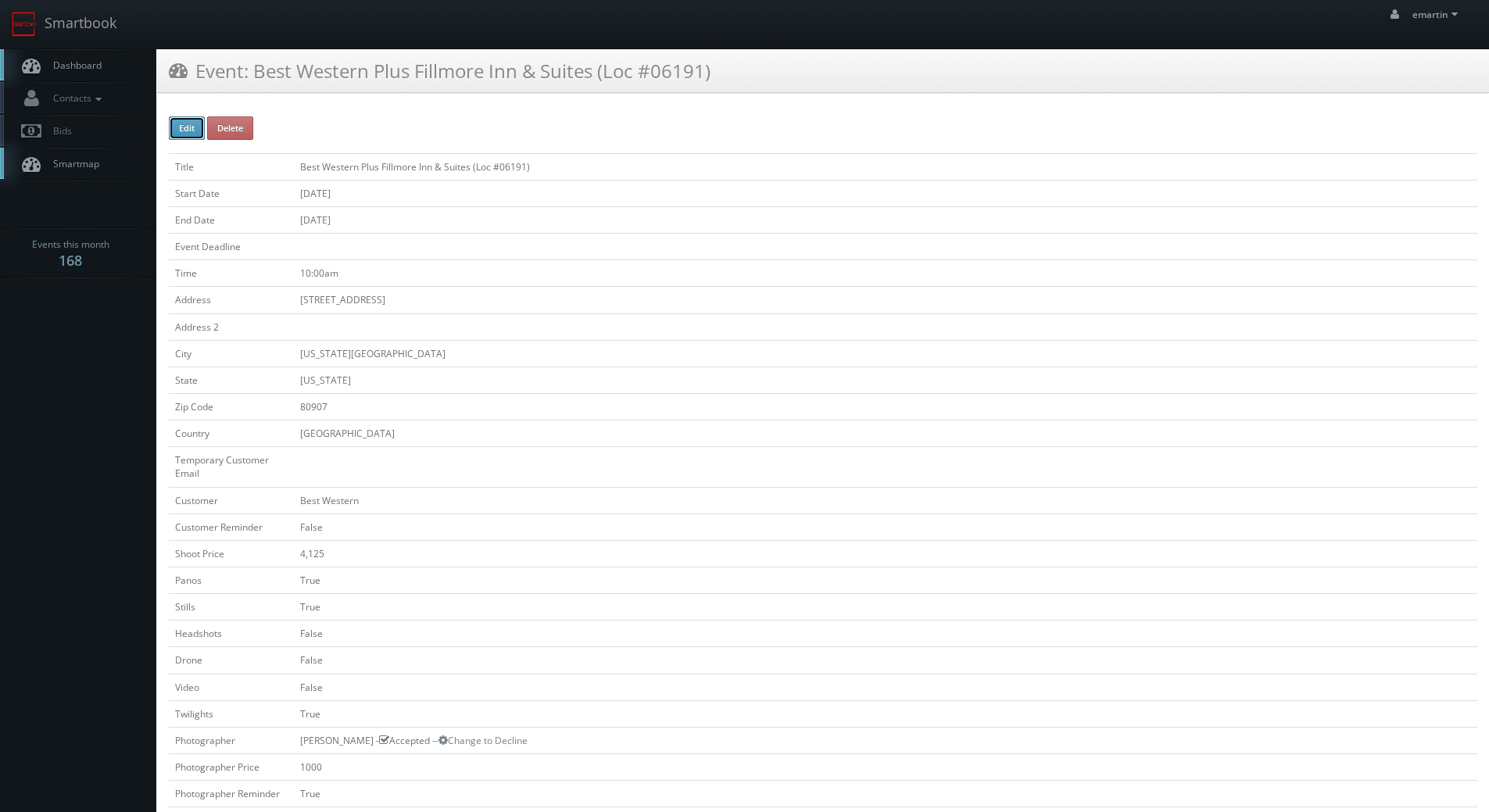
checkbox input "false"
type input "4,125"
checkbox input "true"
checkbox input "false"
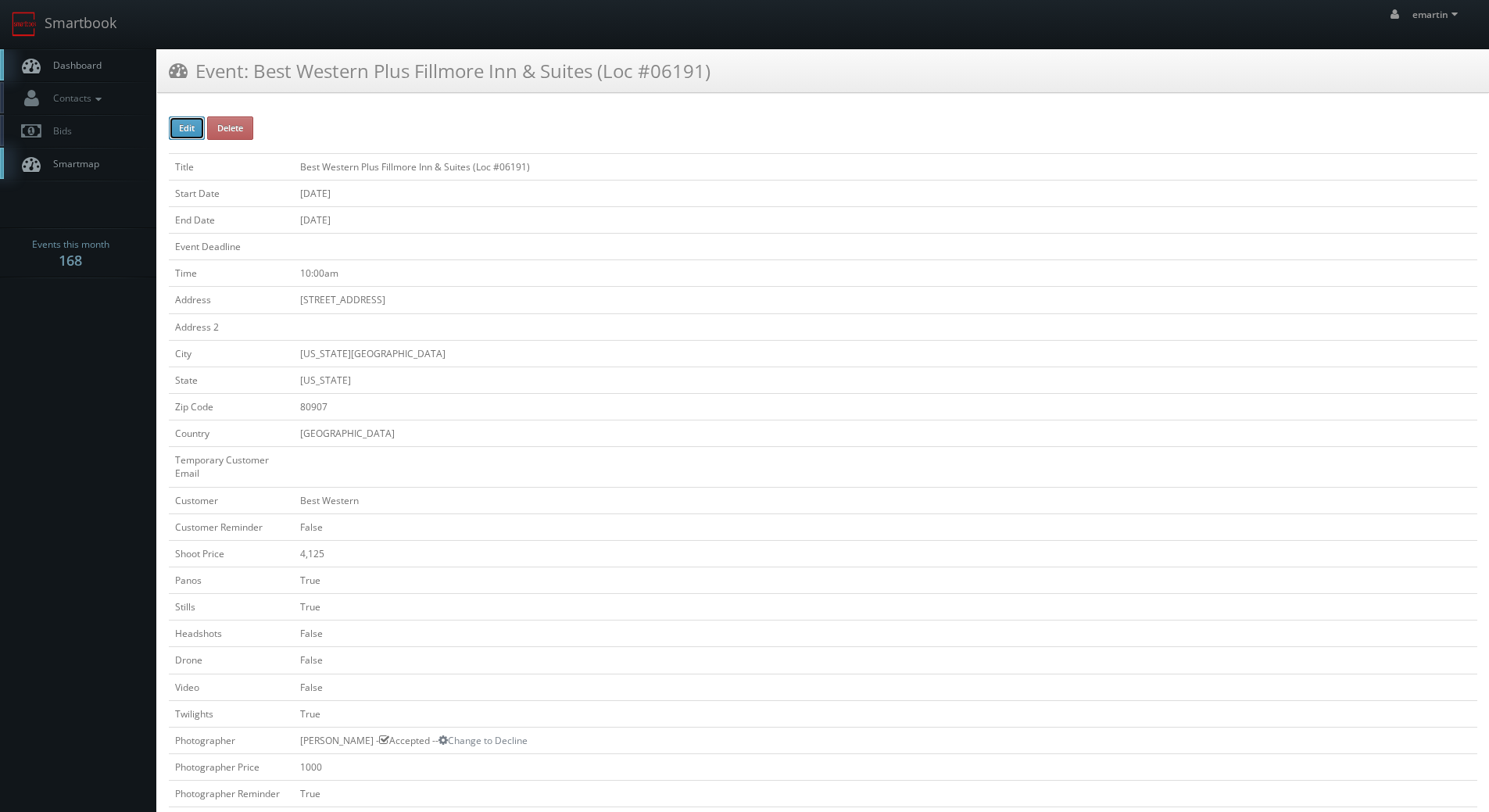
checkbox input "false"
checkbox input "true"
checkbox input "false"
type input "[DATE]"
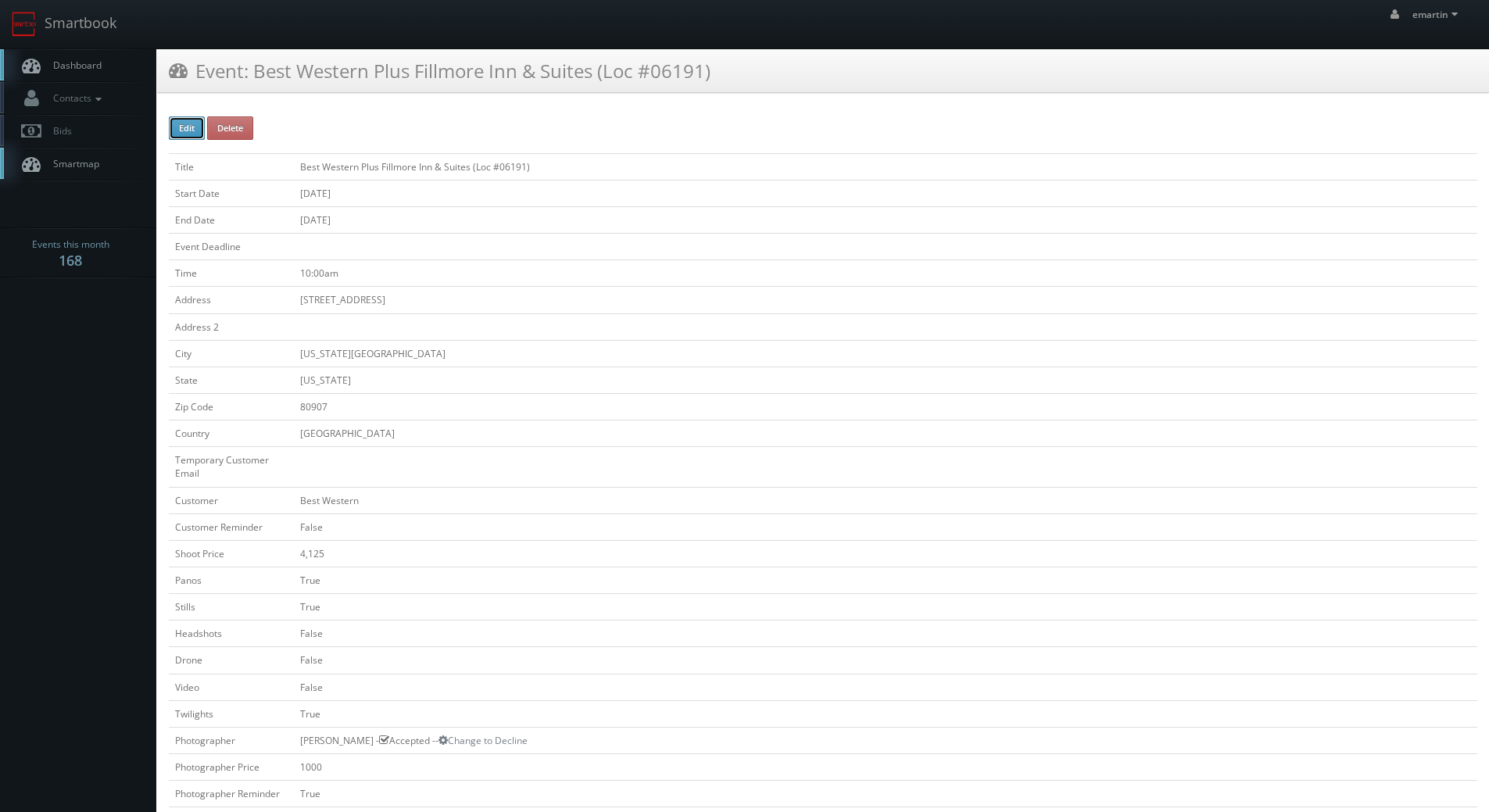
type input "[DATE]"
type input "10:00am"
checkbox input "true"
checkbox input "false"
type input "4,125"
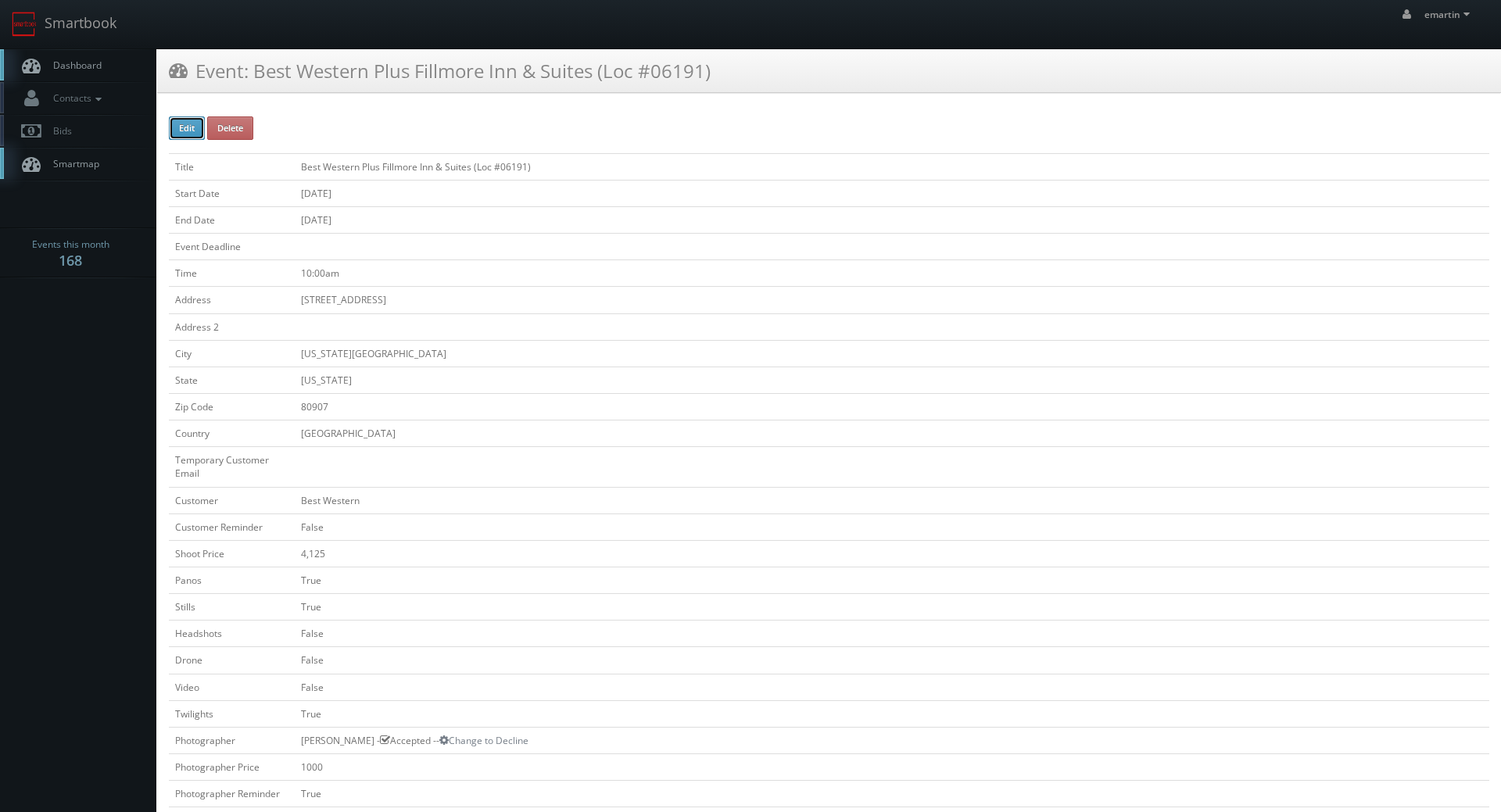
type input "1000"
select select "[US_STATE]"
select select "[EMAIL_ADDRESS][DOMAIN_NAME]"
select select "[PERSON_NAME][EMAIL_ADDRESS][DOMAIN_NAME]"
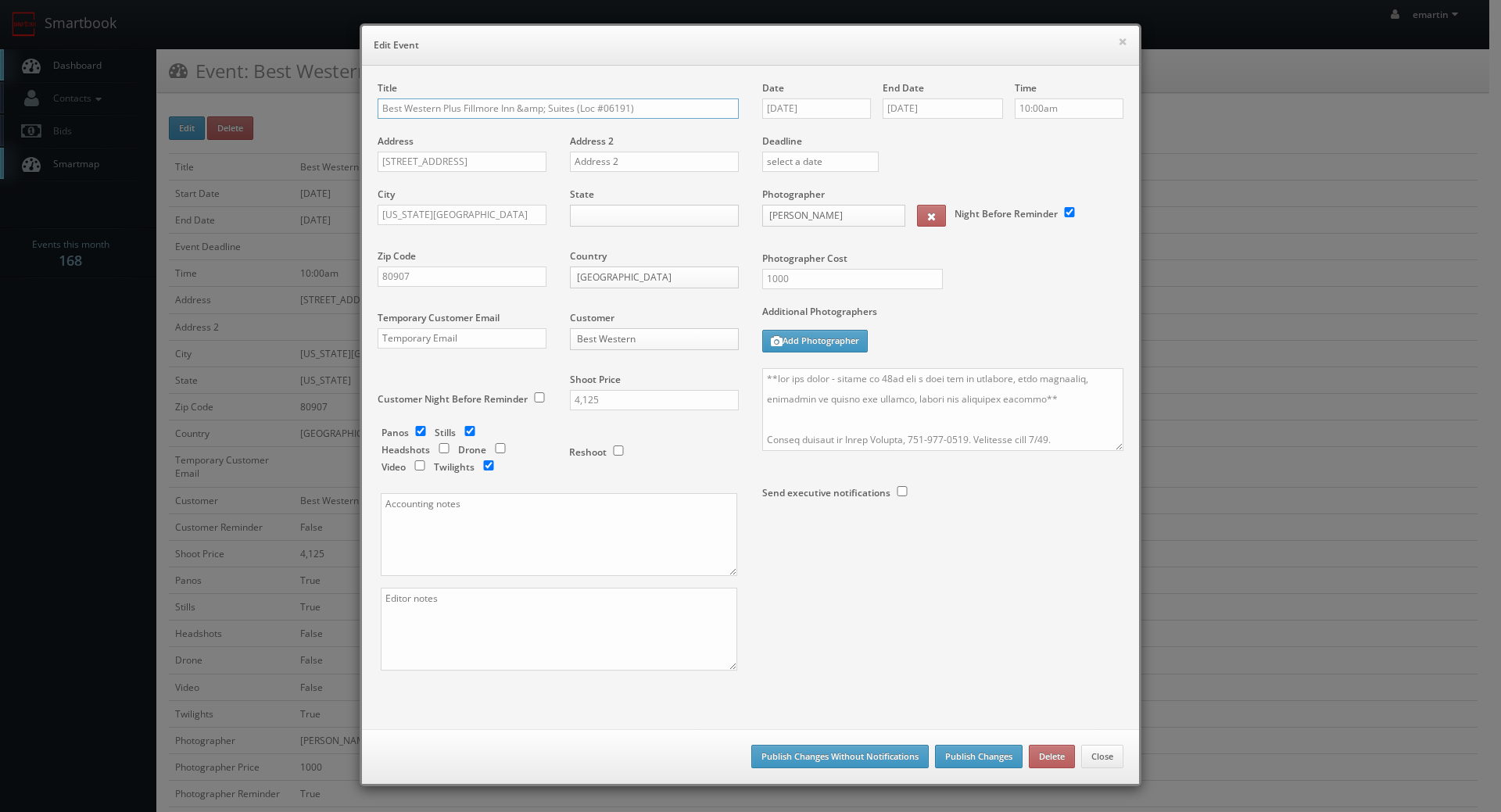
drag, startPoint x: 374, startPoint y: 106, endPoint x: 535, endPoint y: 153, distance: 167.7
click at [377, 106] on input "Best Western Plus Fillmore Inn &amp; Suites (Loc #06191)" at bounding box center [558, 108] width 362 height 21
type input "*RESCHEDULING* Best Western Plus Fillmore Inn &amp; Suites (Loc #06191)"
click at [962, 755] on button "Publish Changes" at bounding box center [979, 757] width 87 height 24
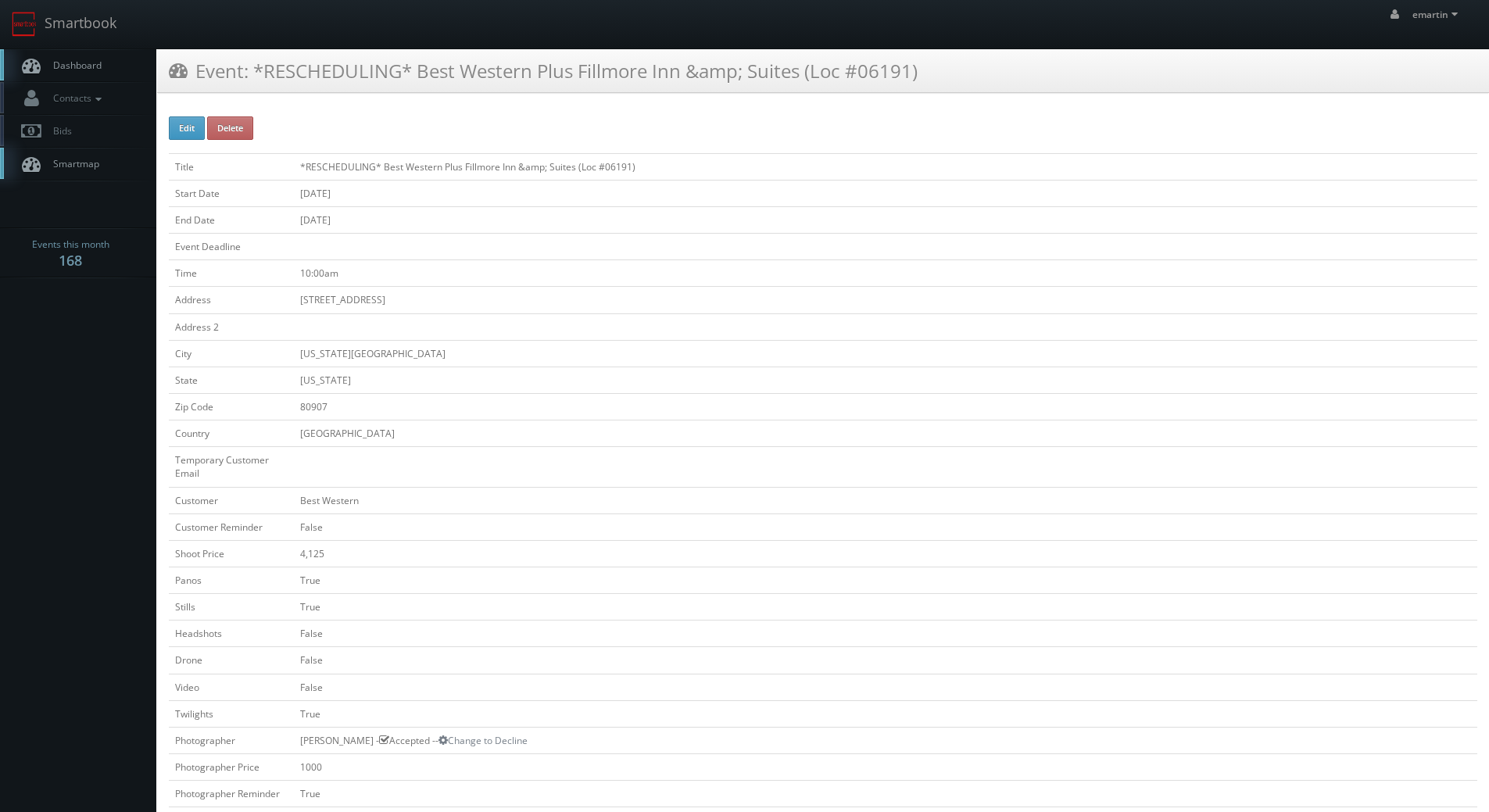
click at [83, 73] on link "Dashboard" at bounding box center [78, 65] width 157 height 32
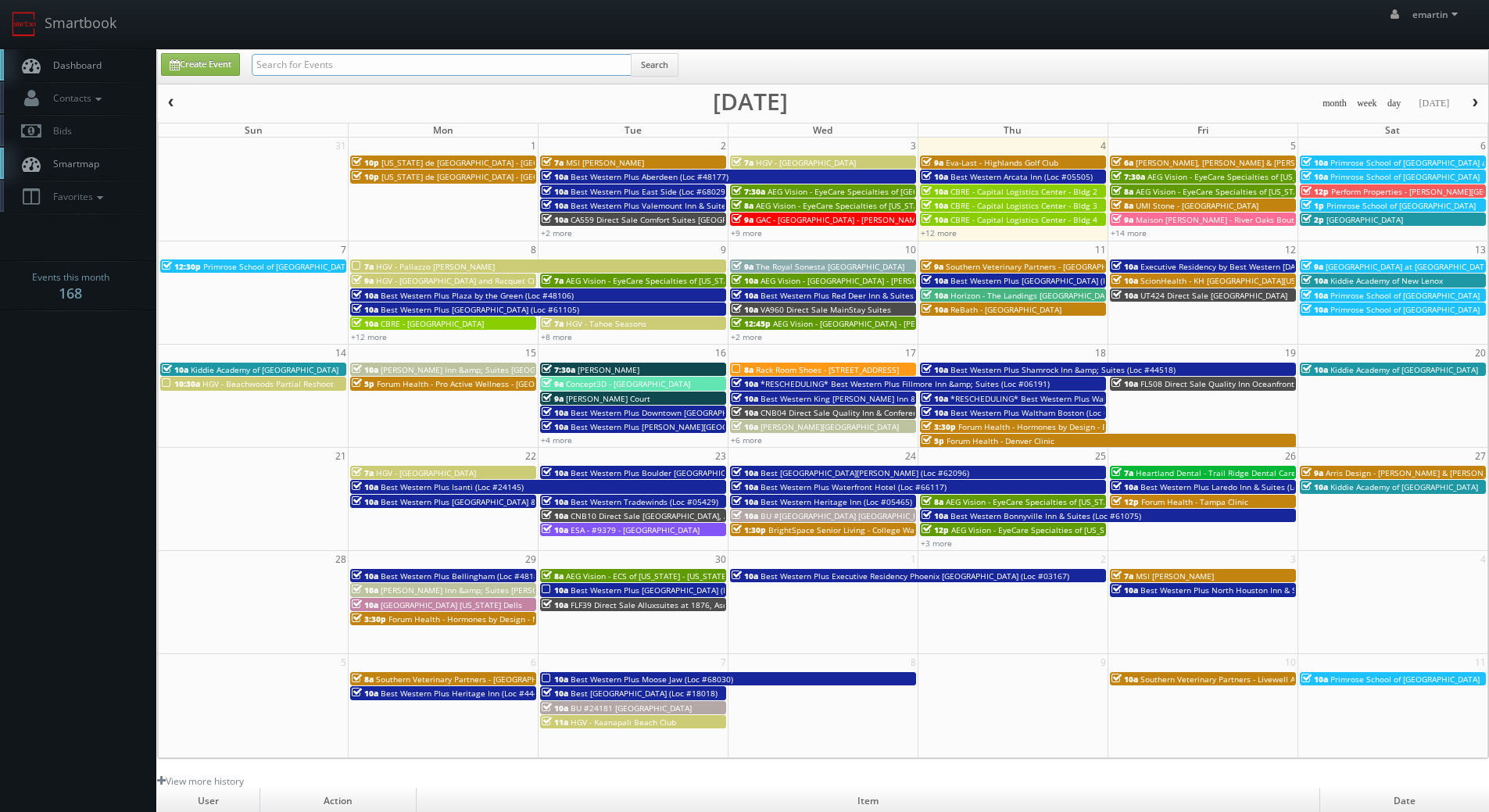
click at [266, 64] on input "text" at bounding box center [442, 64] width 380 height 22
type input "v"
type input "college walk"
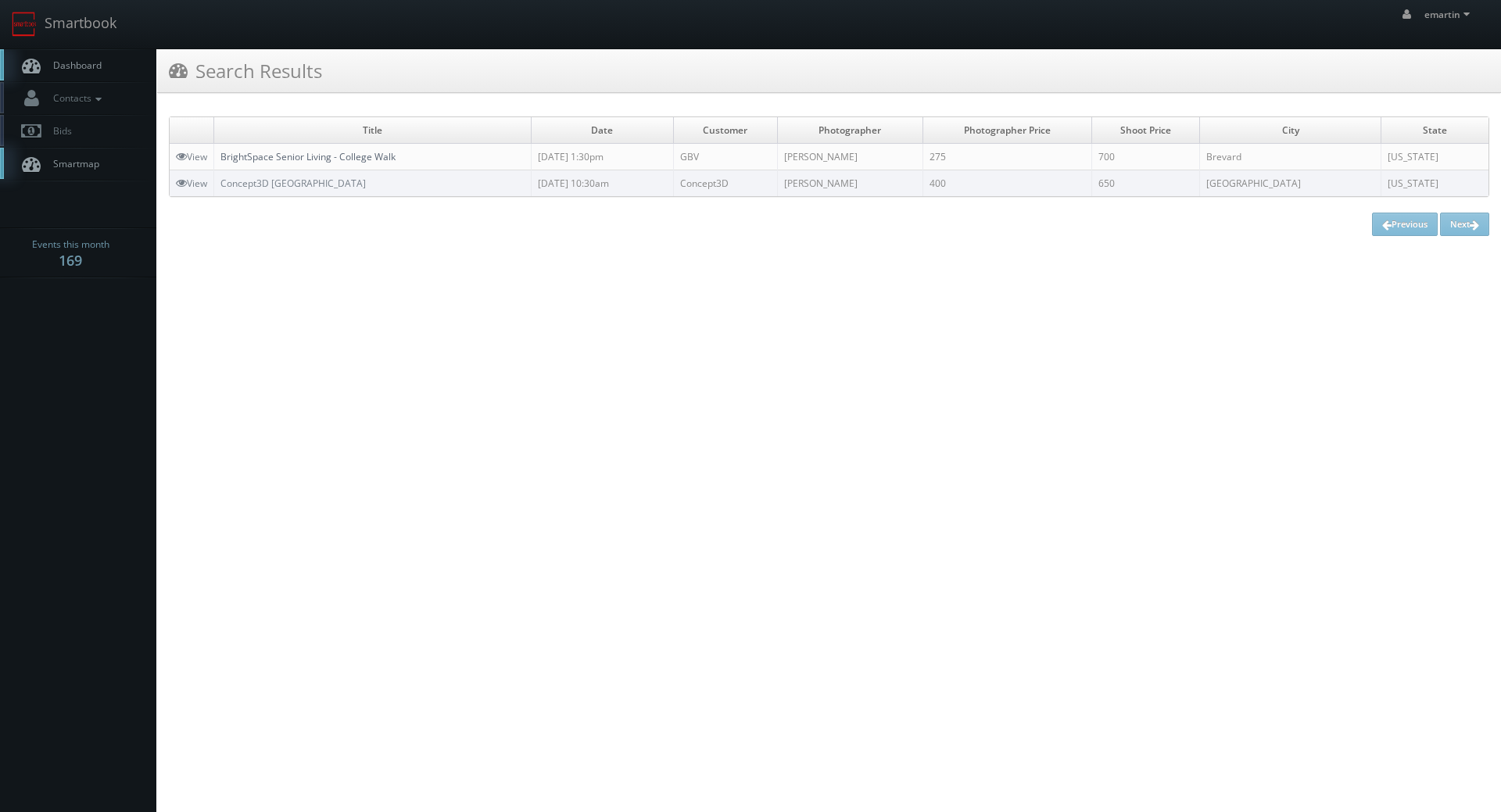
click at [272, 157] on link "BrightSpace Senior Living - College Walk" at bounding box center [308, 156] width 175 height 13
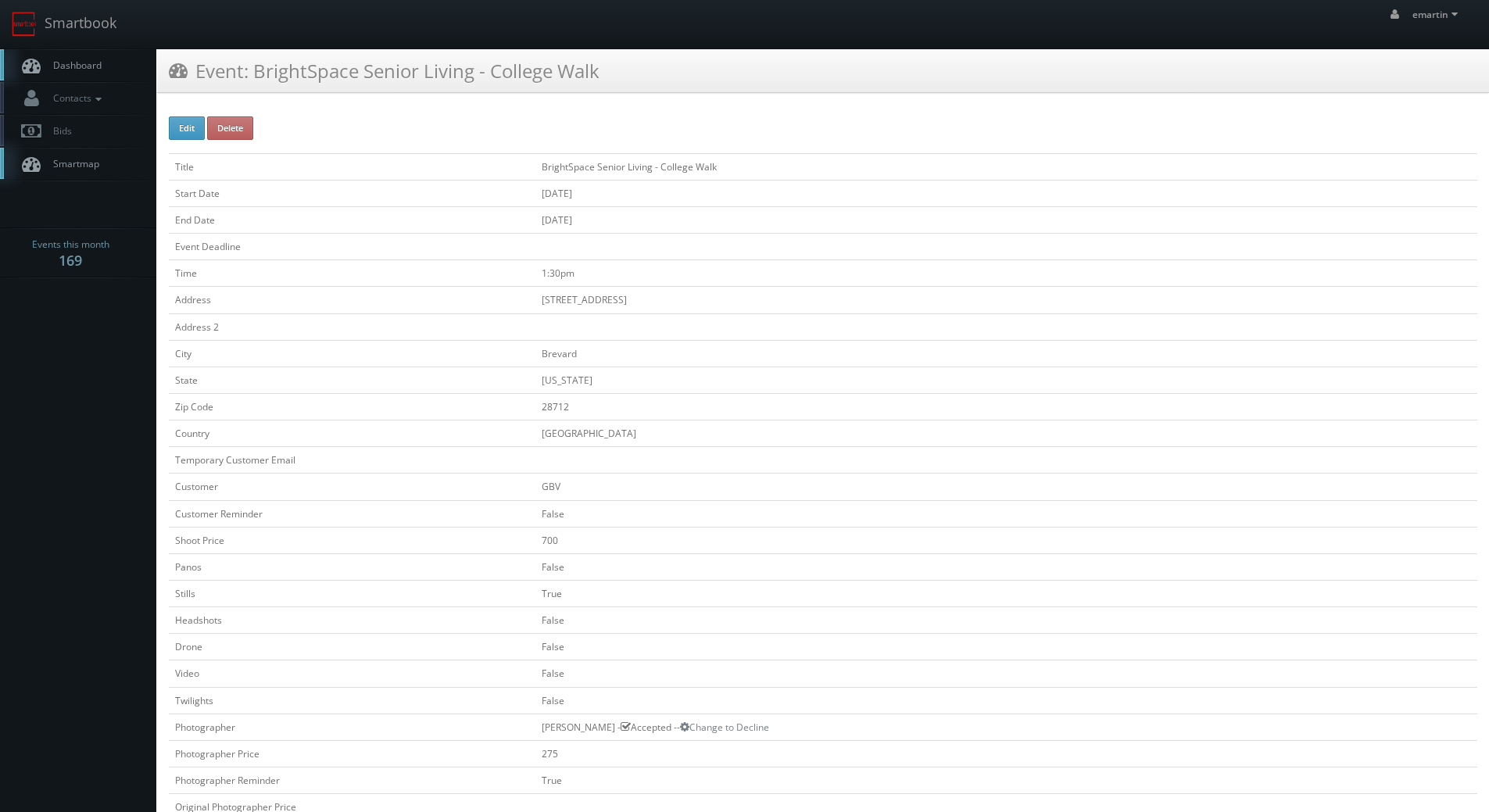
click at [54, 76] on link "Dashboard" at bounding box center [78, 65] width 157 height 32
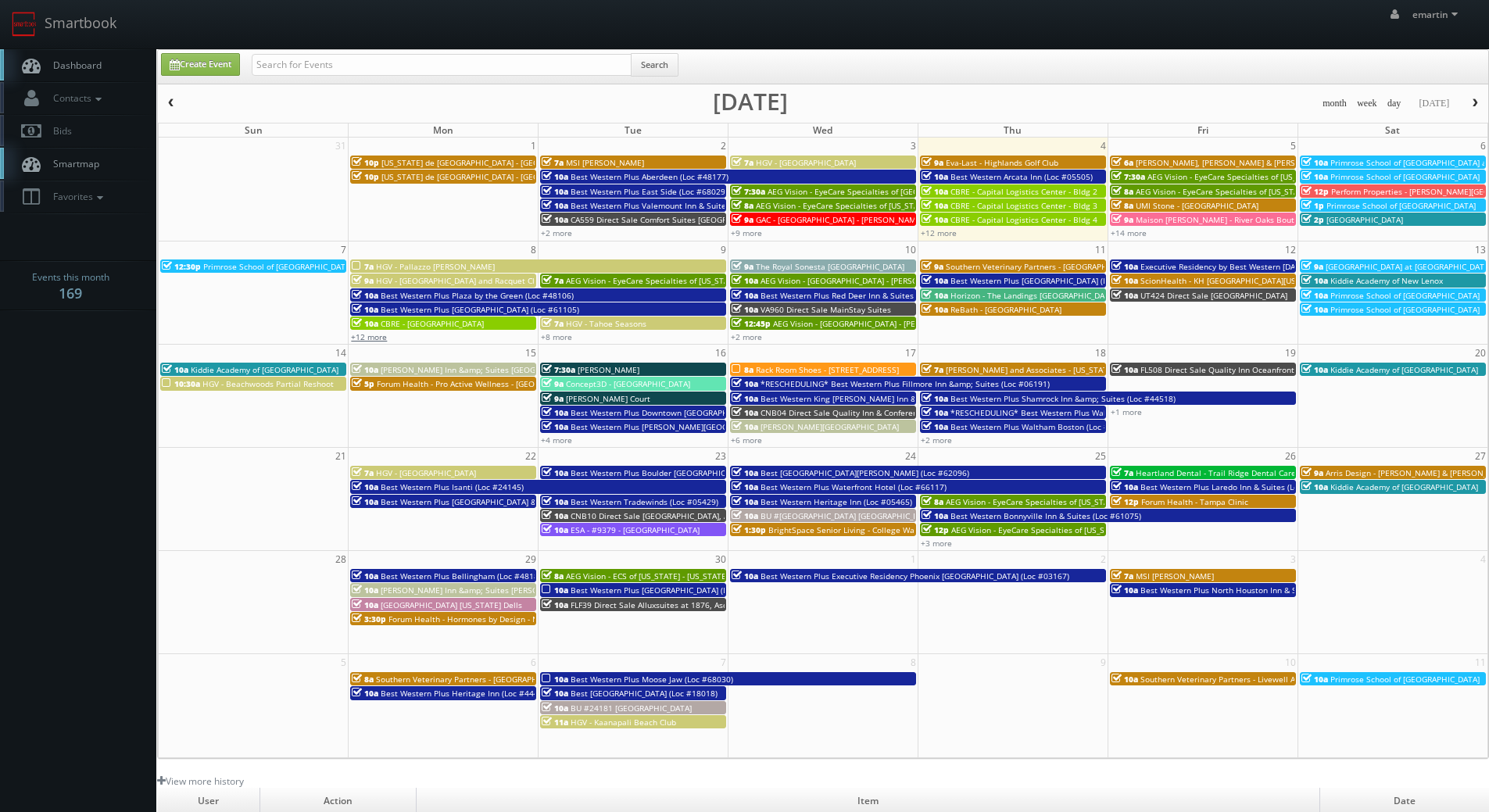
click at [370, 337] on link "+12 more" at bounding box center [369, 337] width 36 height 11
click at [948, 231] on link "+12 more" at bounding box center [939, 233] width 36 height 11
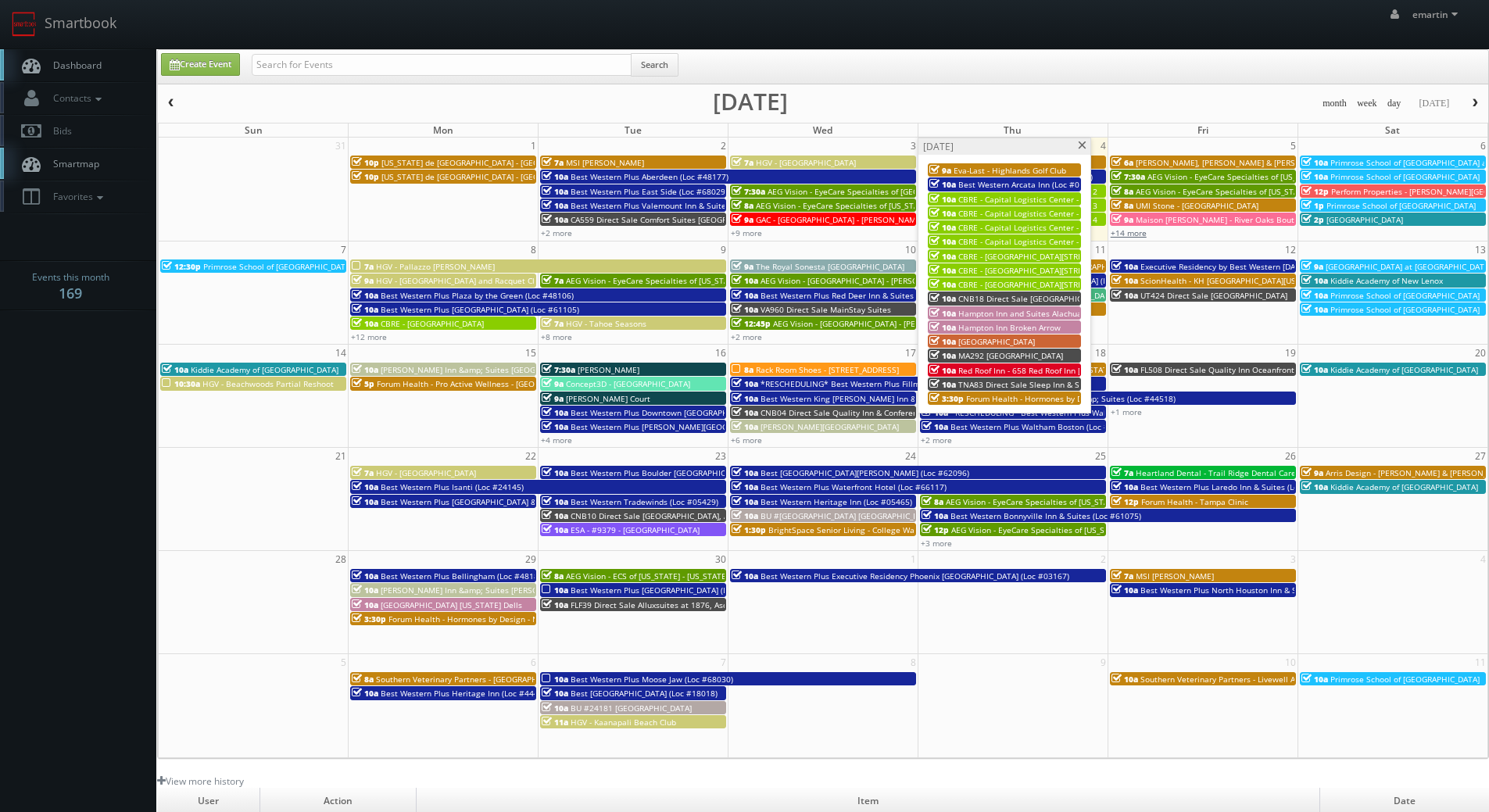
click at [1129, 232] on link "+14 more" at bounding box center [1128, 233] width 36 height 11
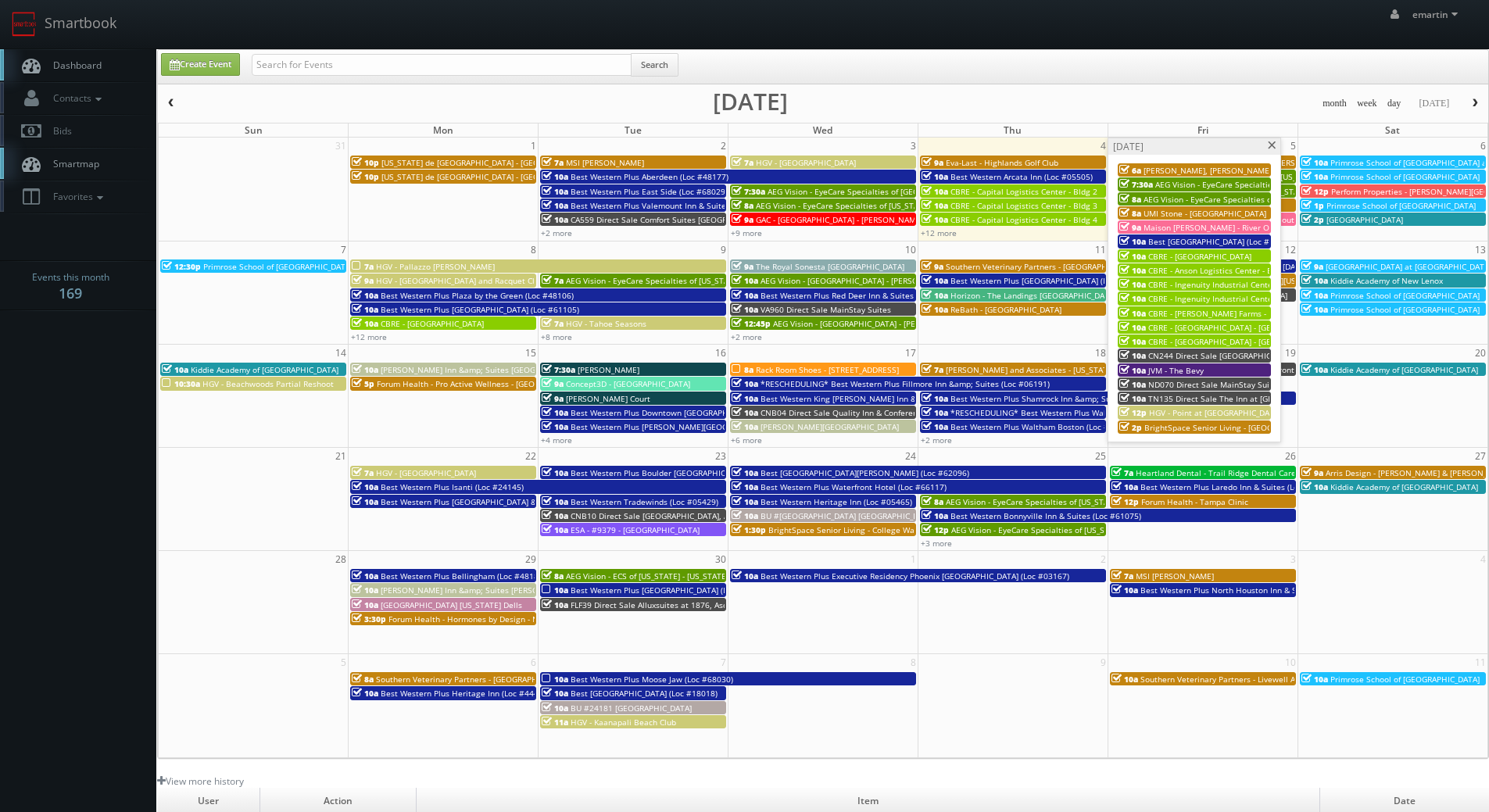
click at [1277, 147] on span at bounding box center [1272, 146] width 10 height 9
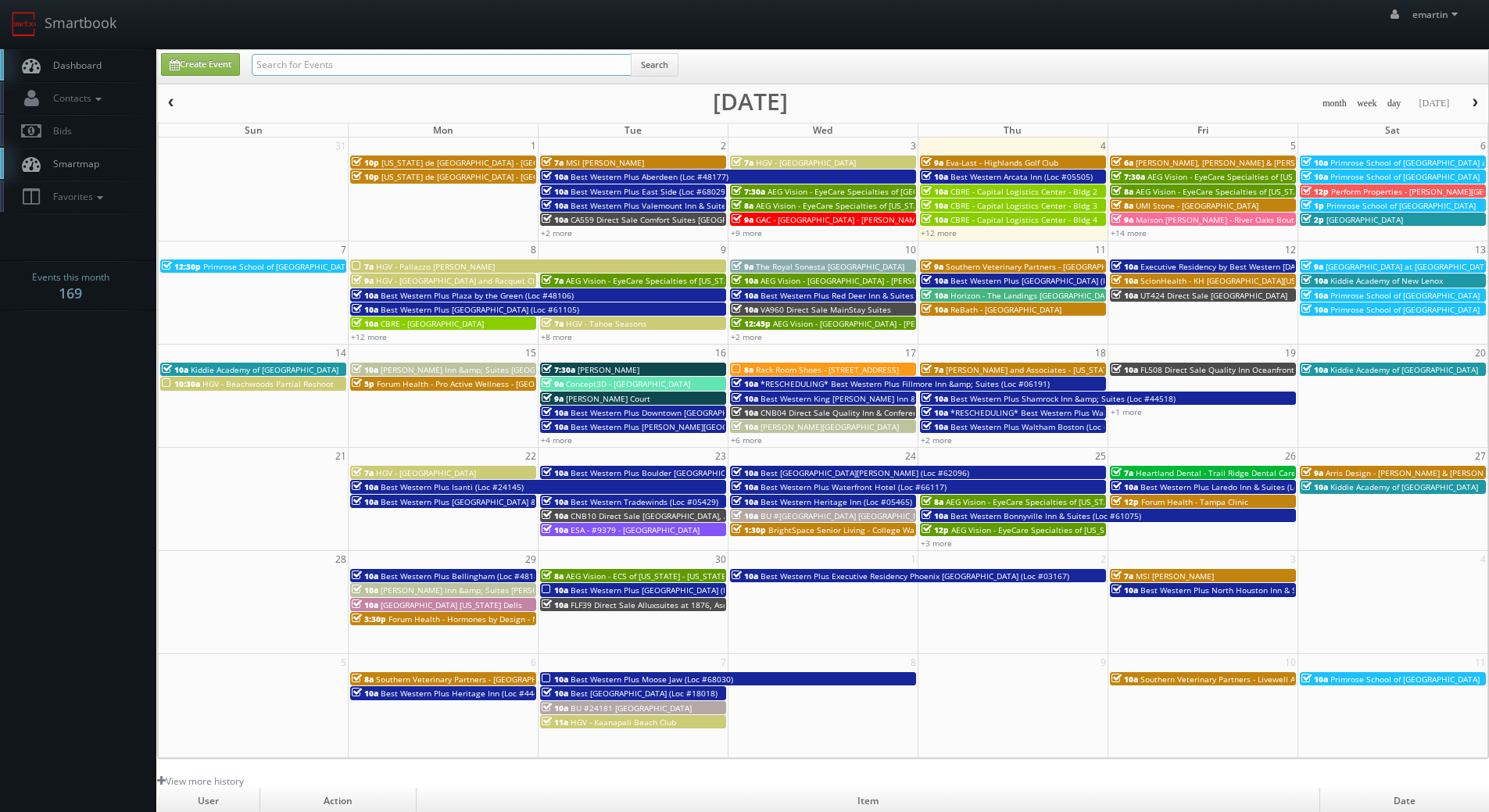
click at [355, 71] on input "text" at bounding box center [442, 64] width 380 height 22
type input "05423"
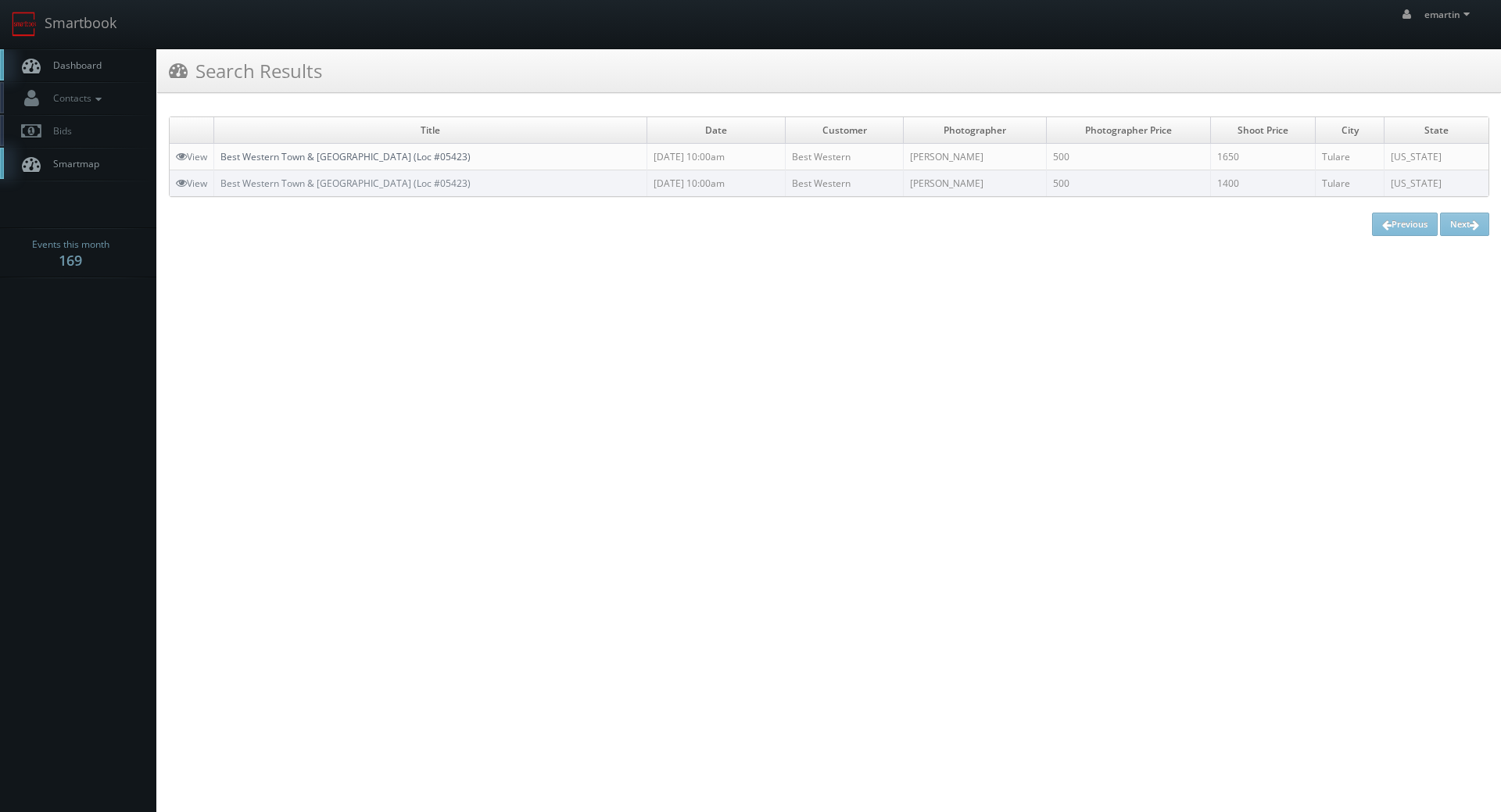
click at [359, 157] on link "Best Western Town & [GEOGRAPHIC_DATA] (Loc #05423)" at bounding box center [346, 156] width 251 height 13
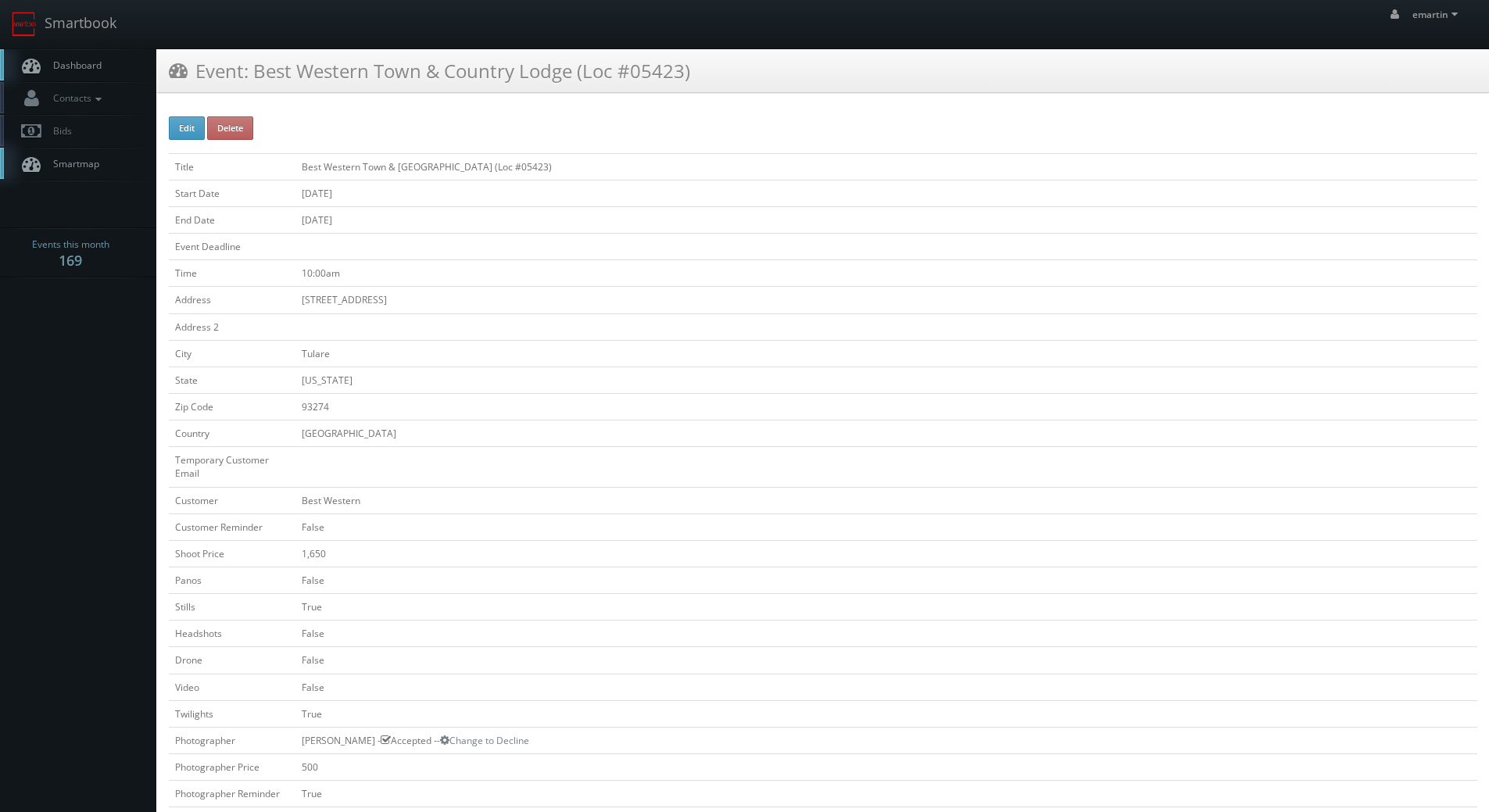
drag, startPoint x: 1353, startPoint y: 321, endPoint x: 1316, endPoint y: 327, distance: 37.5
click at [1353, 321] on td at bounding box center [886, 326] width 1182 height 27
click at [102, 57] on link "Dashboard" at bounding box center [78, 65] width 157 height 32
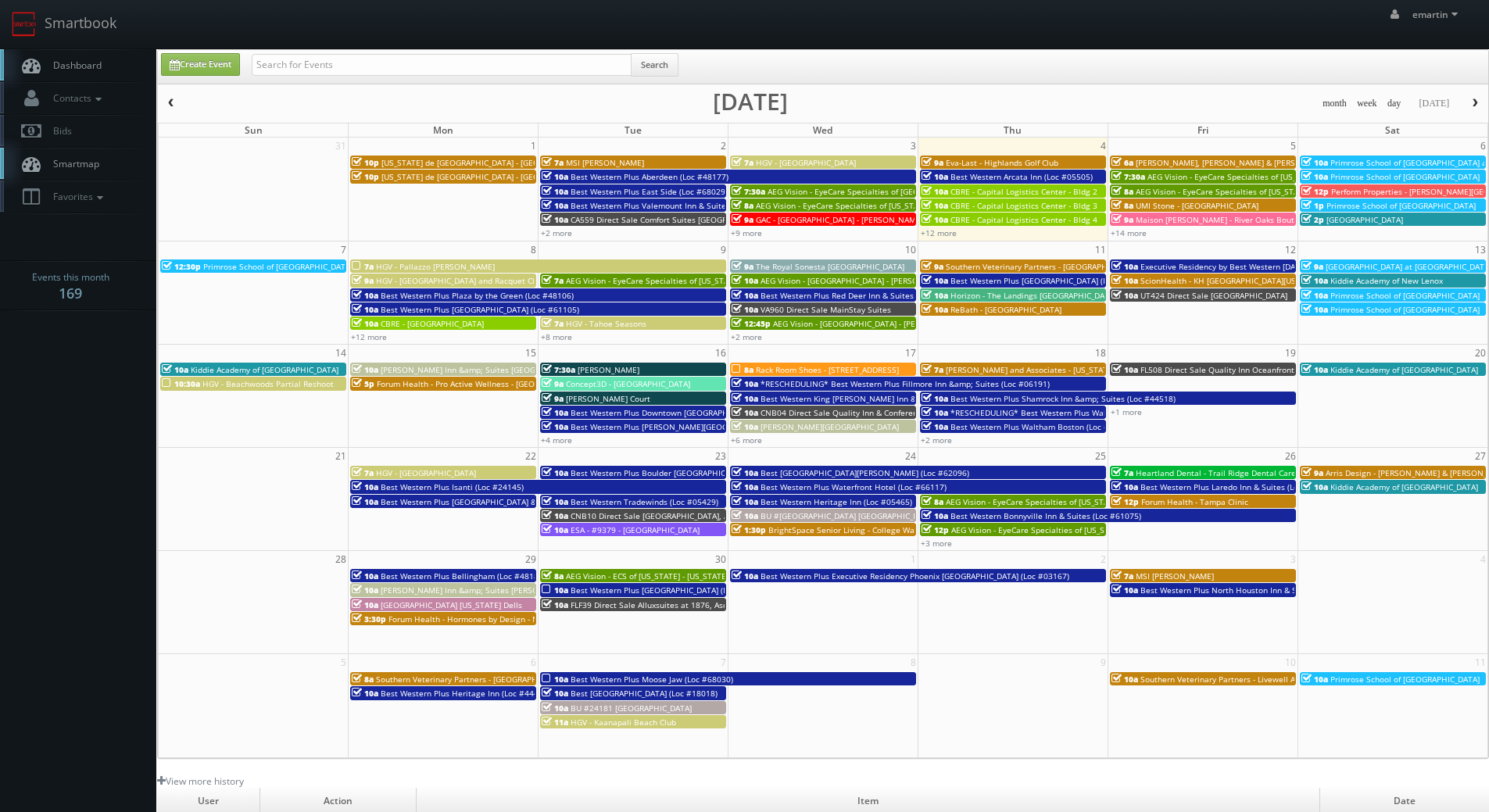
click at [61, 69] on span "Dashboard" at bounding box center [73, 64] width 56 height 13
click at [1032, 9] on div "emartin emartin Profile Logout" at bounding box center [744, 24] width 1489 height 49
